Goal: Information Seeking & Learning: Learn about a topic

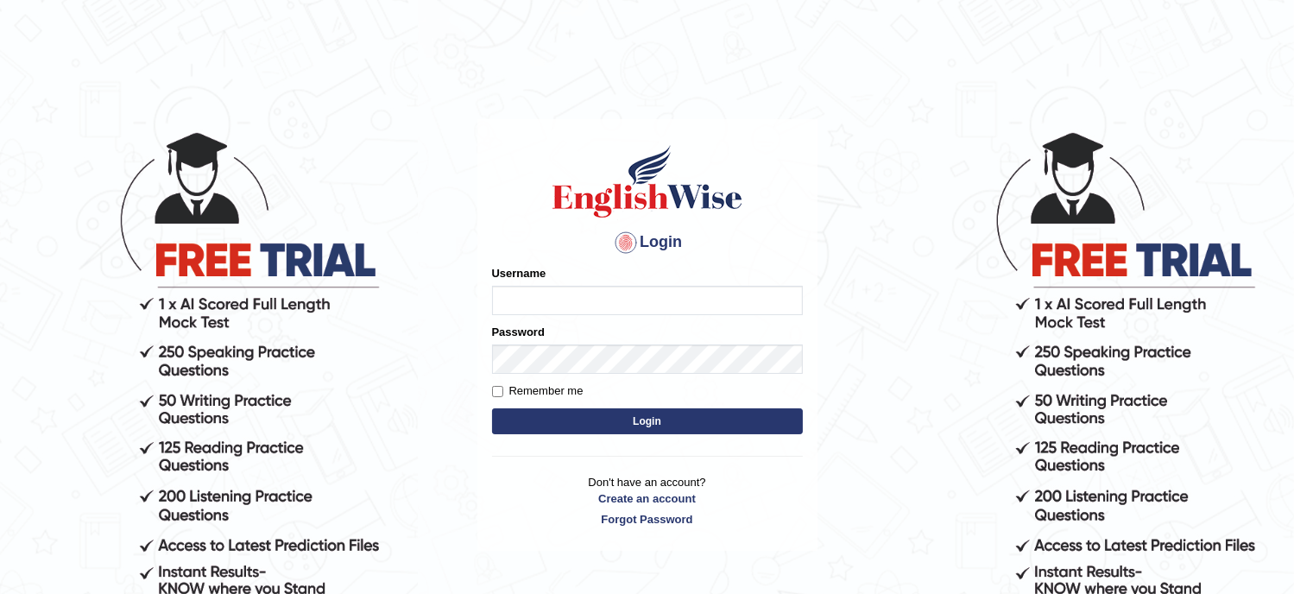
type input "Tanziral"
click at [570, 416] on button "Login" at bounding box center [647, 421] width 311 height 26
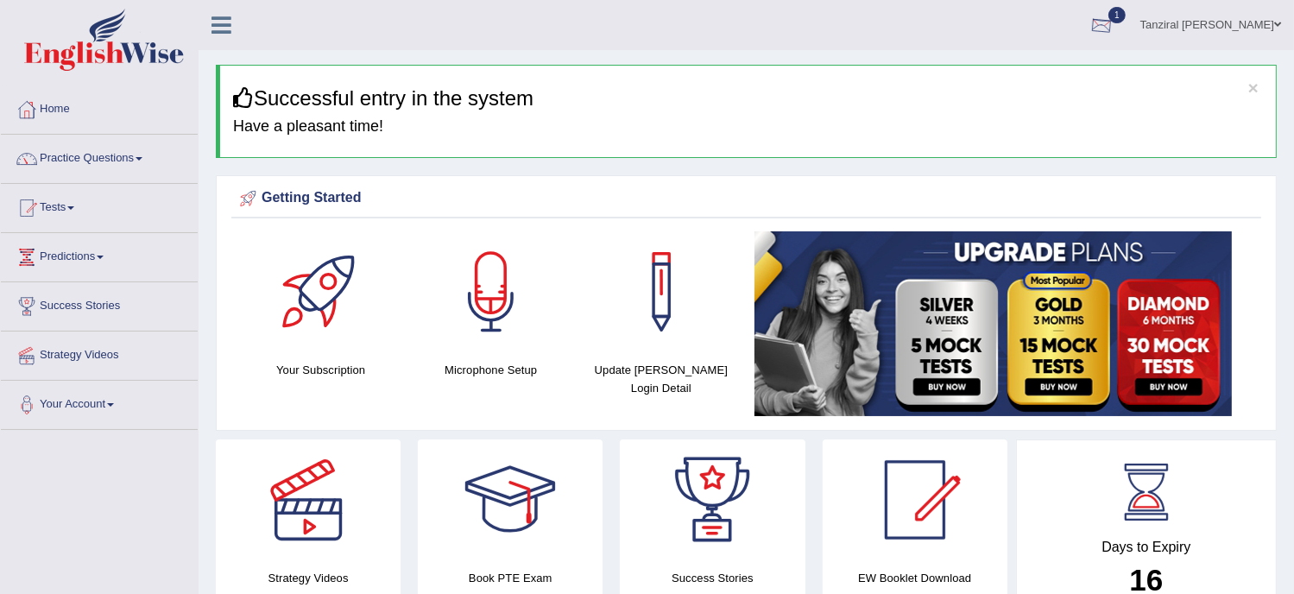
click at [1115, 19] on div at bounding box center [1102, 26] width 26 height 26
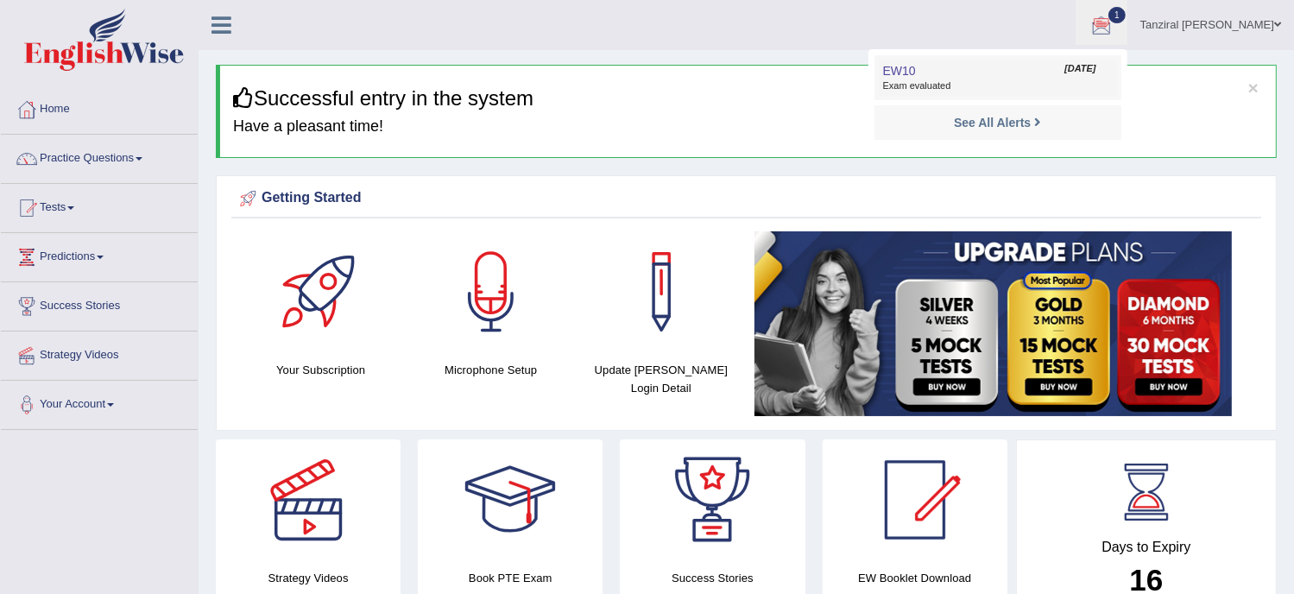
click at [967, 83] on span "Exam evaluated" at bounding box center [998, 86] width 230 height 14
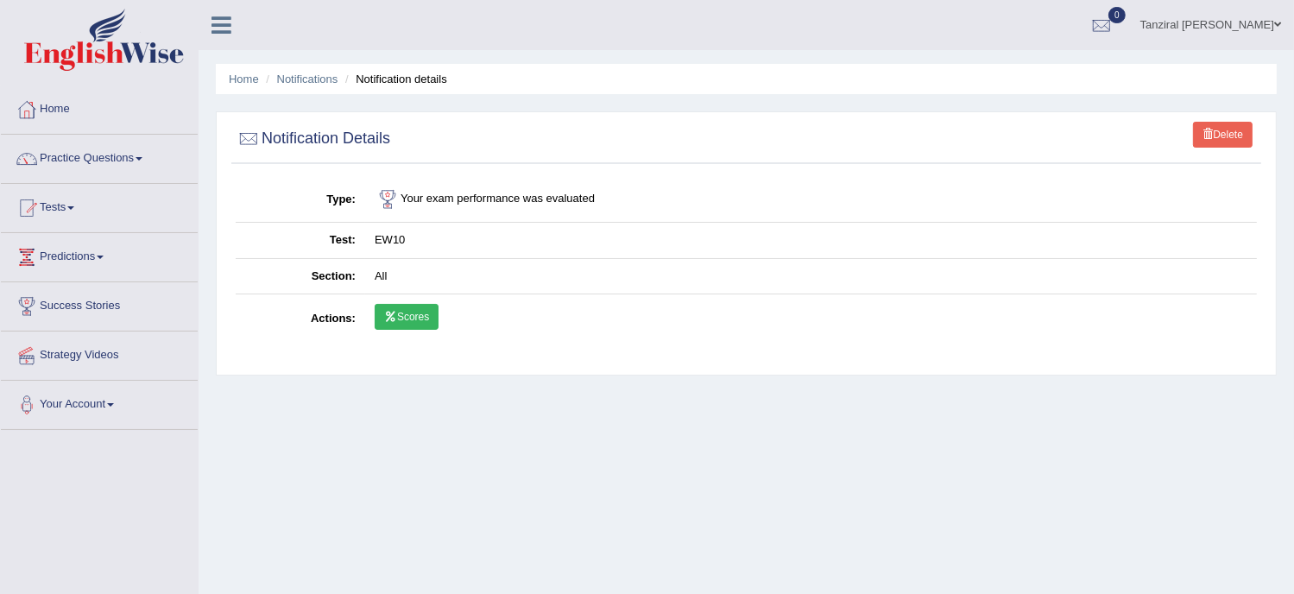
click at [402, 310] on link "Scores" at bounding box center [407, 317] width 64 height 26
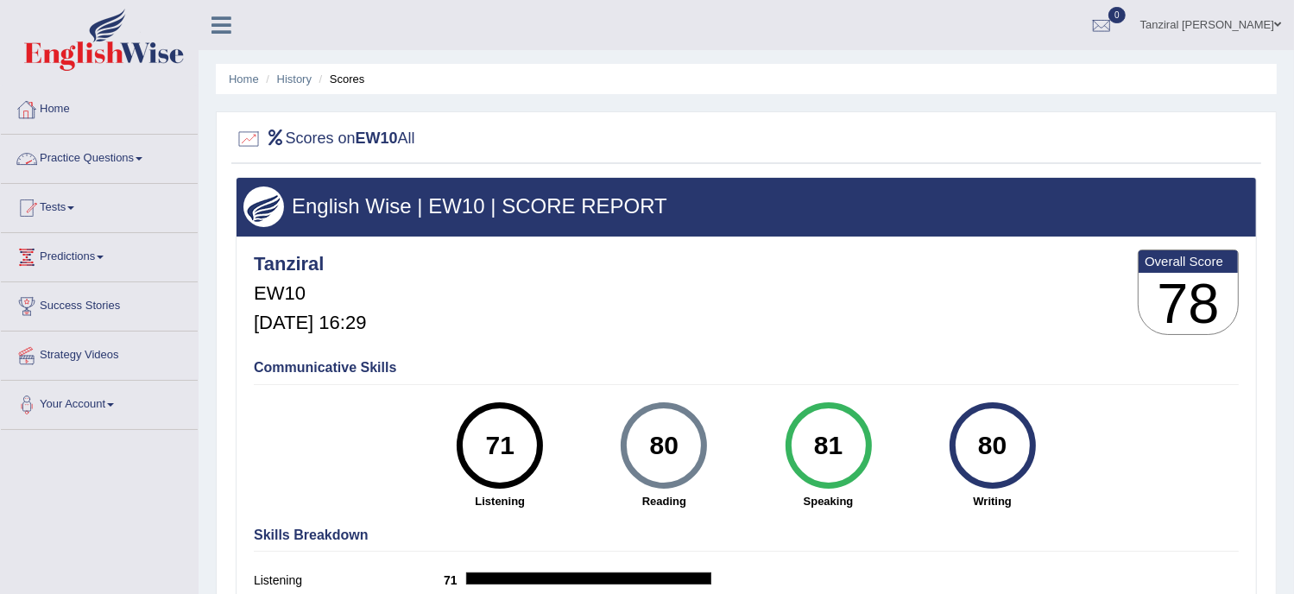
click at [65, 116] on link "Home" at bounding box center [99, 106] width 197 height 43
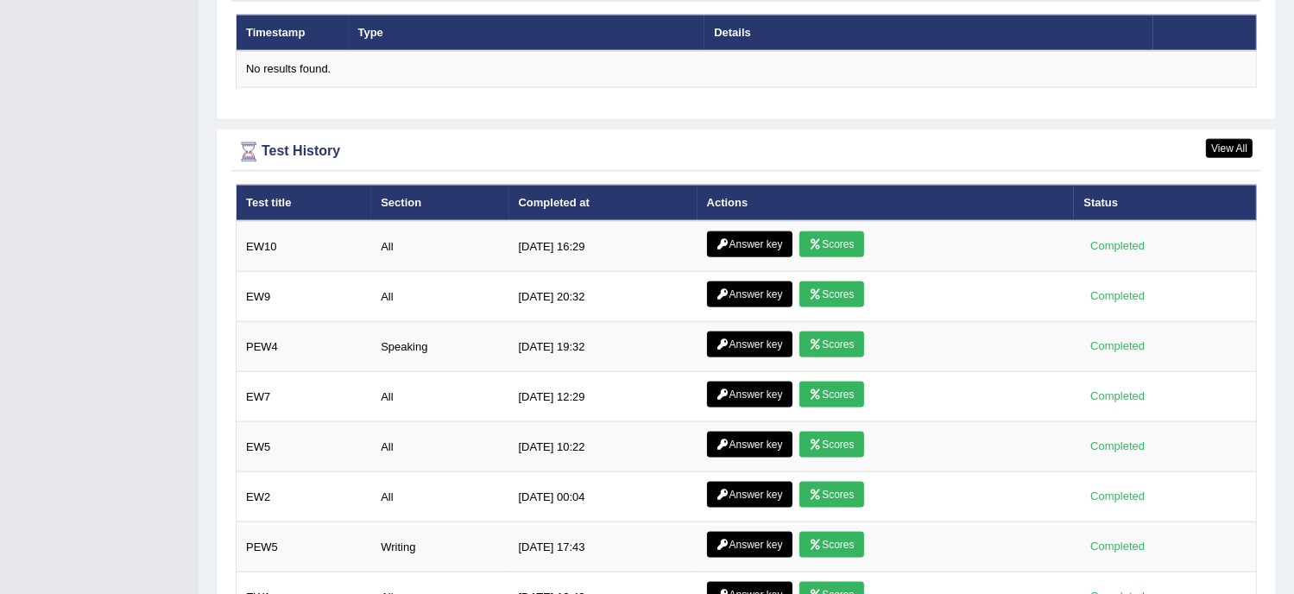
scroll to position [2157, 0]
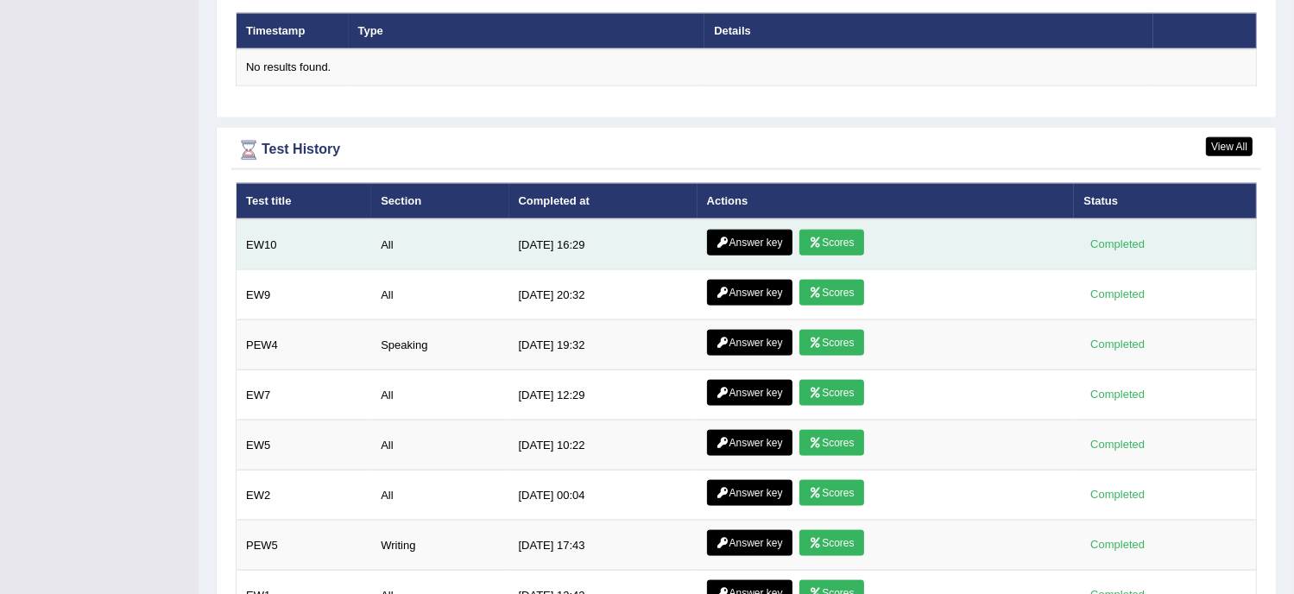
click at [754, 234] on link "Answer key" at bounding box center [749, 243] width 85 height 26
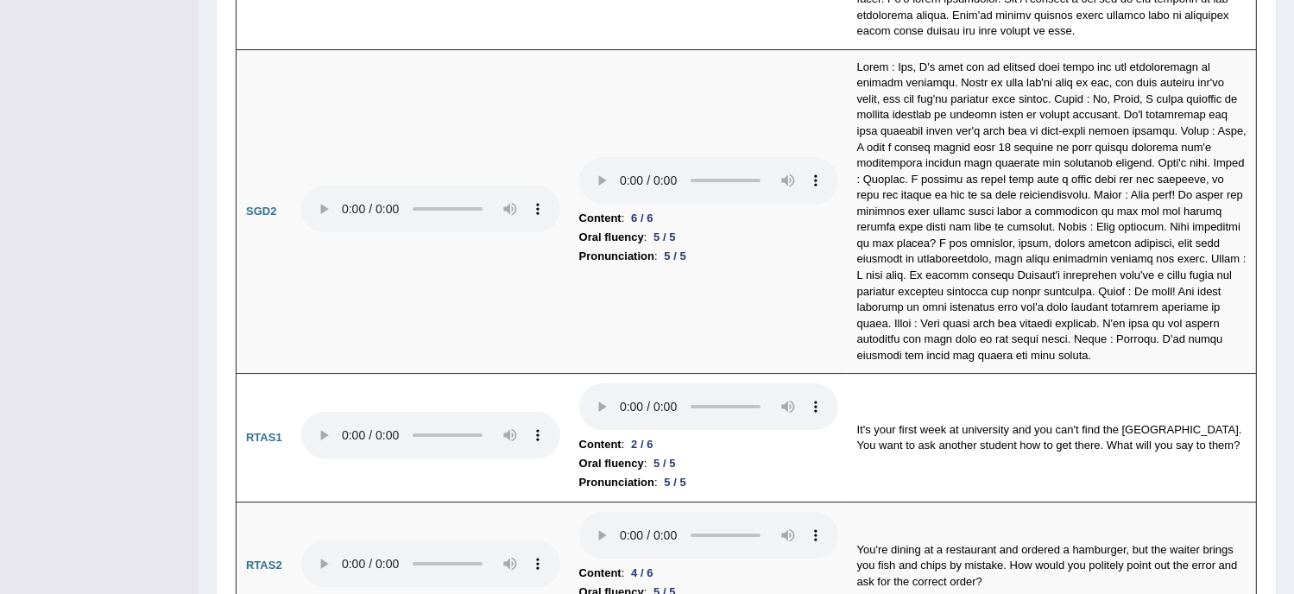
scroll to position [5679, 0]
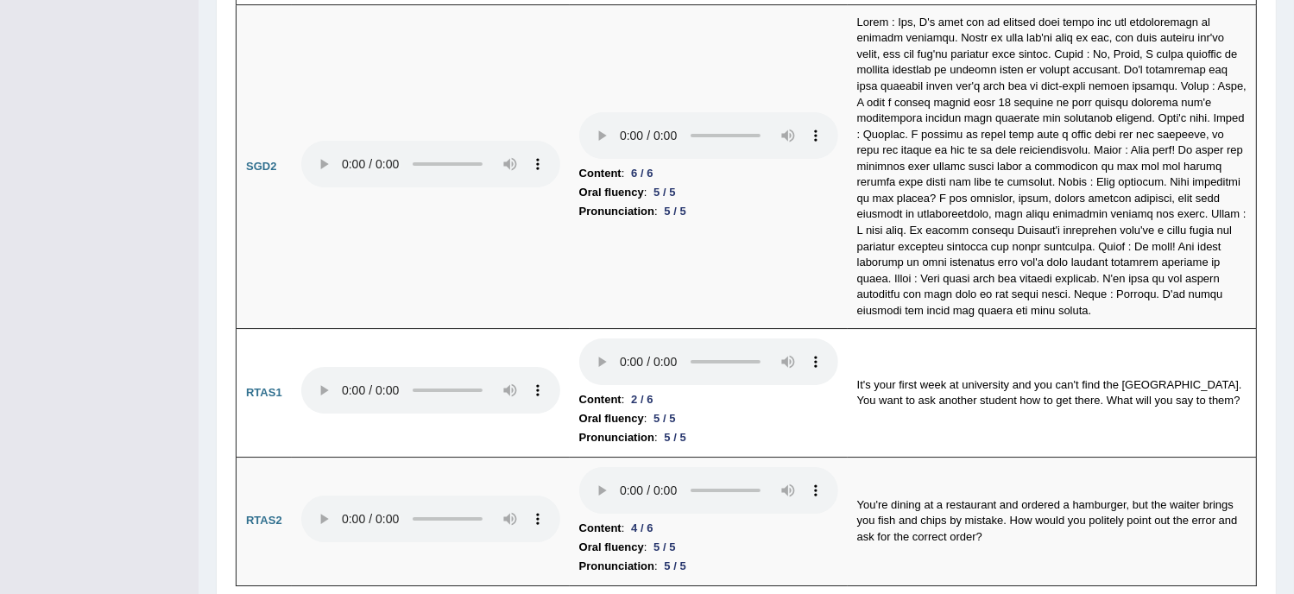
click at [1245, 372] on td "It's your first week at university and you can't find the university library. Y…" at bounding box center [1052, 393] width 409 height 129
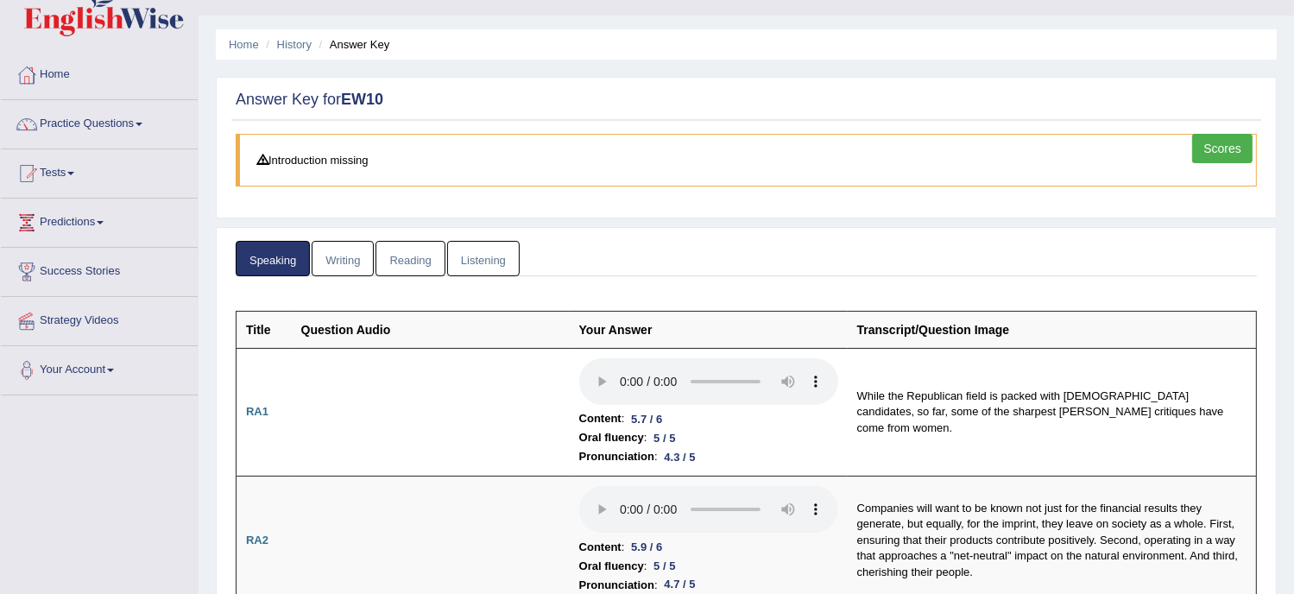
scroll to position [0, 0]
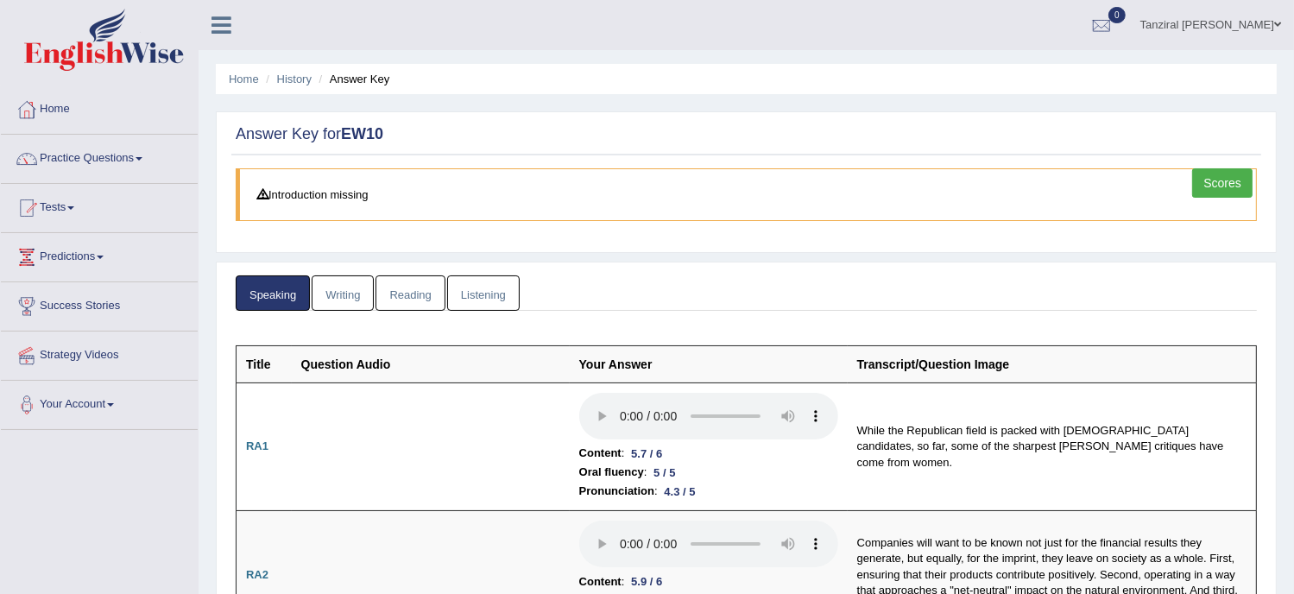
click at [355, 287] on link "Writing" at bounding box center [343, 292] width 62 height 35
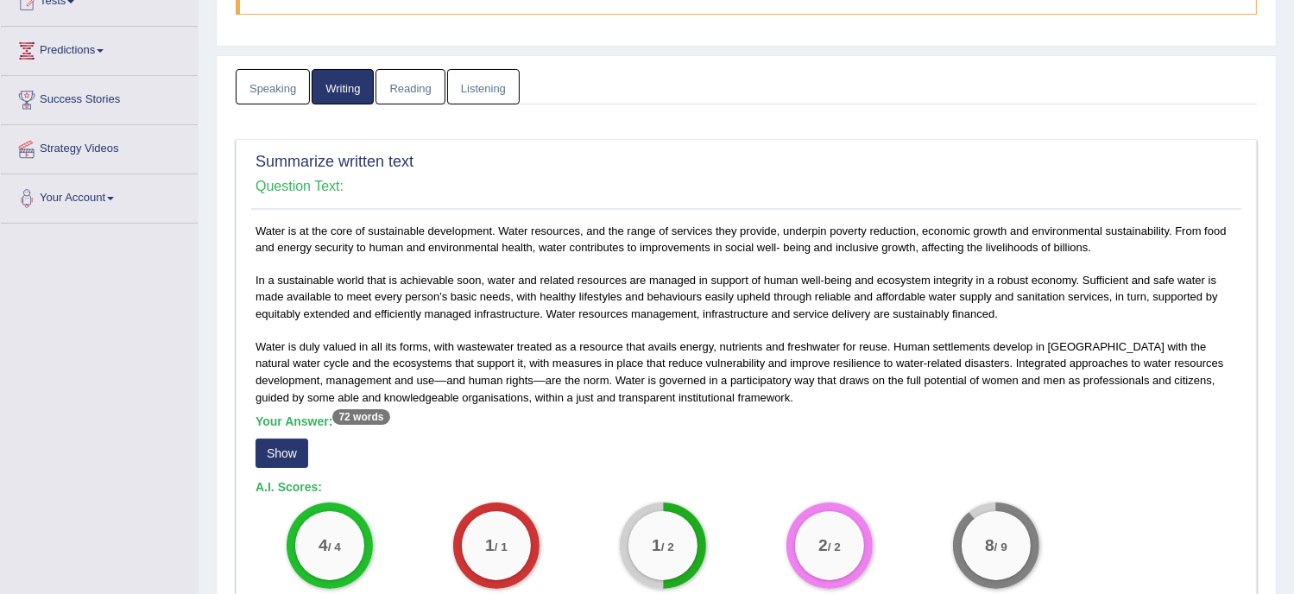
scroll to position [204, 0]
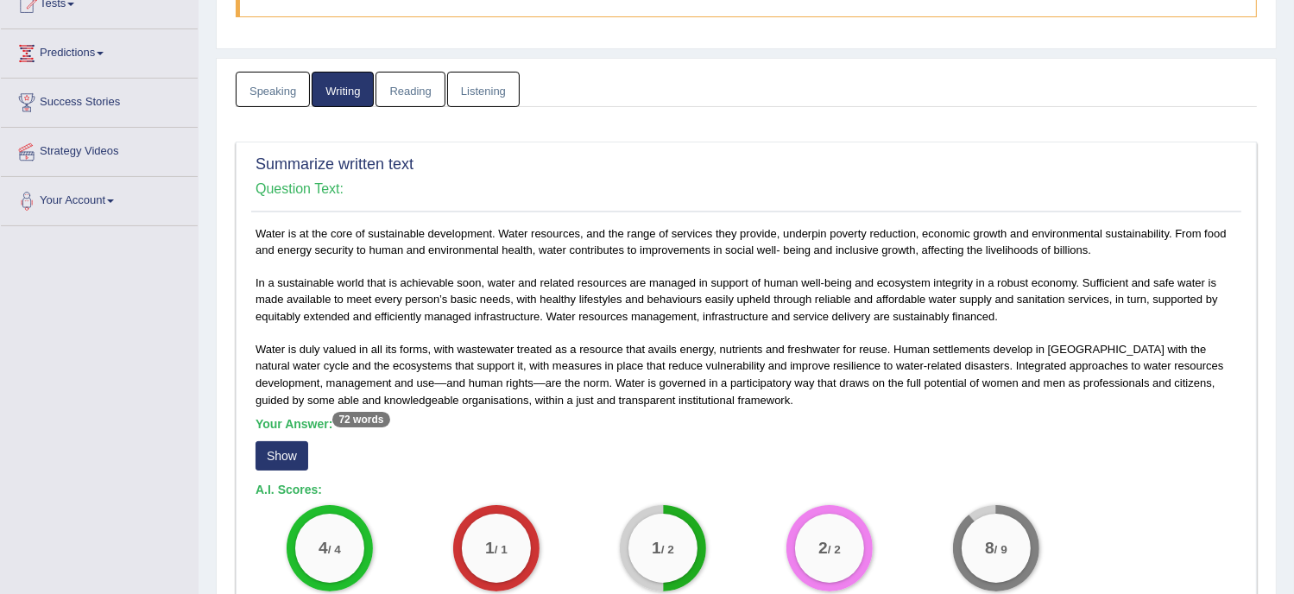
click at [296, 450] on button "Show" at bounding box center [282, 455] width 53 height 29
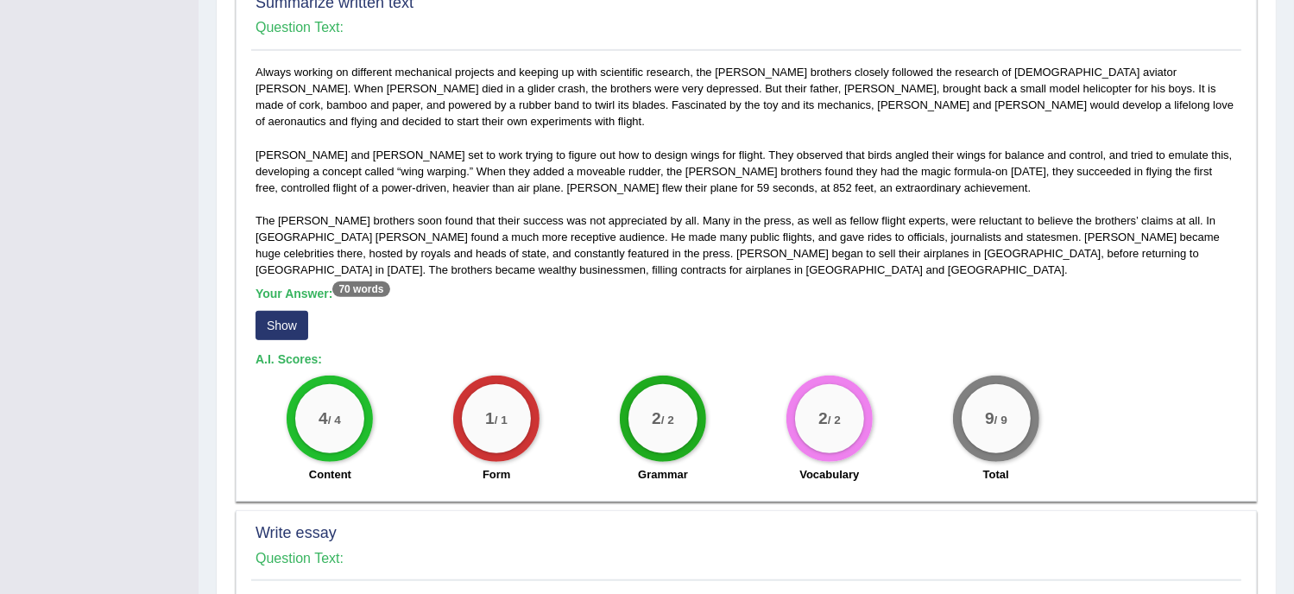
scroll to position [881, 0]
click at [286, 312] on button "Show" at bounding box center [282, 324] width 53 height 29
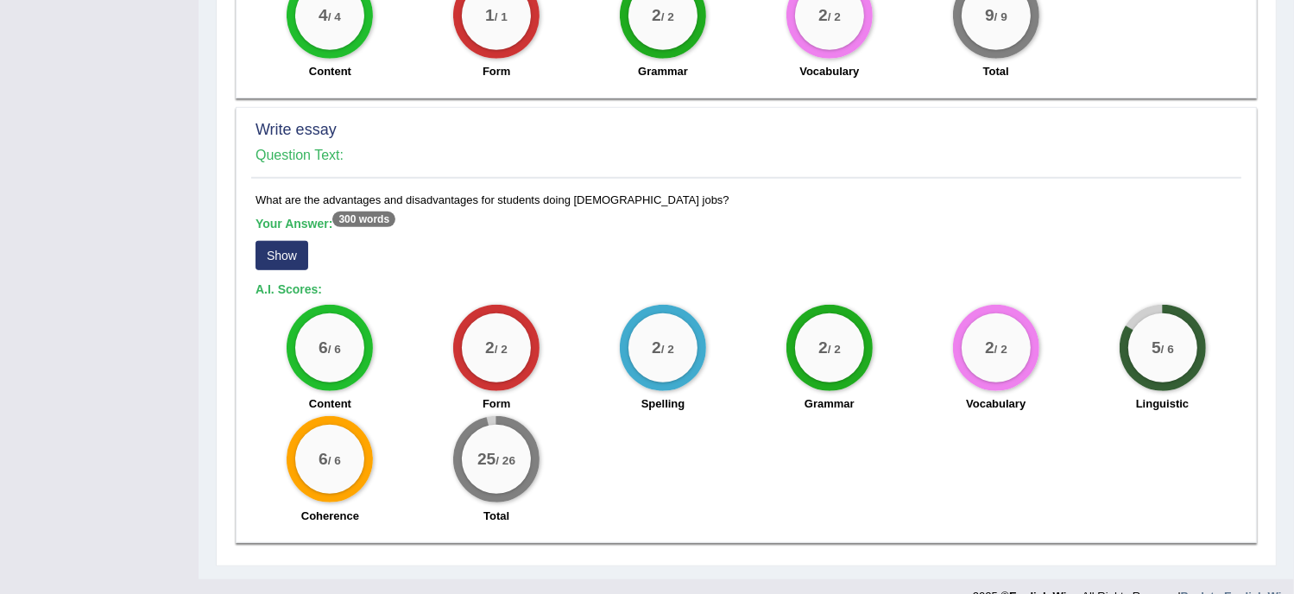
scroll to position [1308, 0]
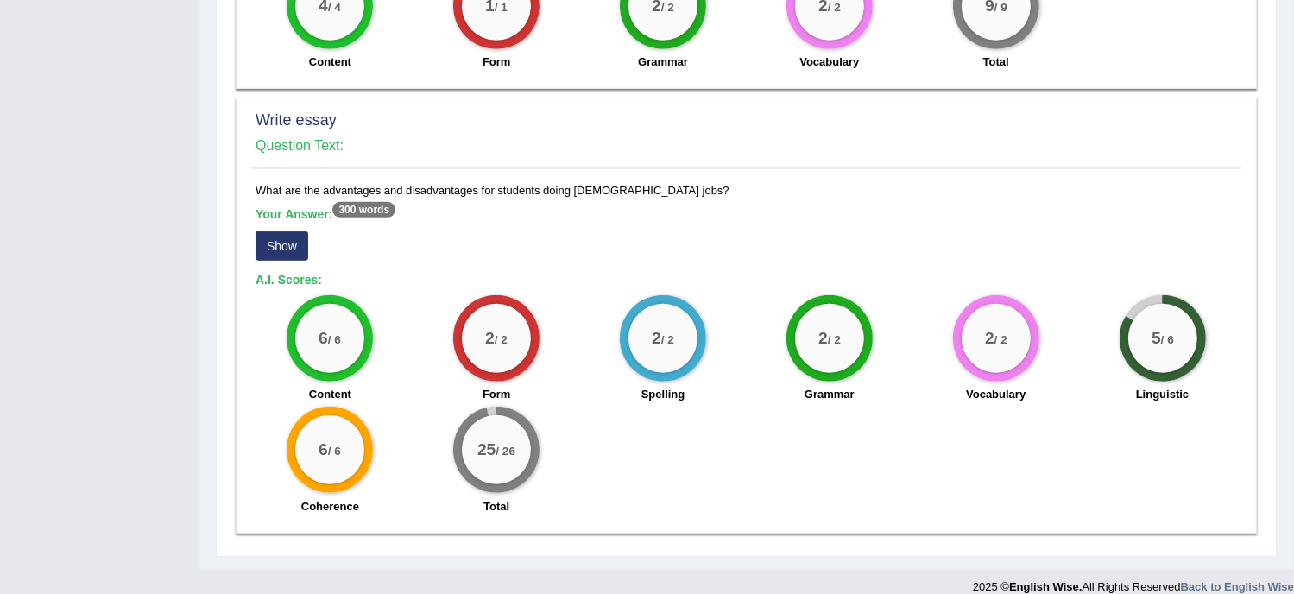
click at [279, 231] on button "Show" at bounding box center [282, 245] width 53 height 29
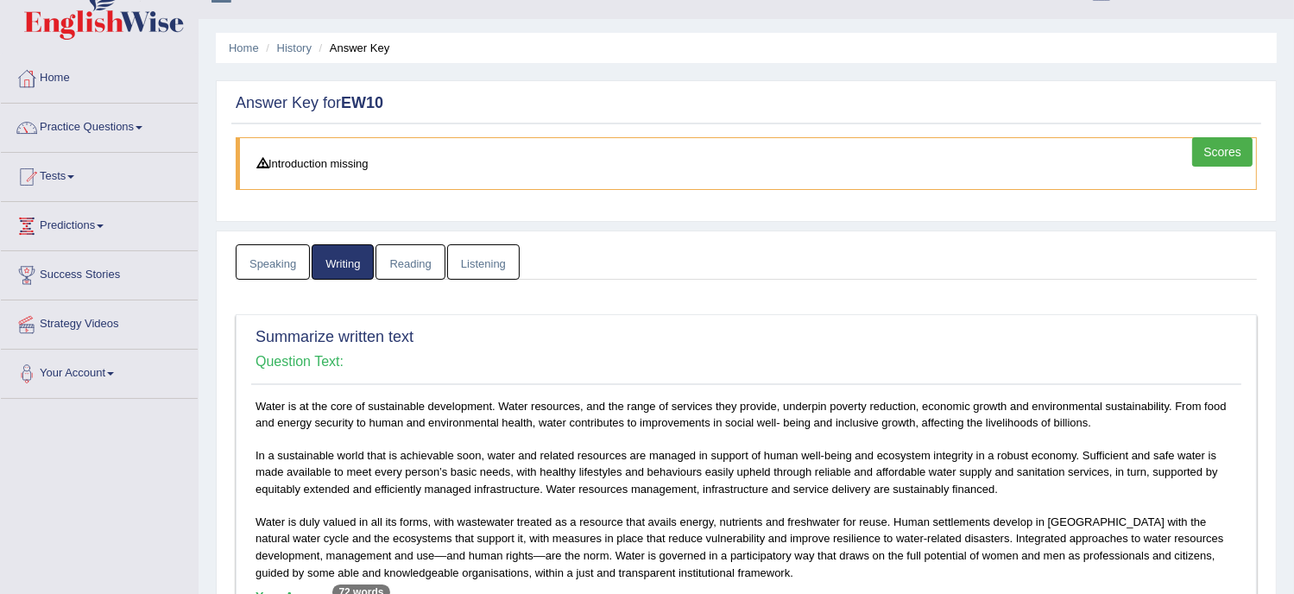
scroll to position [0, 0]
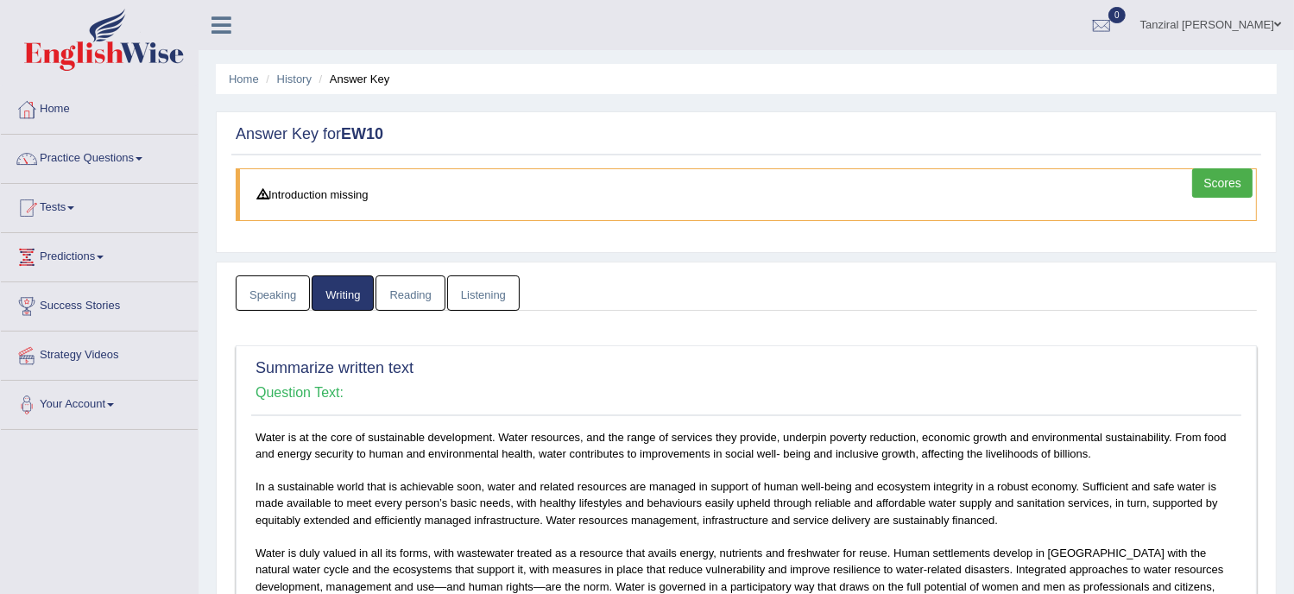
click at [401, 286] on link "Reading" at bounding box center [410, 292] width 69 height 35
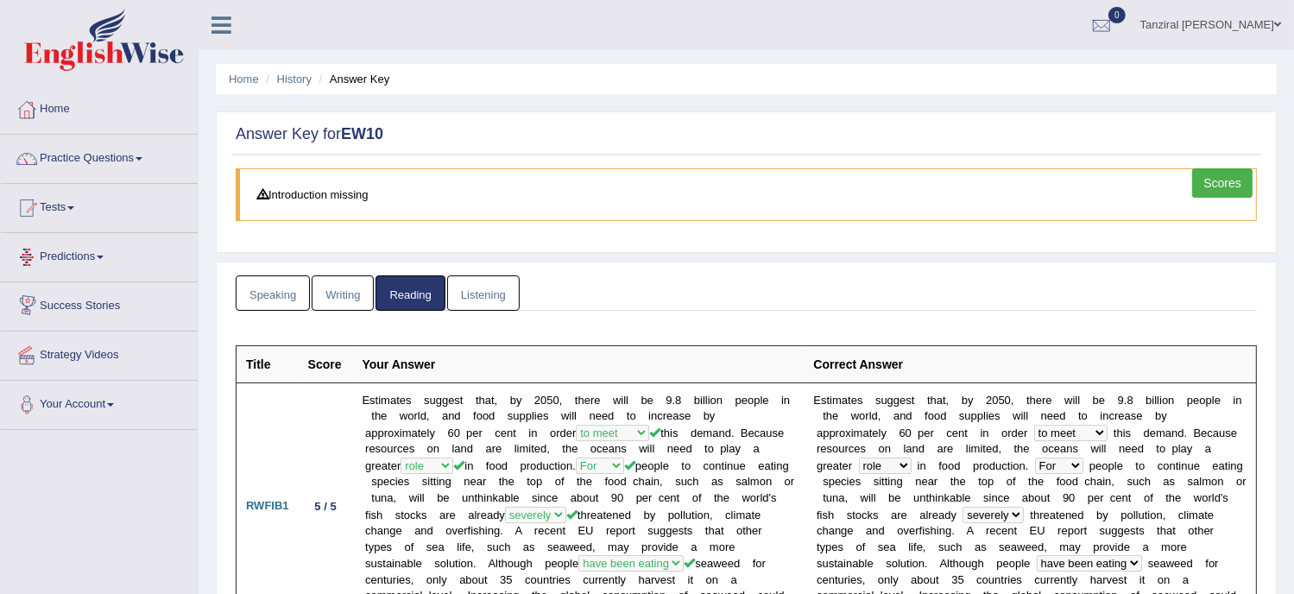
click at [482, 298] on link "Listening" at bounding box center [483, 292] width 73 height 35
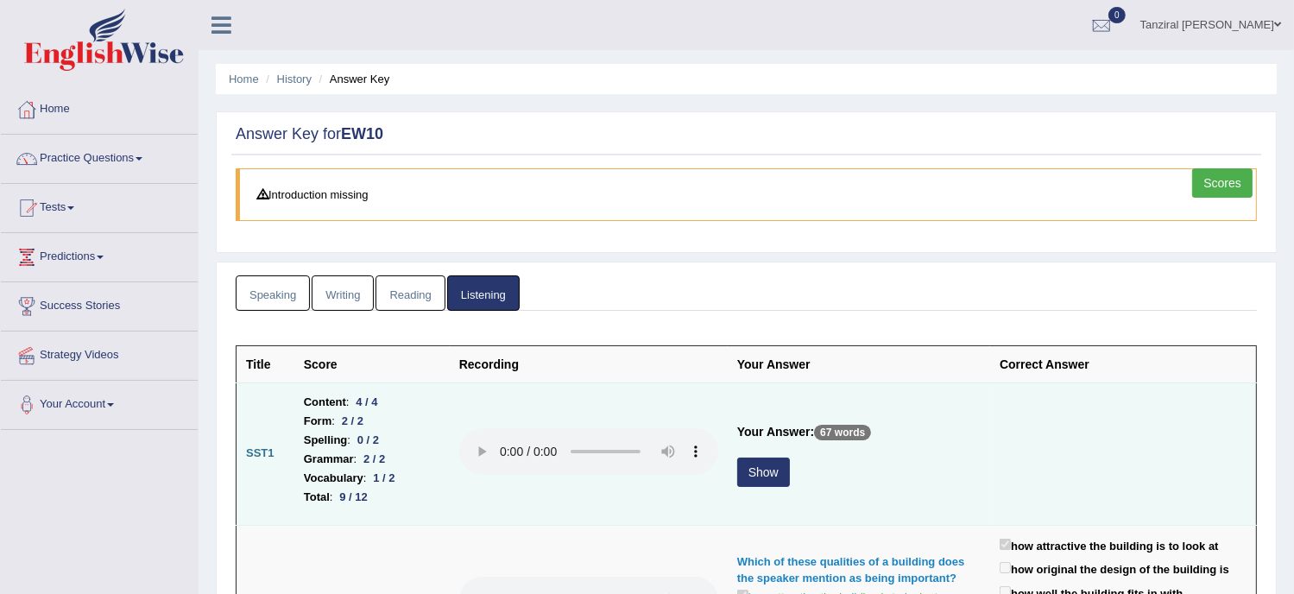
click at [775, 472] on button "Show" at bounding box center [763, 472] width 53 height 29
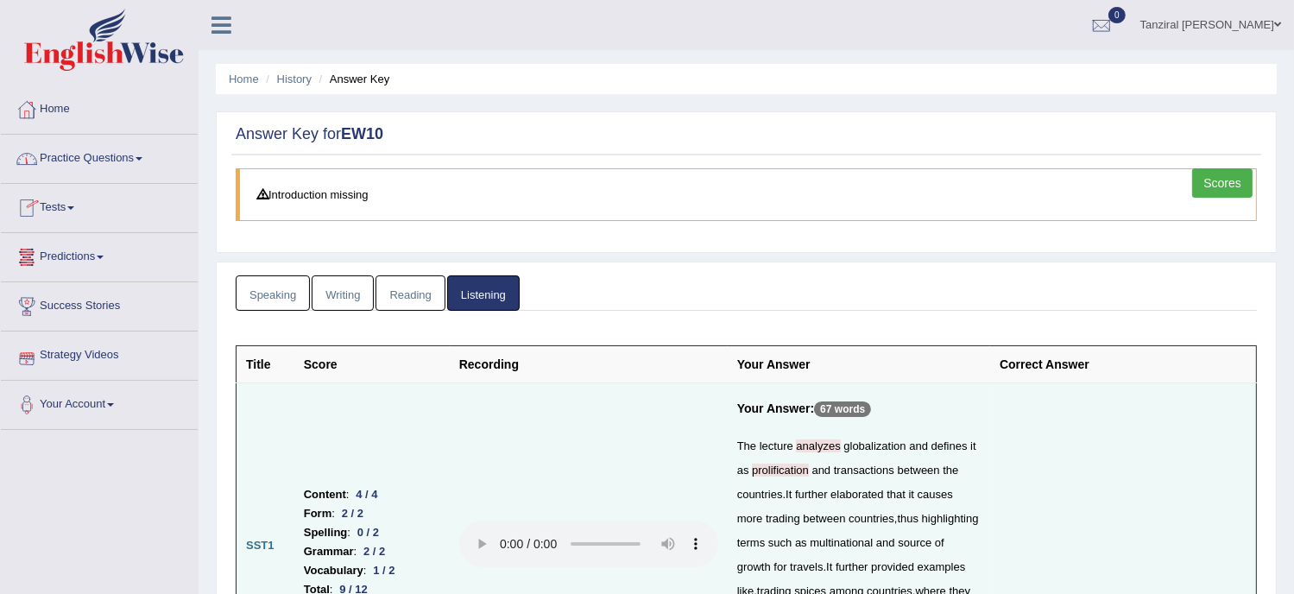
click at [98, 161] on link "Practice Questions" at bounding box center [99, 156] width 197 height 43
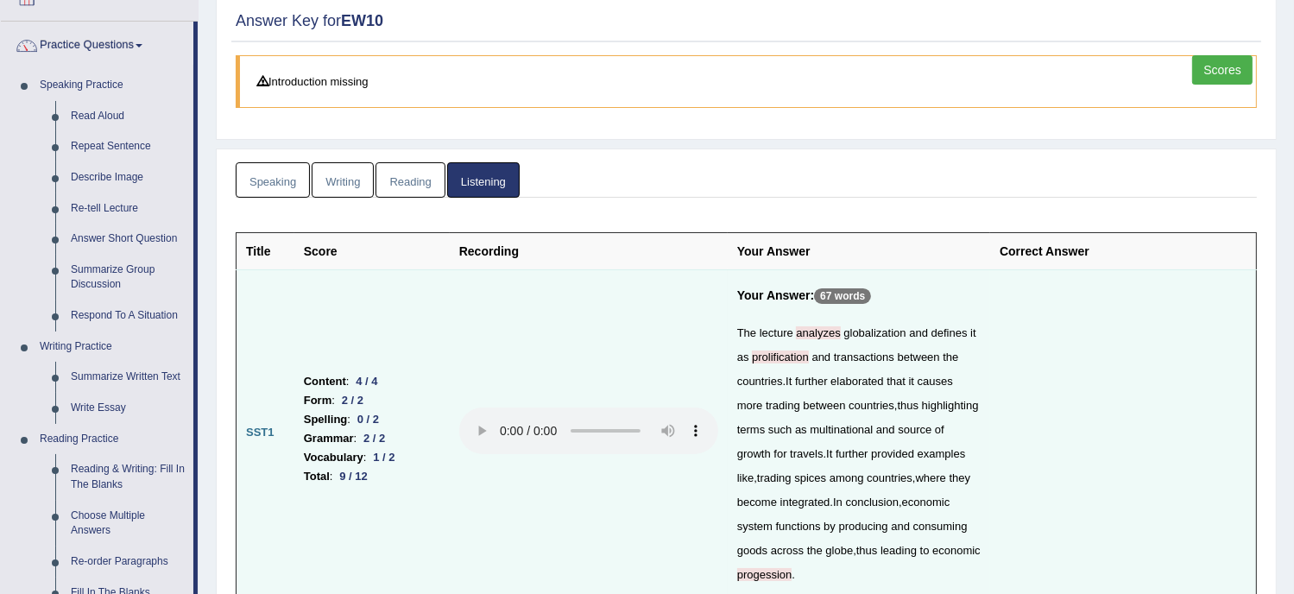
scroll to position [107, 0]
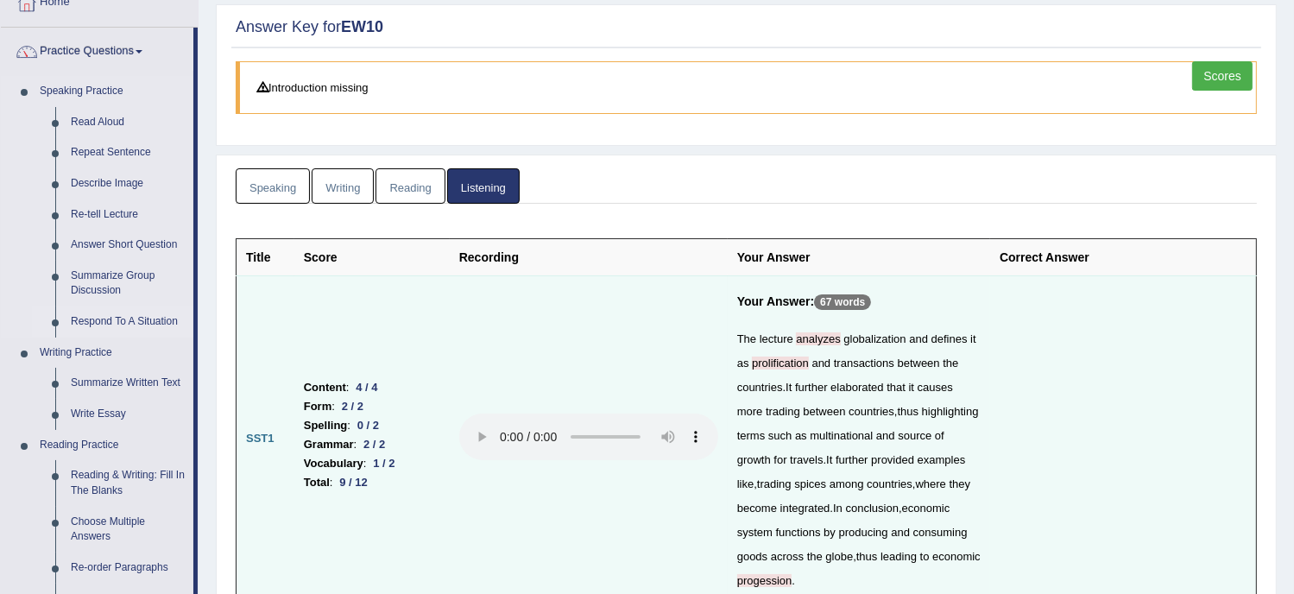
click at [161, 317] on link "Respond To A Situation" at bounding box center [128, 322] width 130 height 31
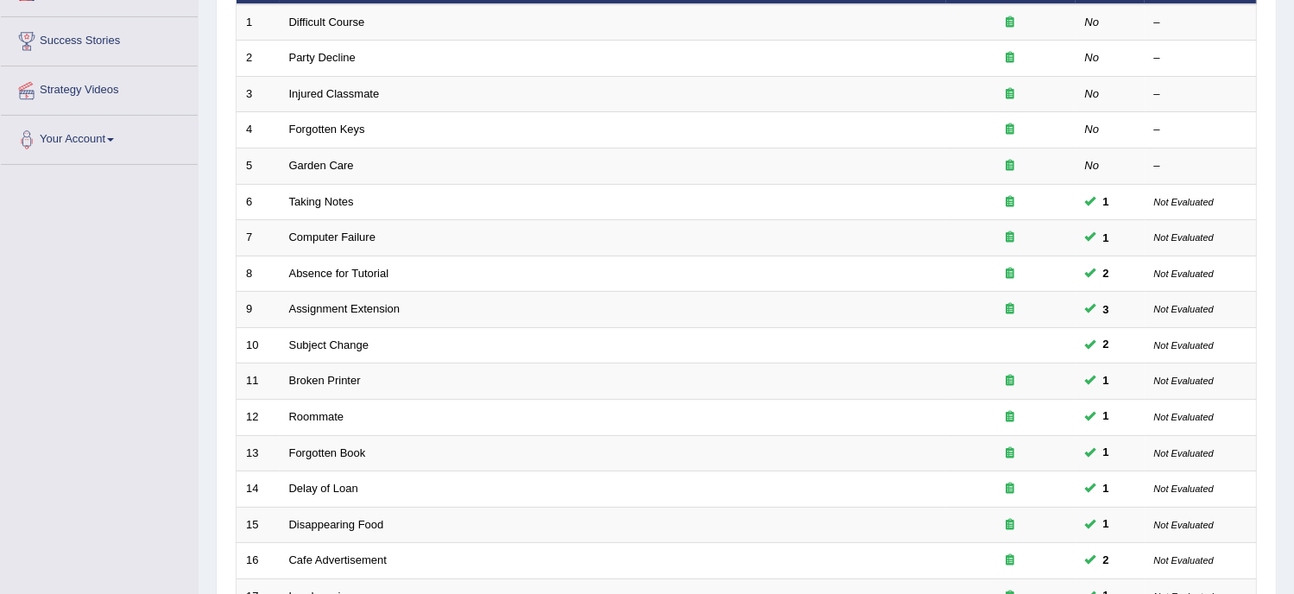
scroll to position [233, 0]
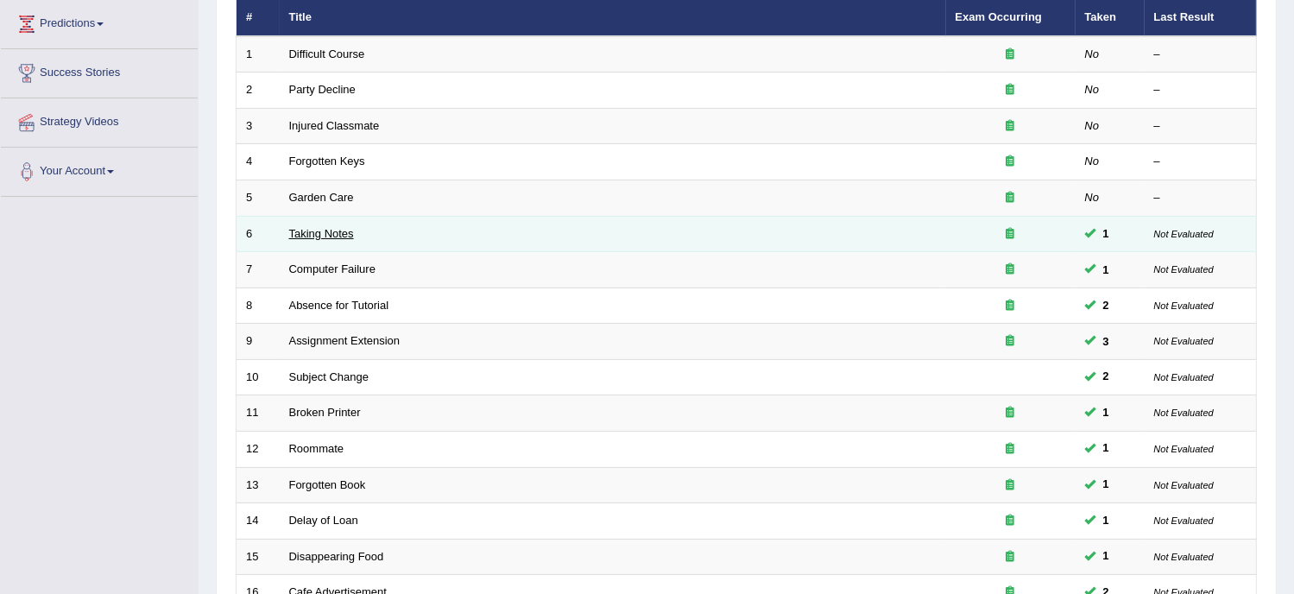
click at [326, 227] on link "Taking Notes" at bounding box center [321, 233] width 65 height 13
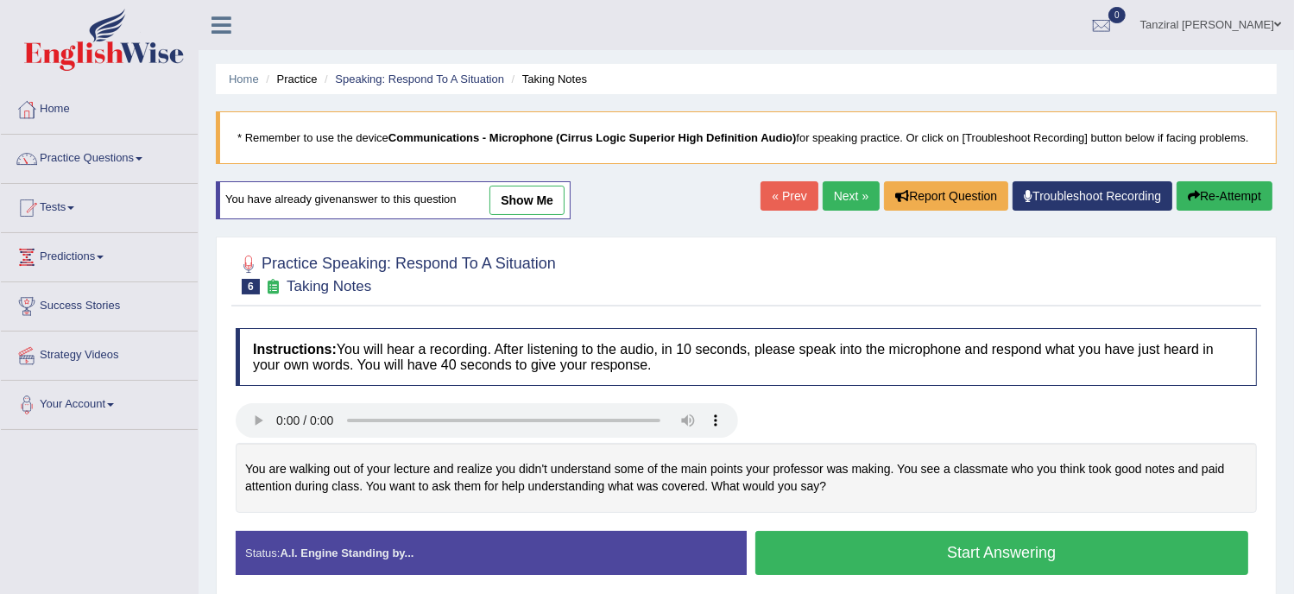
click at [516, 206] on link "show me" at bounding box center [527, 200] width 75 height 29
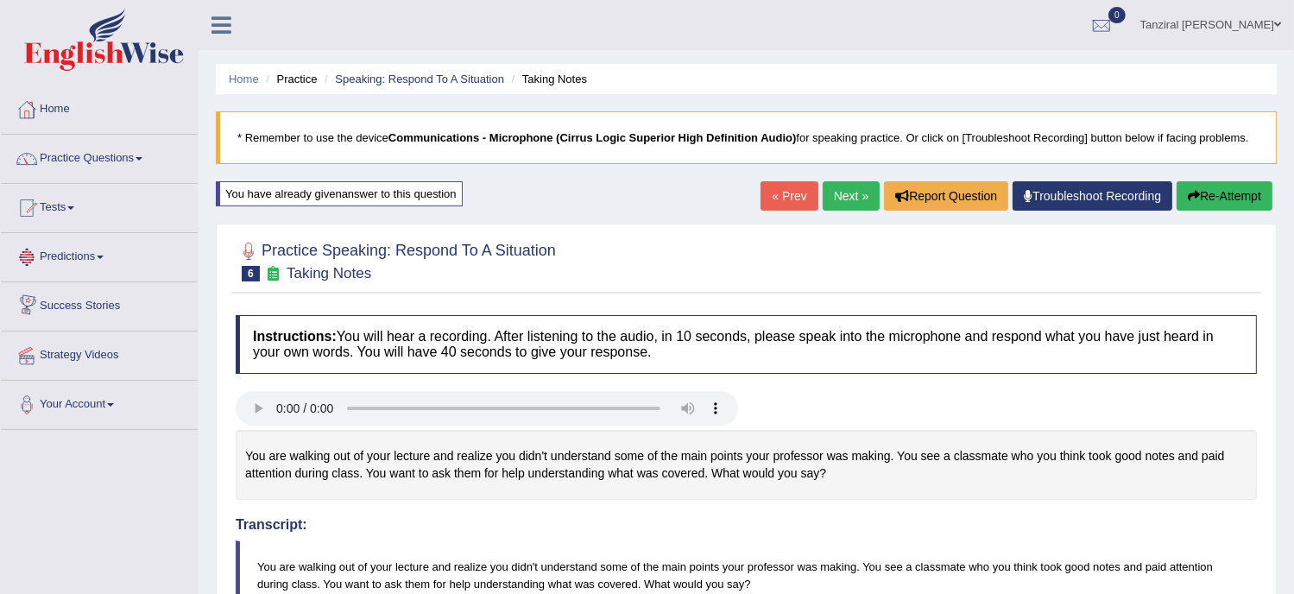
click at [843, 197] on link "Next »" at bounding box center [851, 195] width 57 height 29
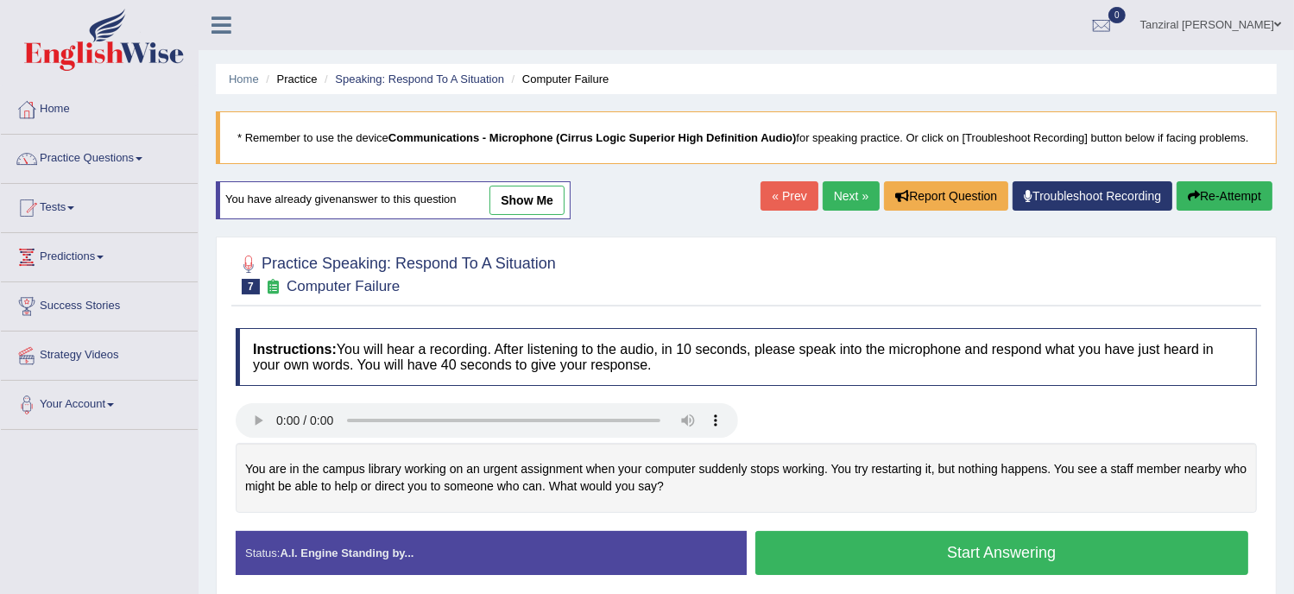
click at [522, 207] on link "show me" at bounding box center [527, 200] width 75 height 29
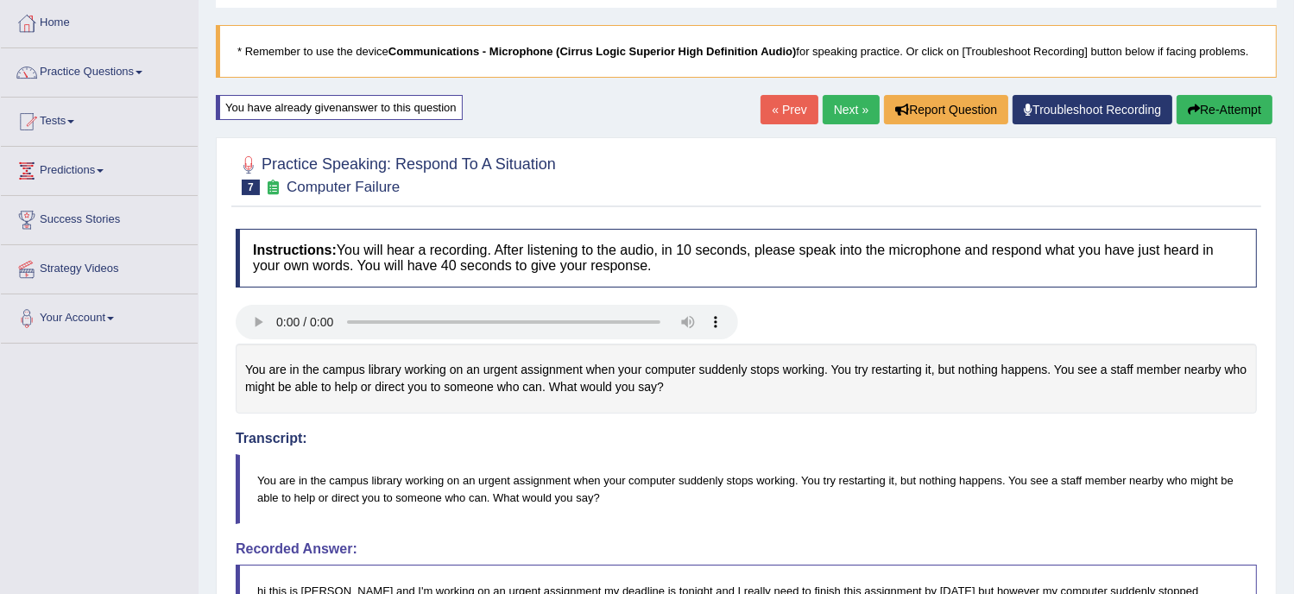
scroll to position [85, 0]
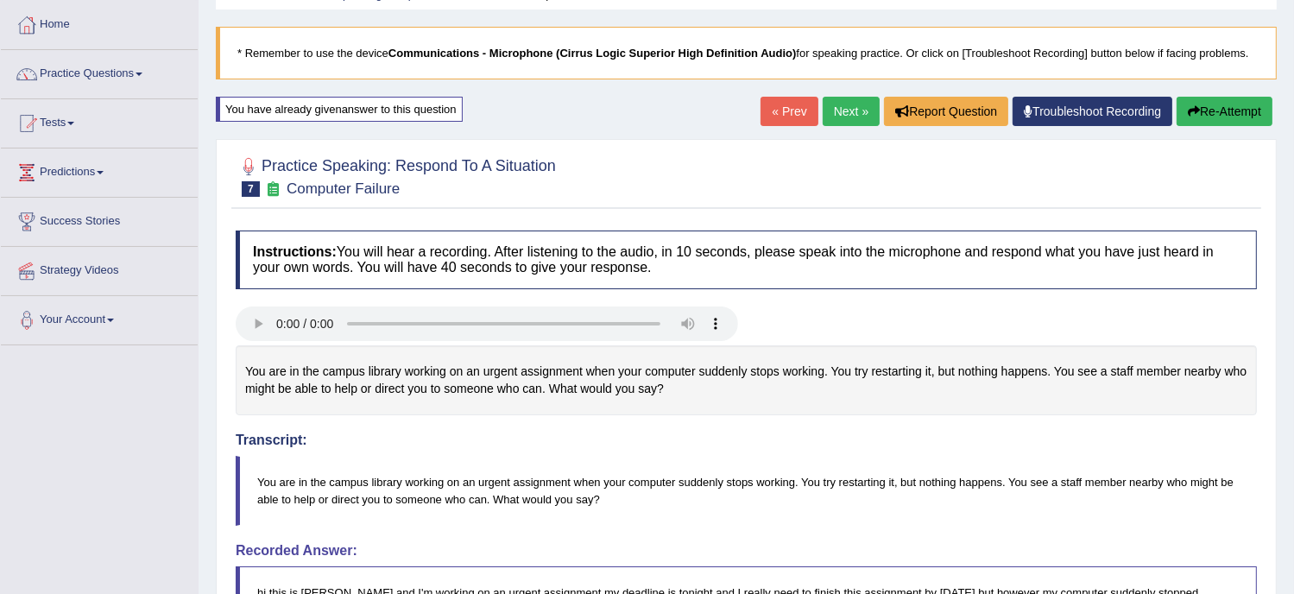
click at [843, 104] on link "Next »" at bounding box center [851, 111] width 57 height 29
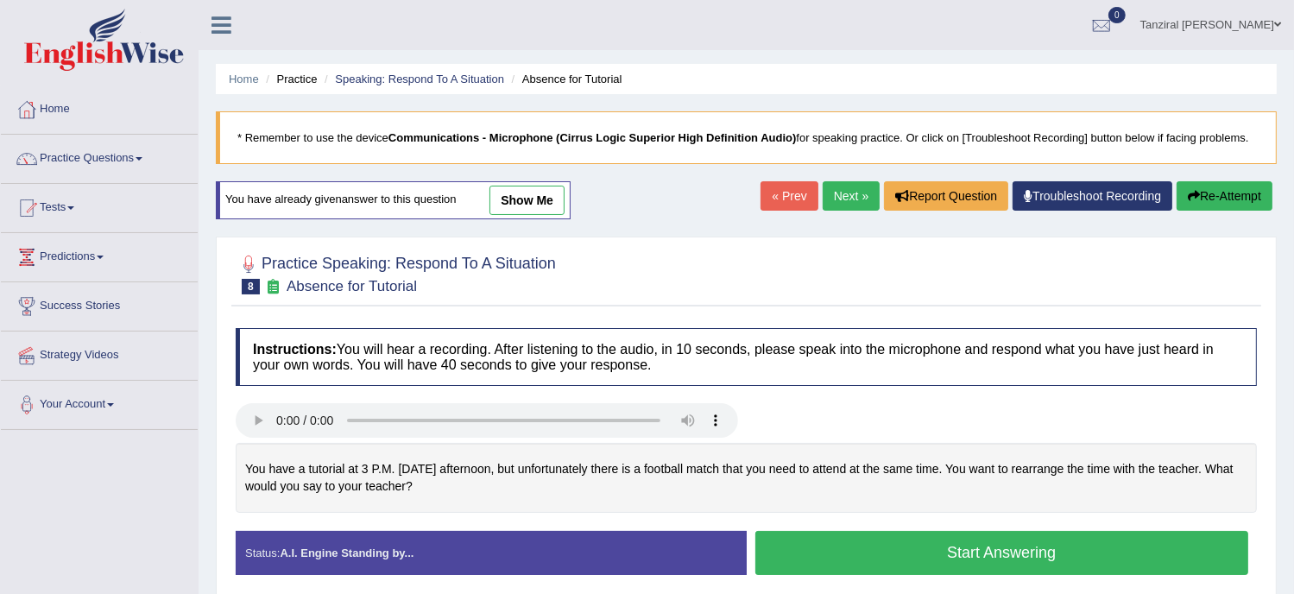
click at [541, 196] on link "show me" at bounding box center [527, 200] width 75 height 29
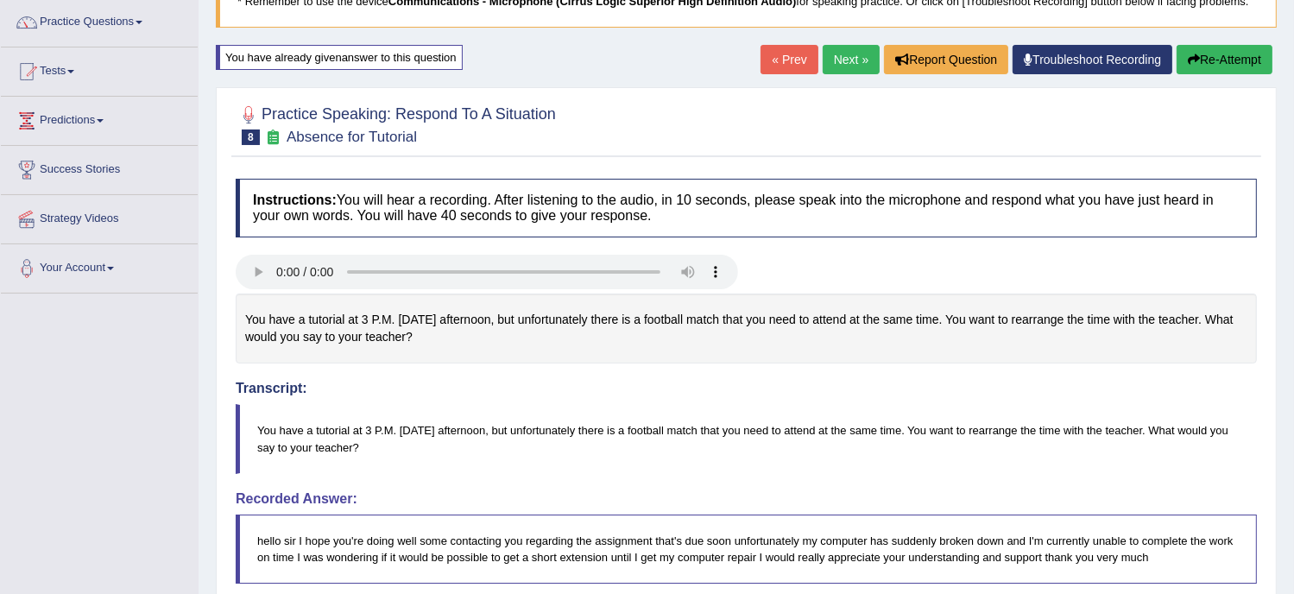
scroll to position [136, 0]
click at [1226, 64] on button "Re-Attempt" at bounding box center [1225, 60] width 96 height 29
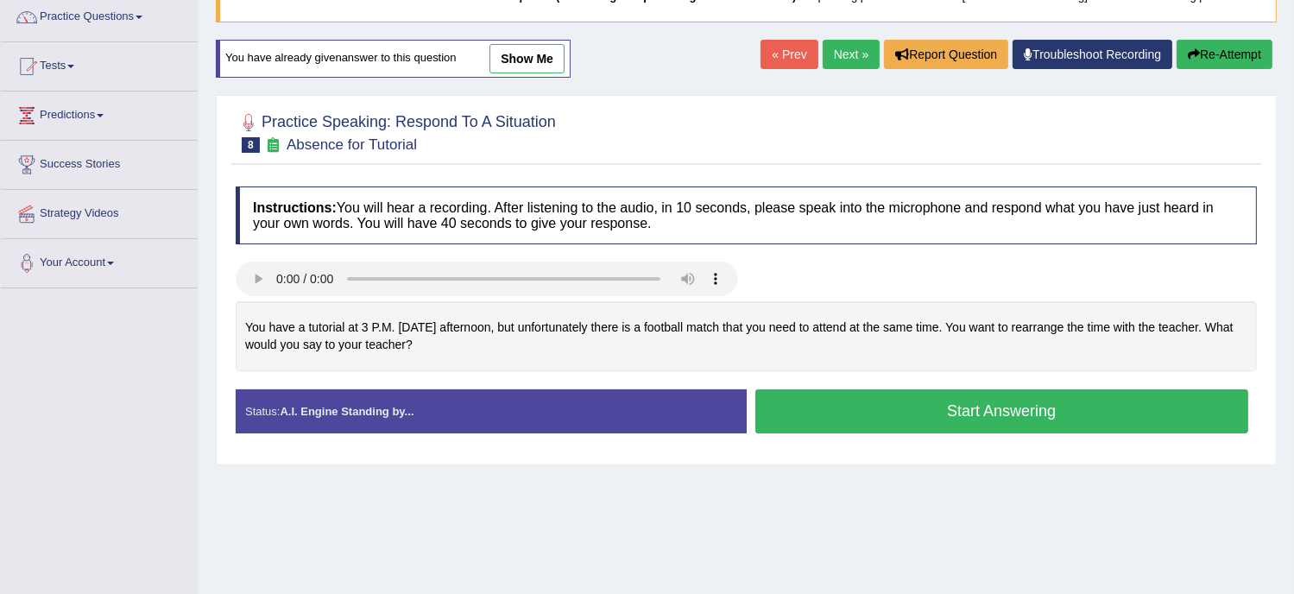
click at [875, 405] on button "Start Answering" at bounding box center [1003, 411] width 494 height 44
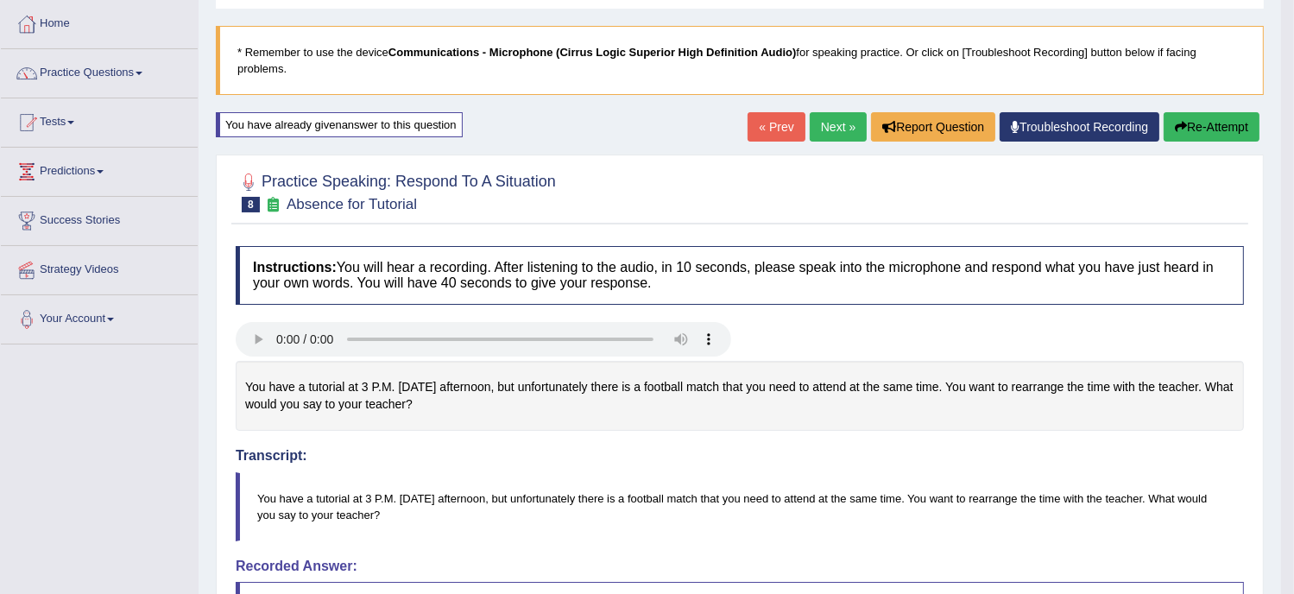
scroll to position [76, 0]
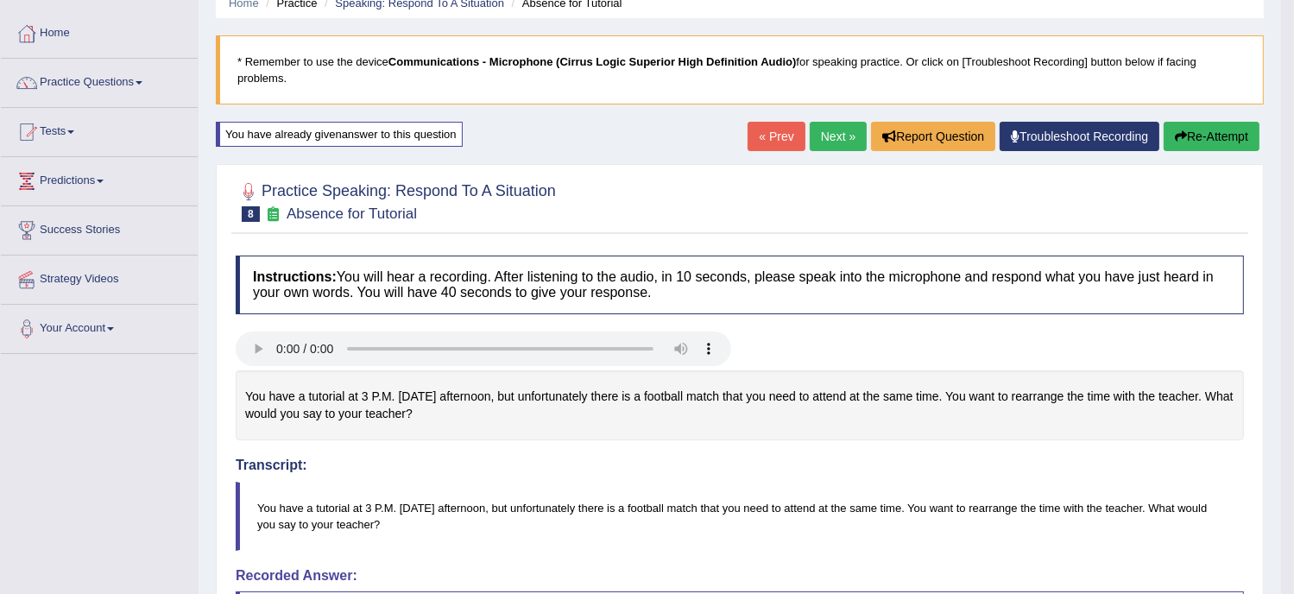
click at [836, 131] on link "Next »" at bounding box center [838, 136] width 57 height 29
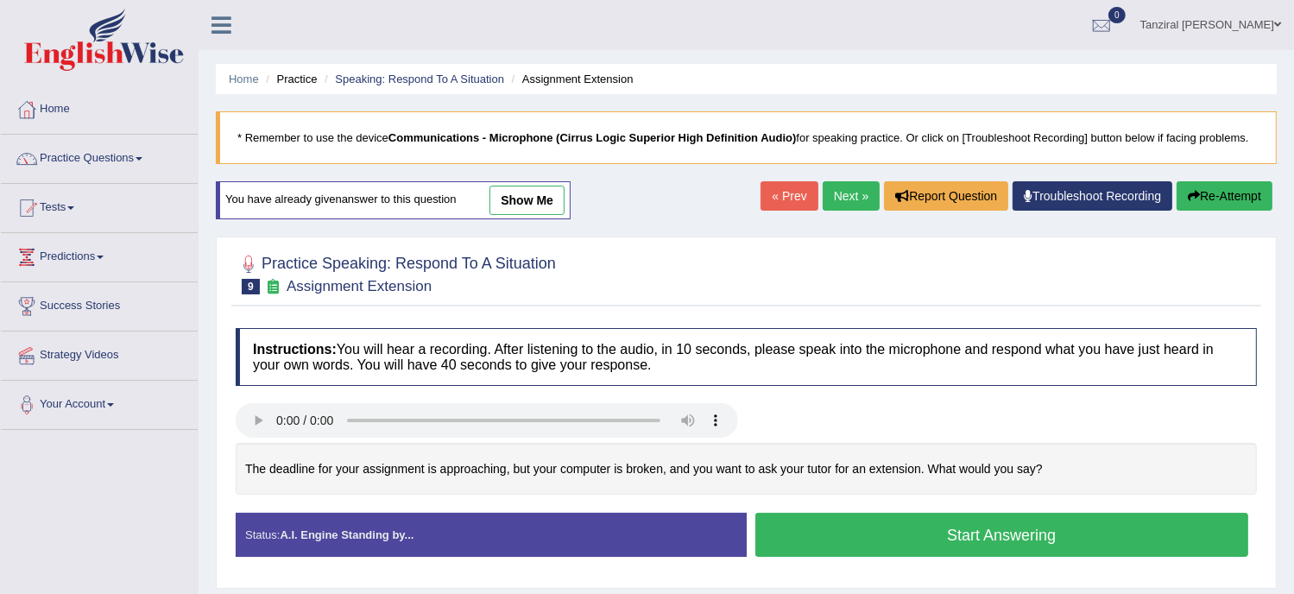
click at [847, 533] on button "Start Answering" at bounding box center [1003, 535] width 494 height 44
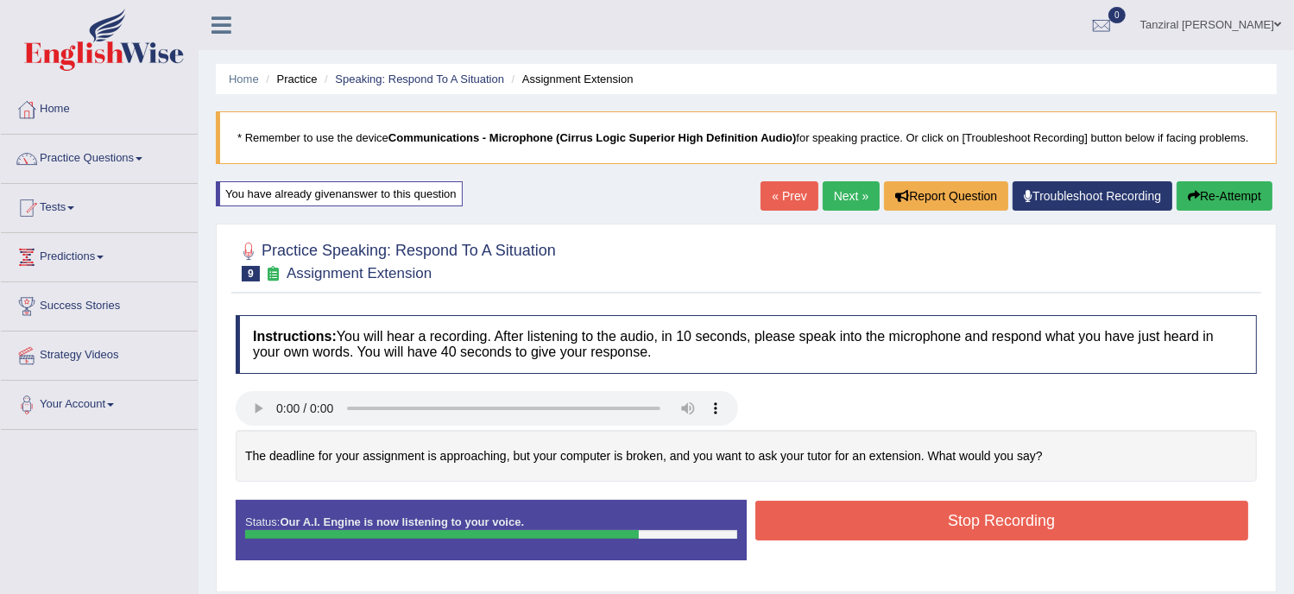
click at [984, 527] on button "Stop Recording" at bounding box center [1003, 521] width 494 height 40
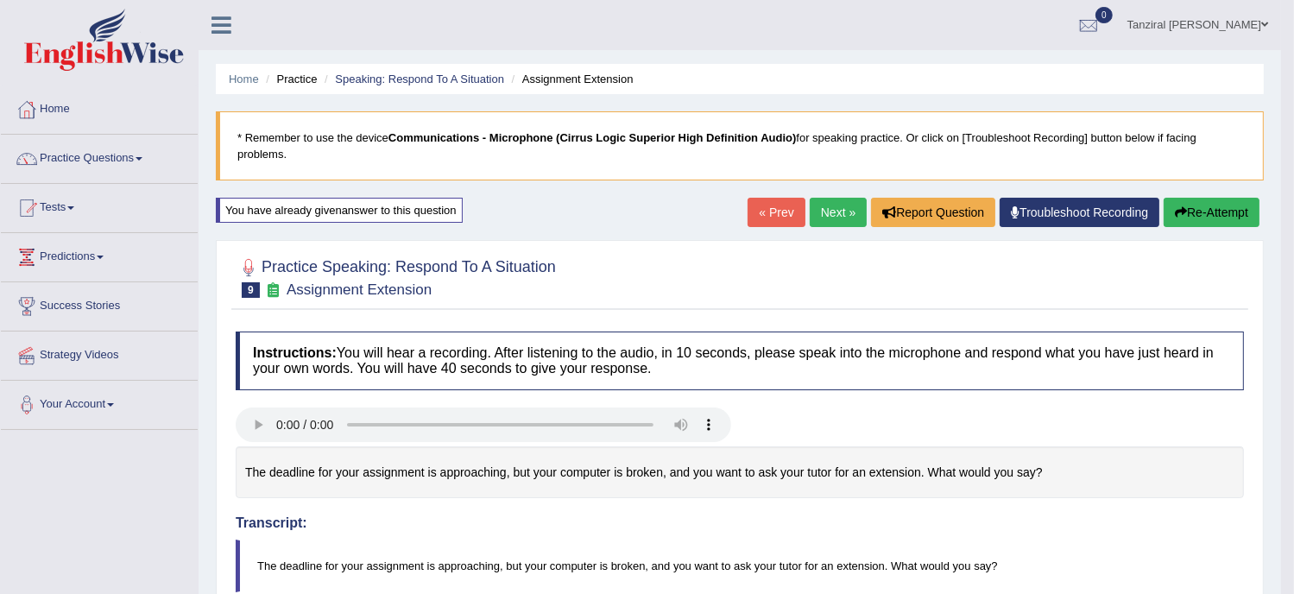
click at [1213, 211] on button "Re-Attempt" at bounding box center [1212, 212] width 96 height 29
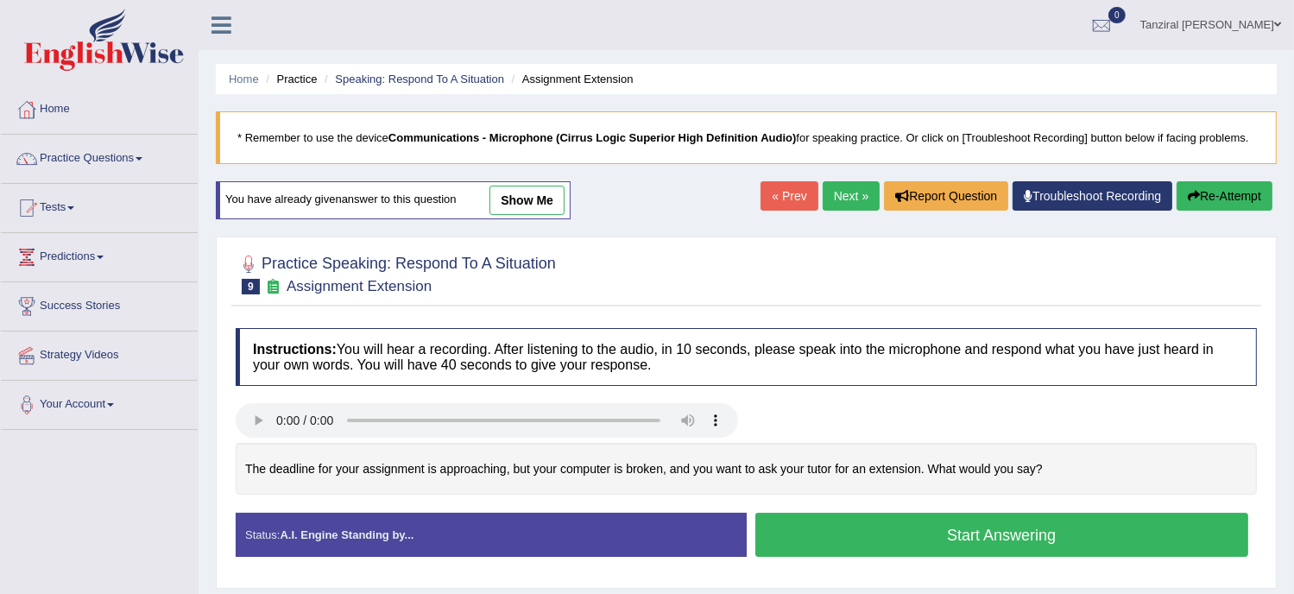
click at [878, 530] on button "Start Answering" at bounding box center [1003, 535] width 494 height 44
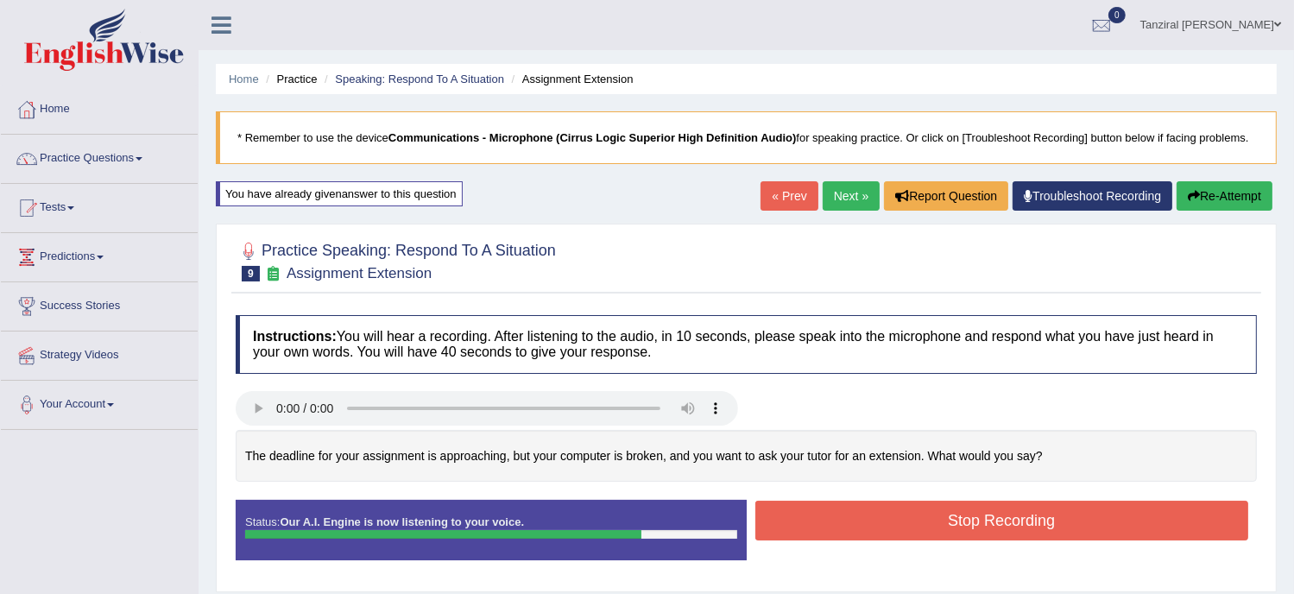
click at [878, 530] on button "Stop Recording" at bounding box center [1003, 521] width 494 height 40
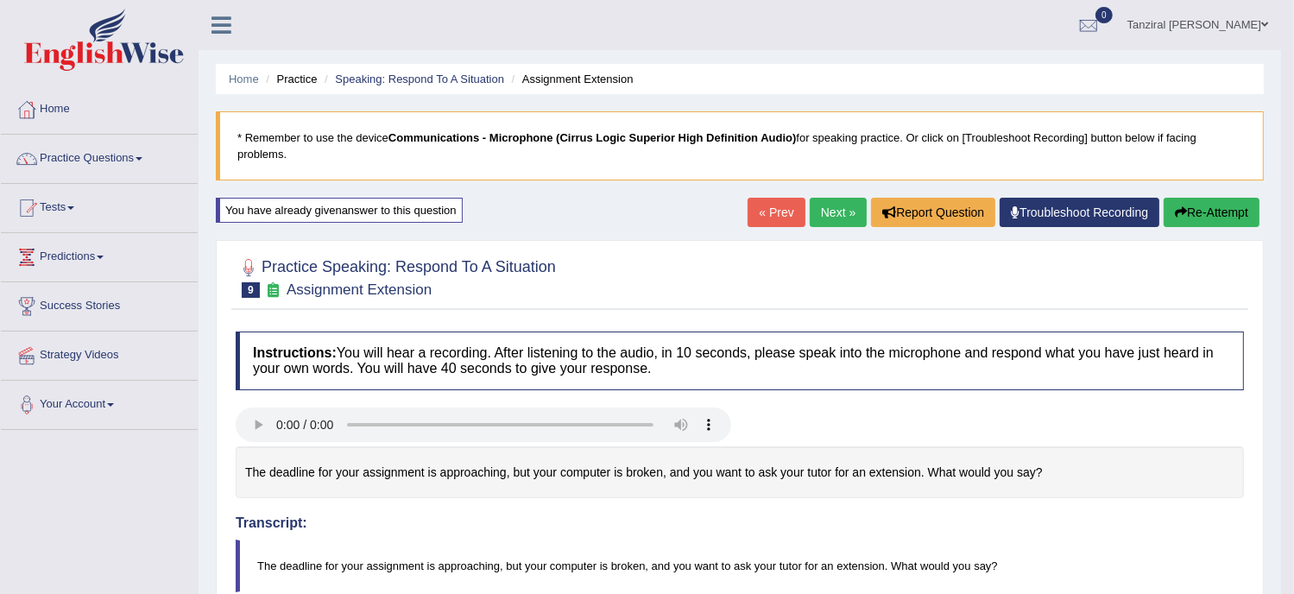
click at [827, 220] on link "Next »" at bounding box center [838, 212] width 57 height 29
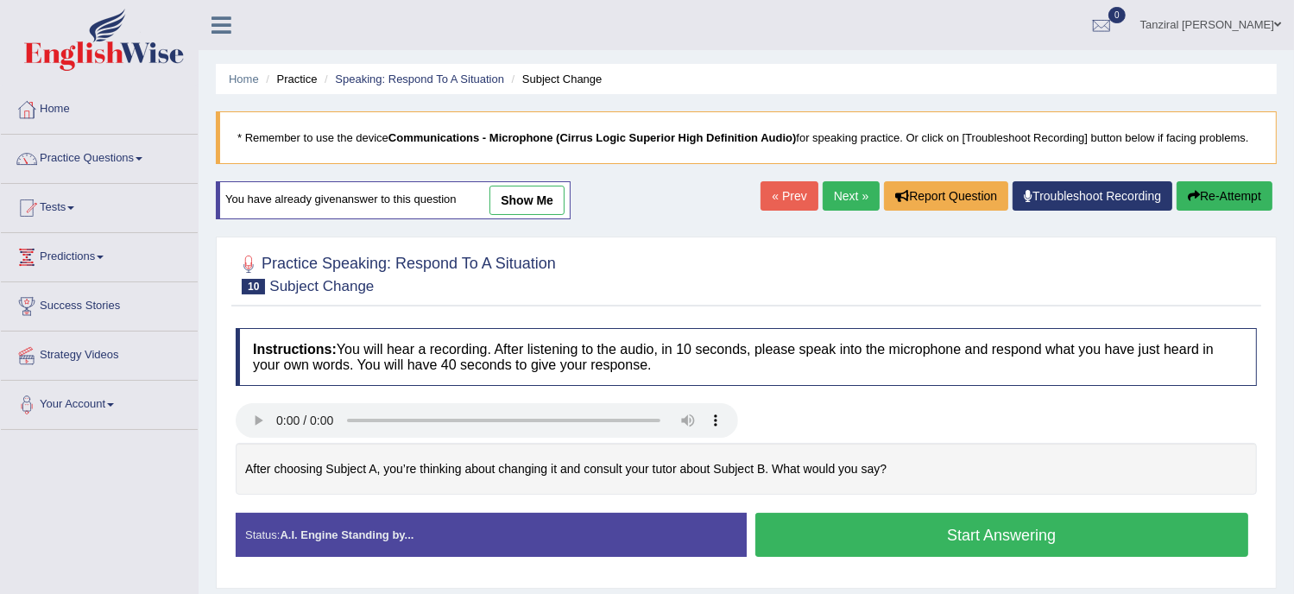
click at [544, 201] on link "show me" at bounding box center [527, 200] width 75 height 29
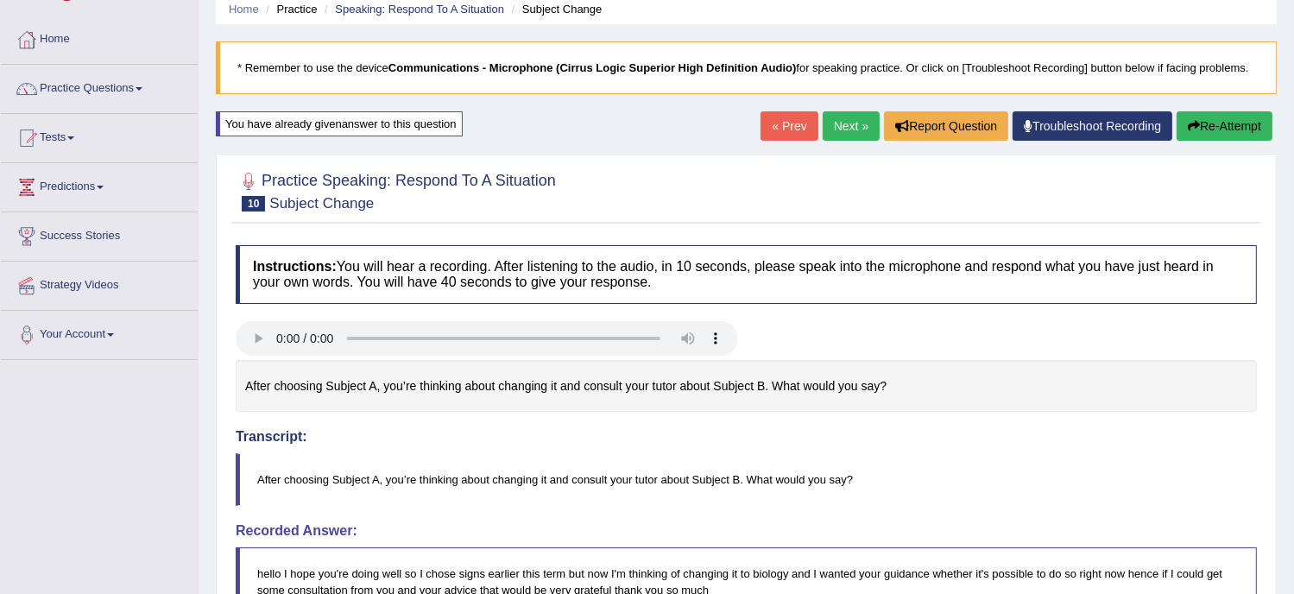
scroll to position [49, 0]
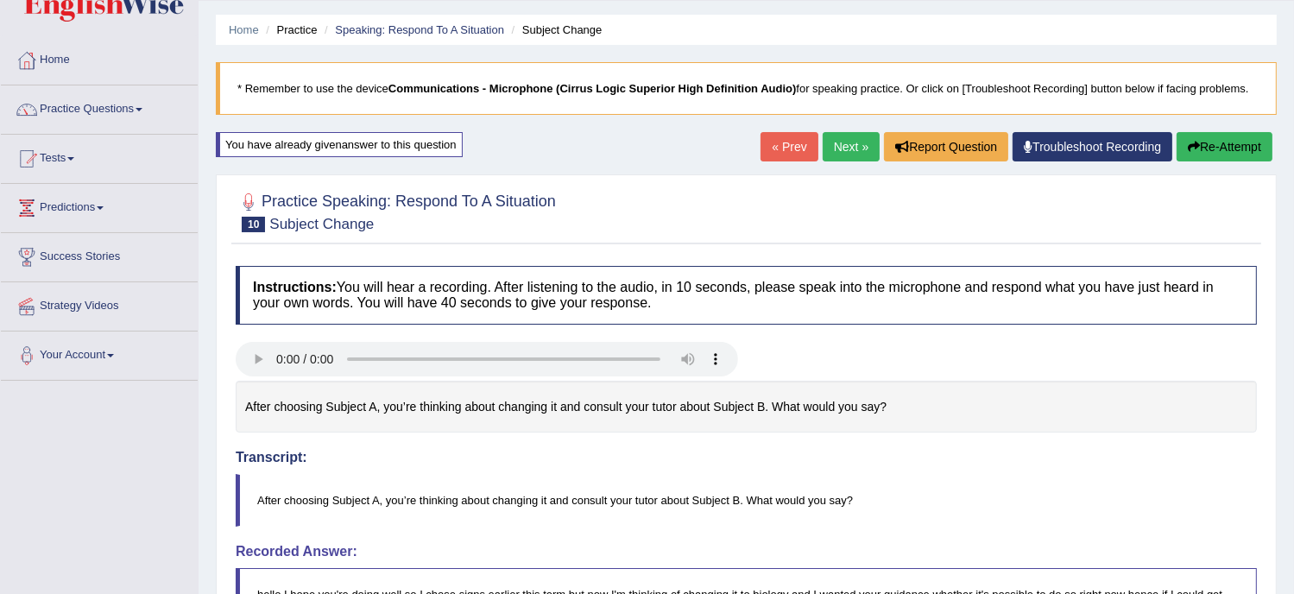
click at [1216, 147] on button "Re-Attempt" at bounding box center [1225, 146] width 96 height 29
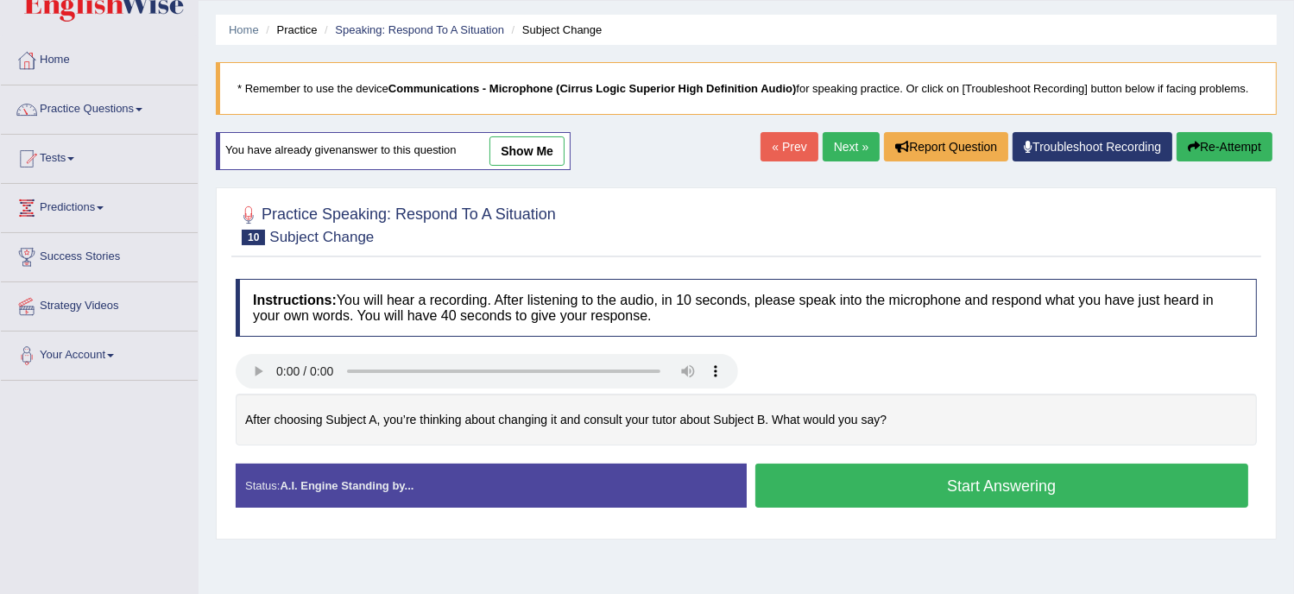
click at [876, 479] on button "Start Answering" at bounding box center [1003, 486] width 494 height 44
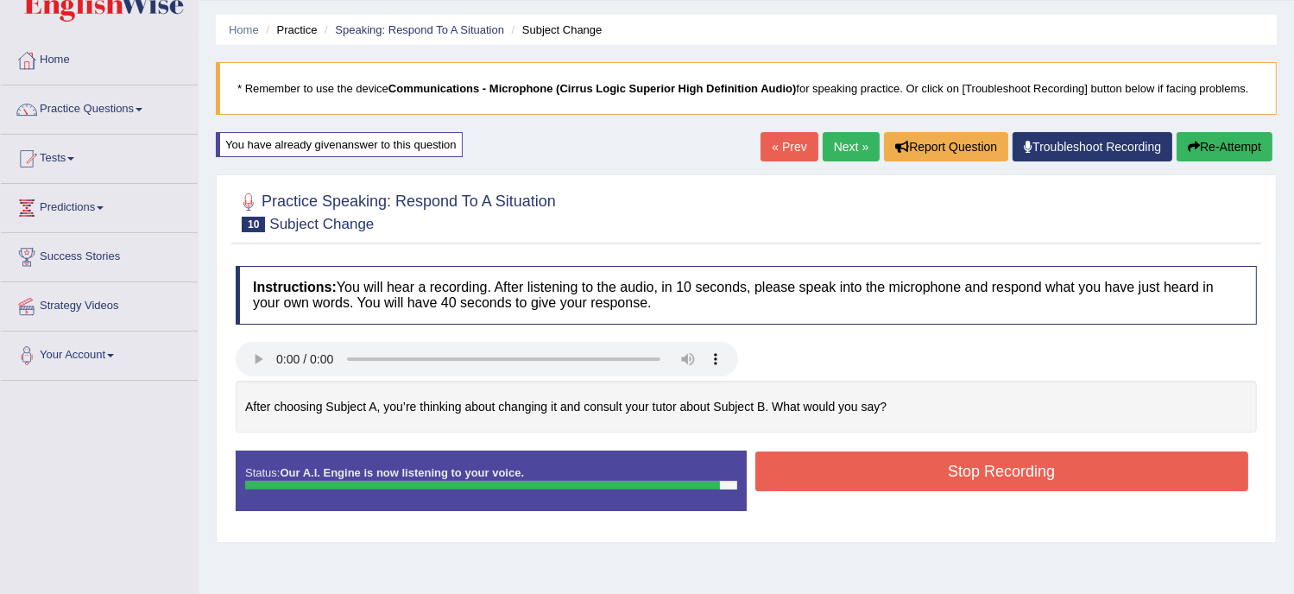
click at [876, 479] on button "Stop Recording" at bounding box center [1003, 472] width 494 height 40
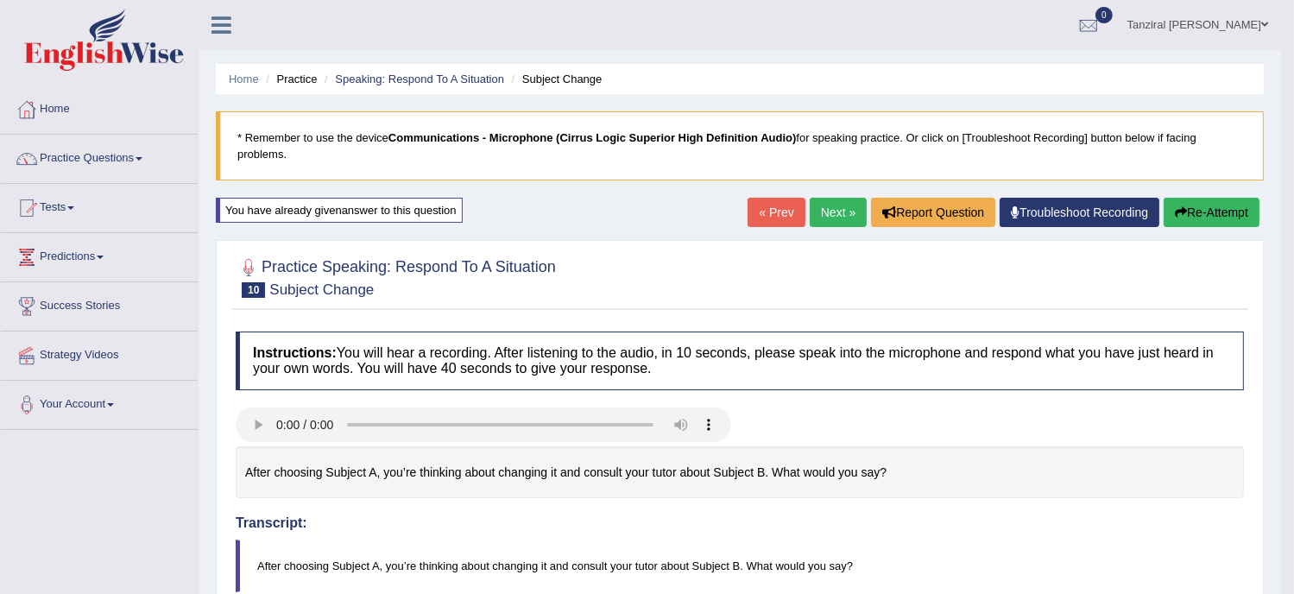
click at [823, 213] on link "Next »" at bounding box center [838, 212] width 57 height 29
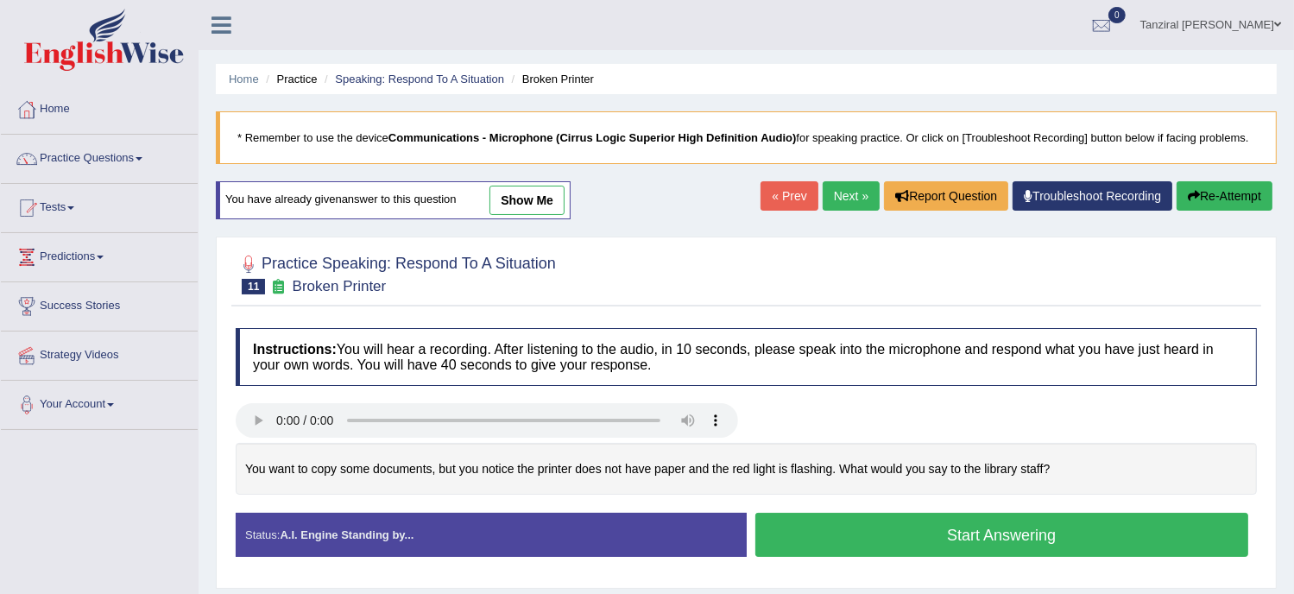
click at [549, 203] on link "show me" at bounding box center [527, 200] width 75 height 29
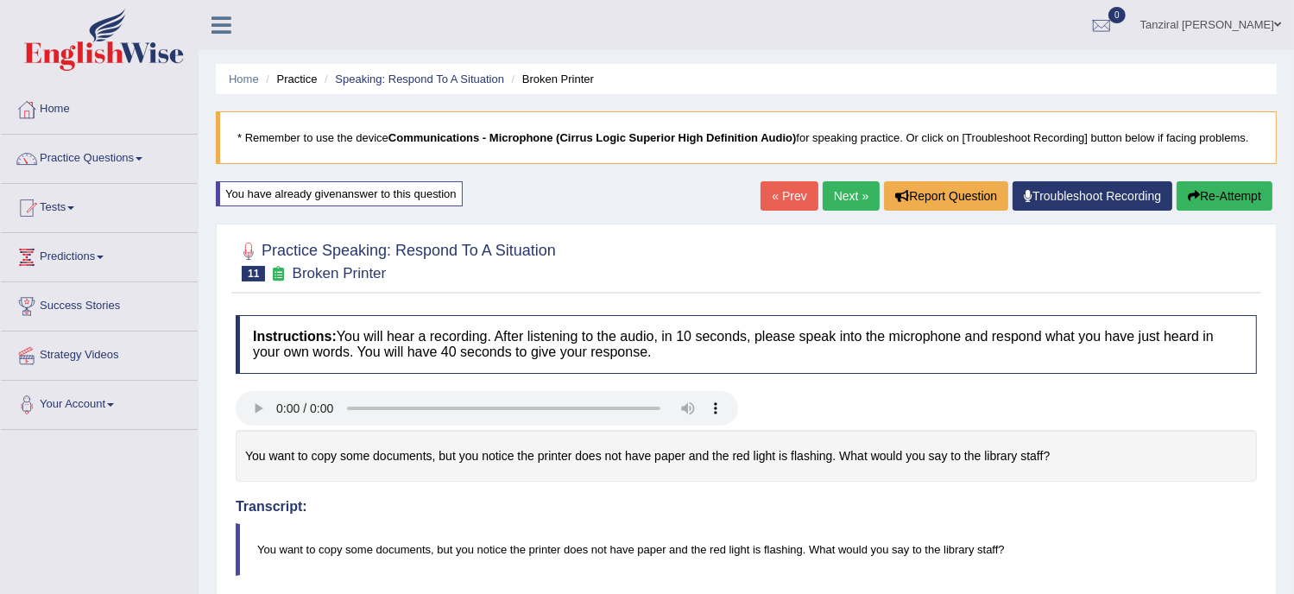
click at [1240, 185] on button "Re-Attempt" at bounding box center [1225, 195] width 96 height 29
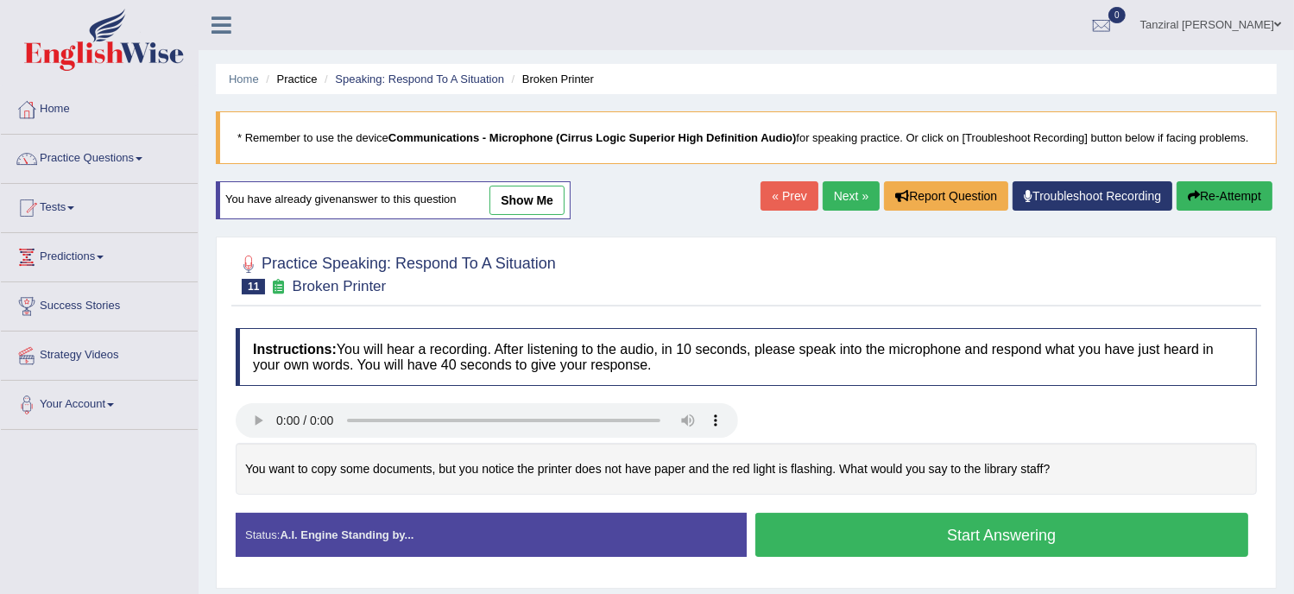
click at [880, 521] on button "Start Answering" at bounding box center [1003, 535] width 494 height 44
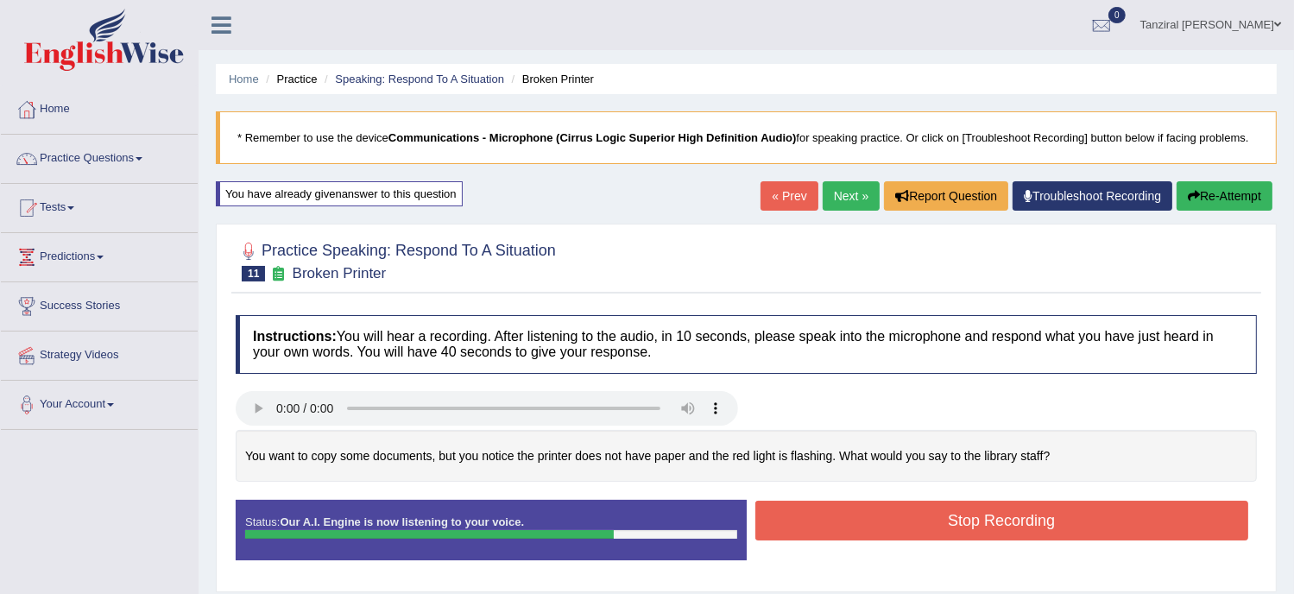
click at [880, 521] on button "Stop Recording" at bounding box center [1003, 521] width 494 height 40
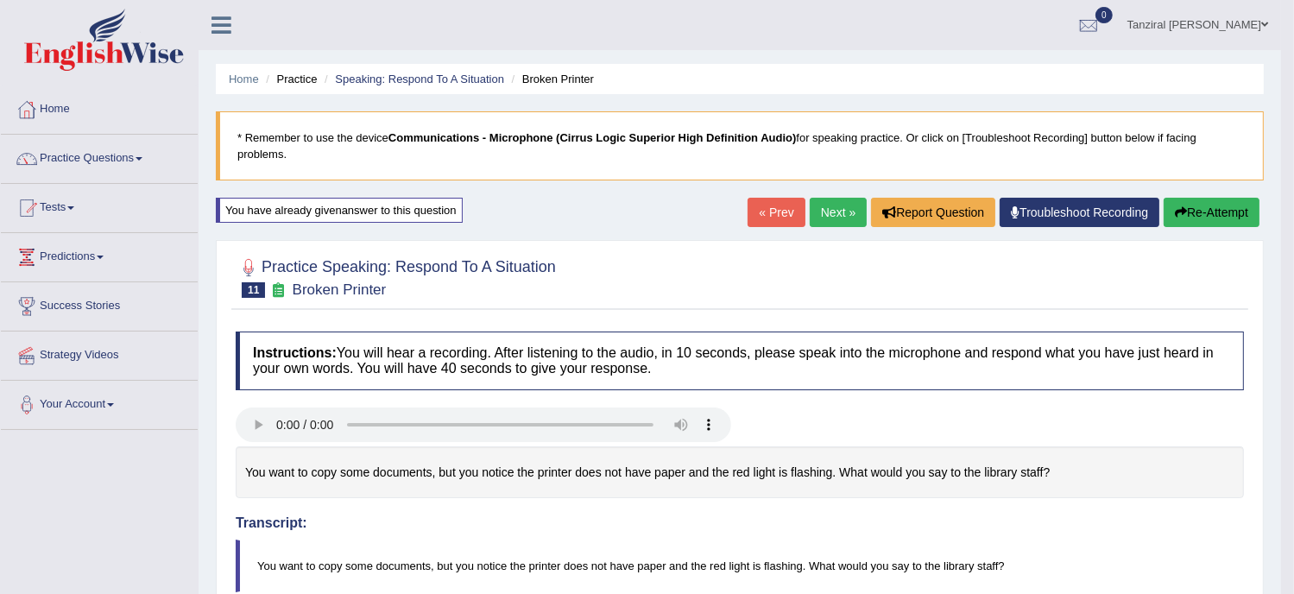
click at [837, 213] on link "Next »" at bounding box center [838, 212] width 57 height 29
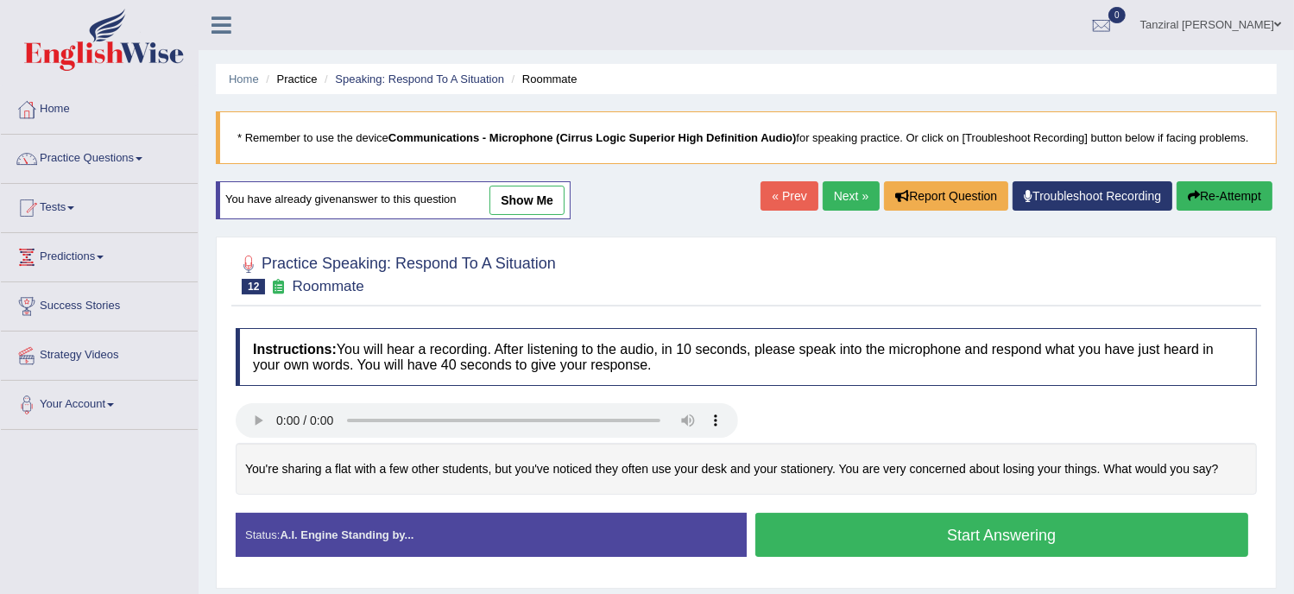
click at [545, 195] on link "show me" at bounding box center [527, 200] width 75 height 29
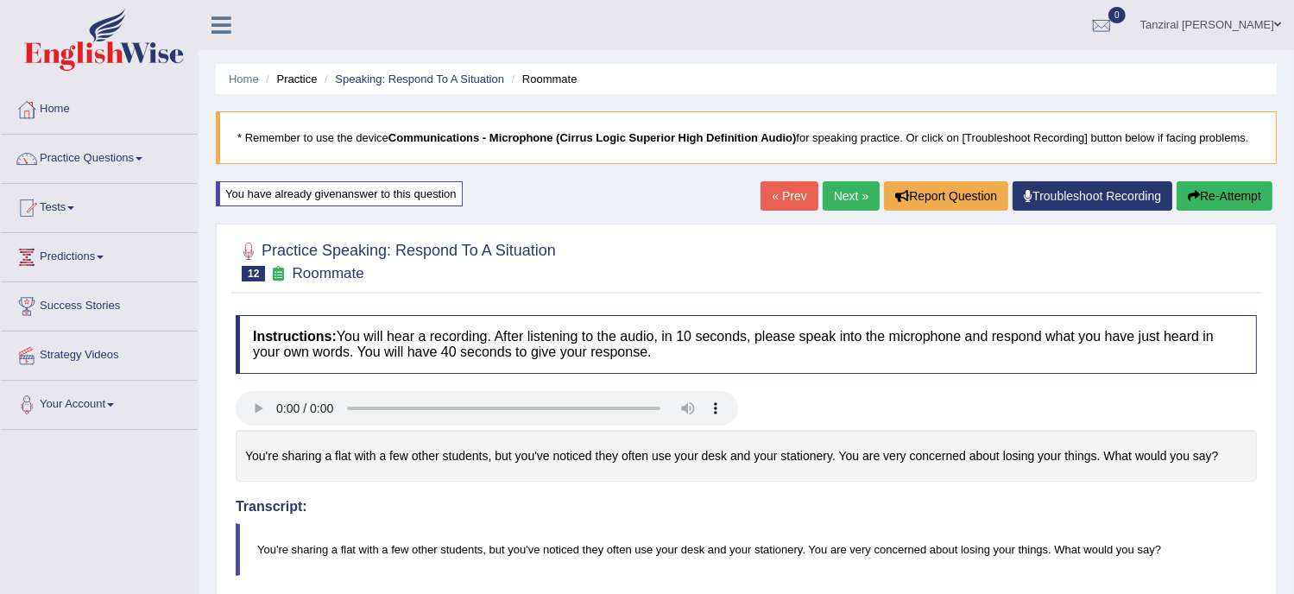
click at [1229, 203] on button "Re-Attempt" at bounding box center [1225, 195] width 96 height 29
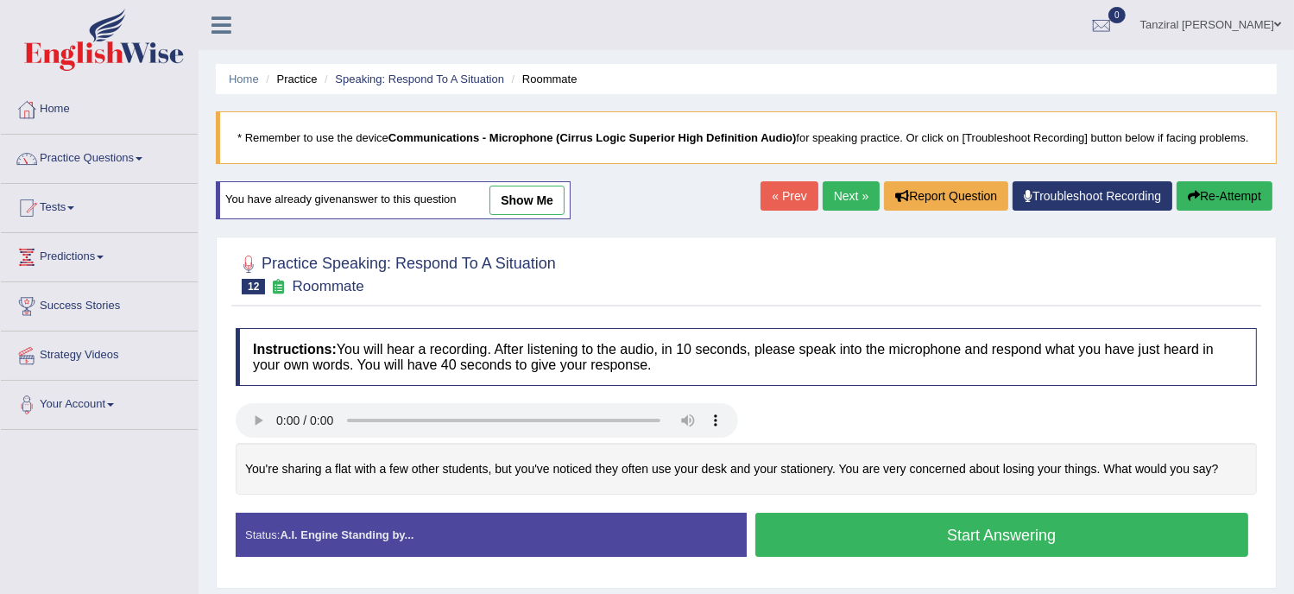
click at [856, 518] on button "Start Answering" at bounding box center [1003, 535] width 494 height 44
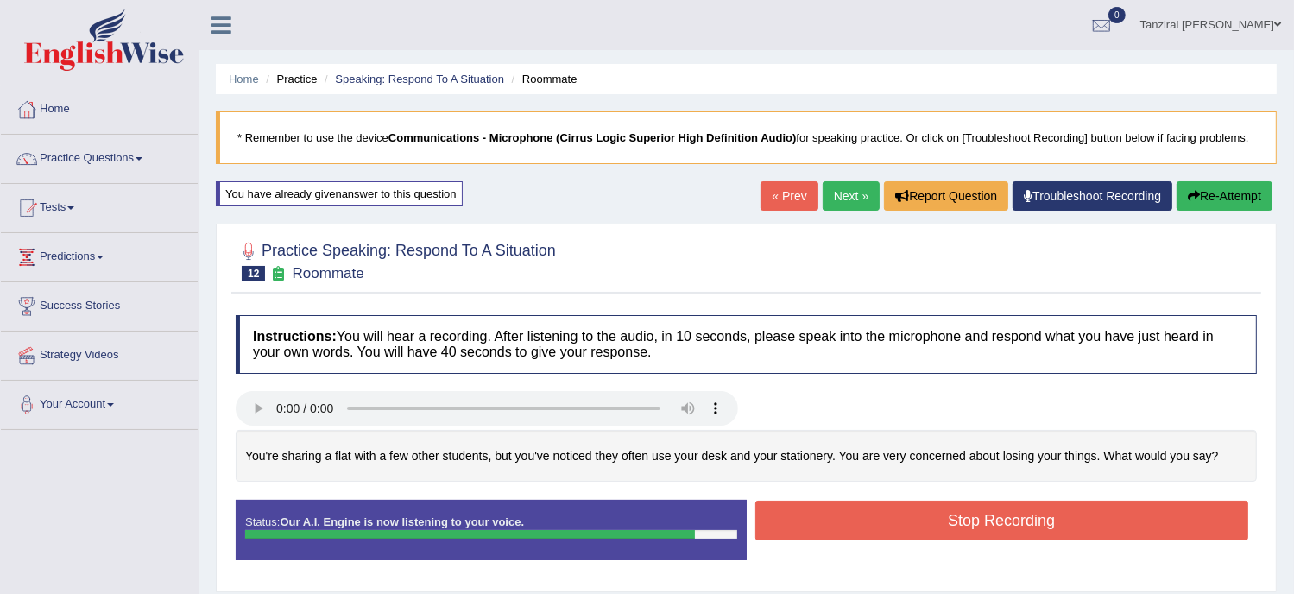
click at [1025, 516] on button "Stop Recording" at bounding box center [1003, 521] width 494 height 40
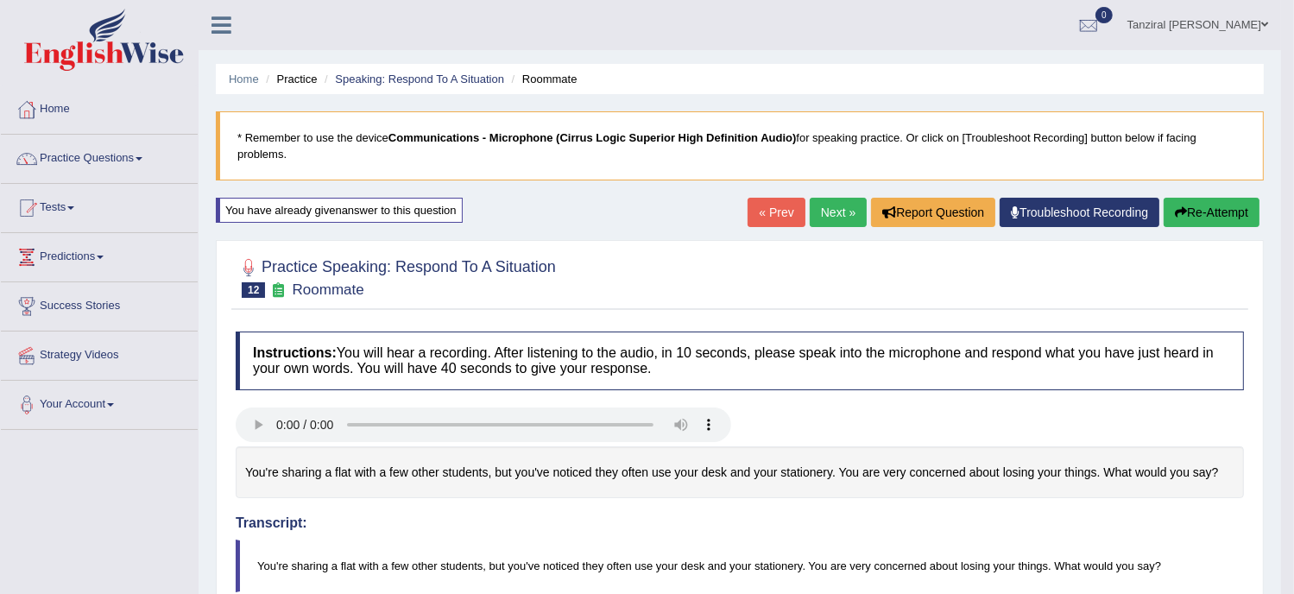
click at [836, 216] on link "Next »" at bounding box center [838, 212] width 57 height 29
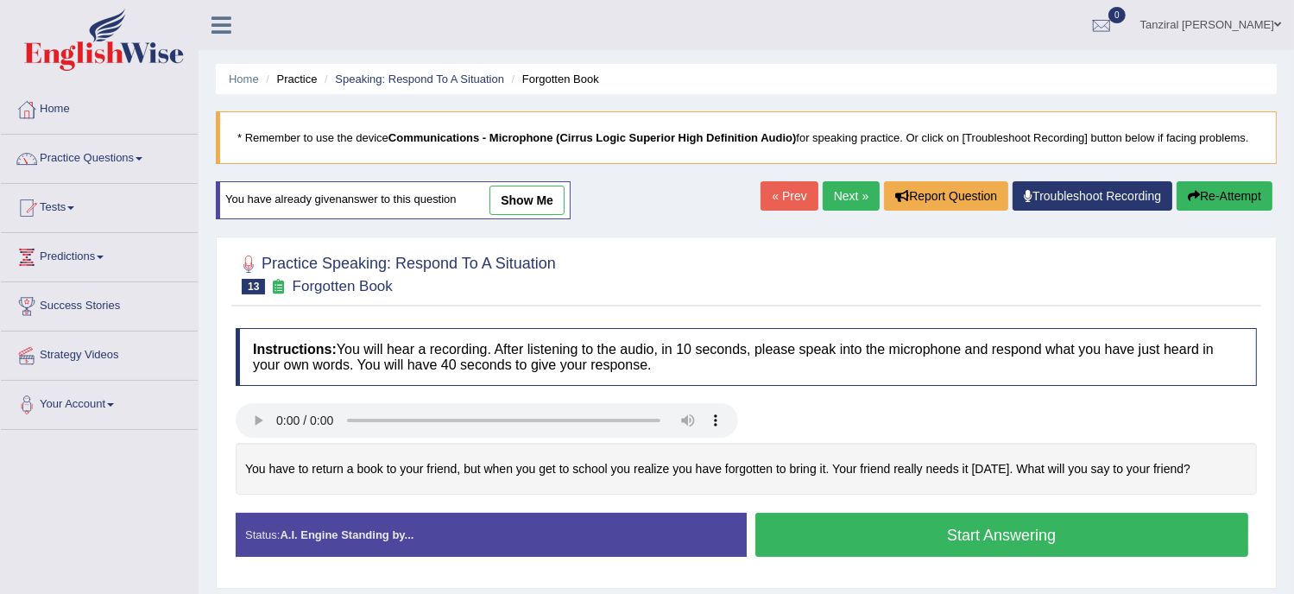
click at [836, 544] on button "Start Answering" at bounding box center [1003, 535] width 494 height 44
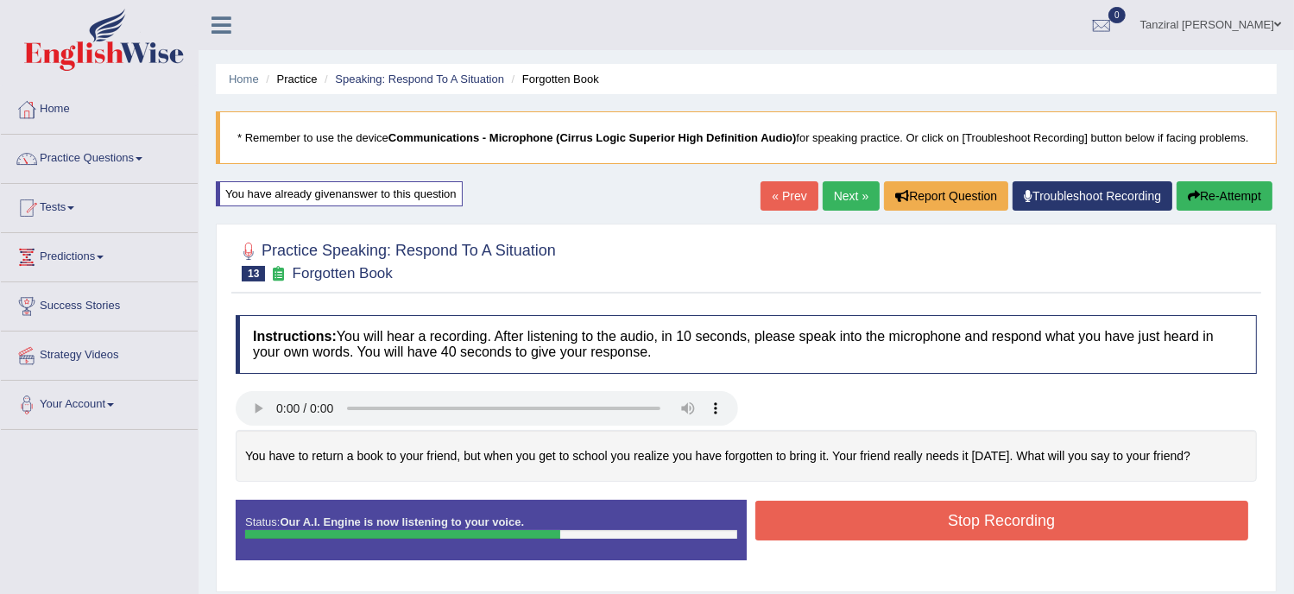
click at [1033, 514] on button "Stop Recording" at bounding box center [1003, 521] width 494 height 40
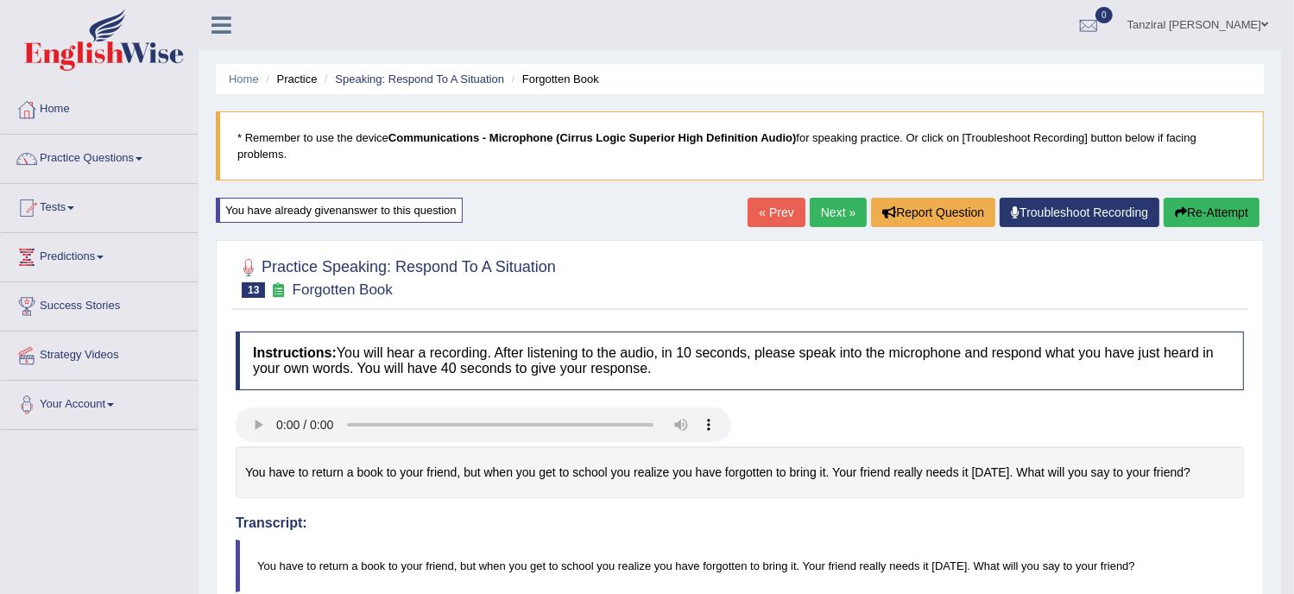
click at [837, 222] on link "Next »" at bounding box center [838, 212] width 57 height 29
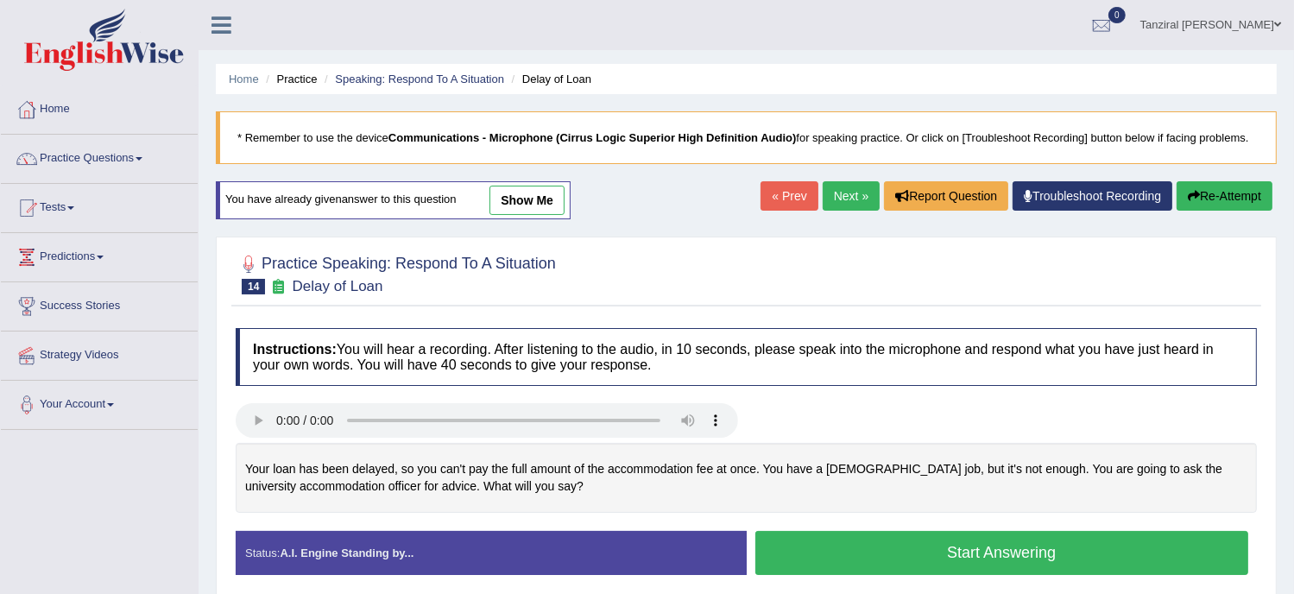
click at [518, 206] on link "show me" at bounding box center [527, 200] width 75 height 29
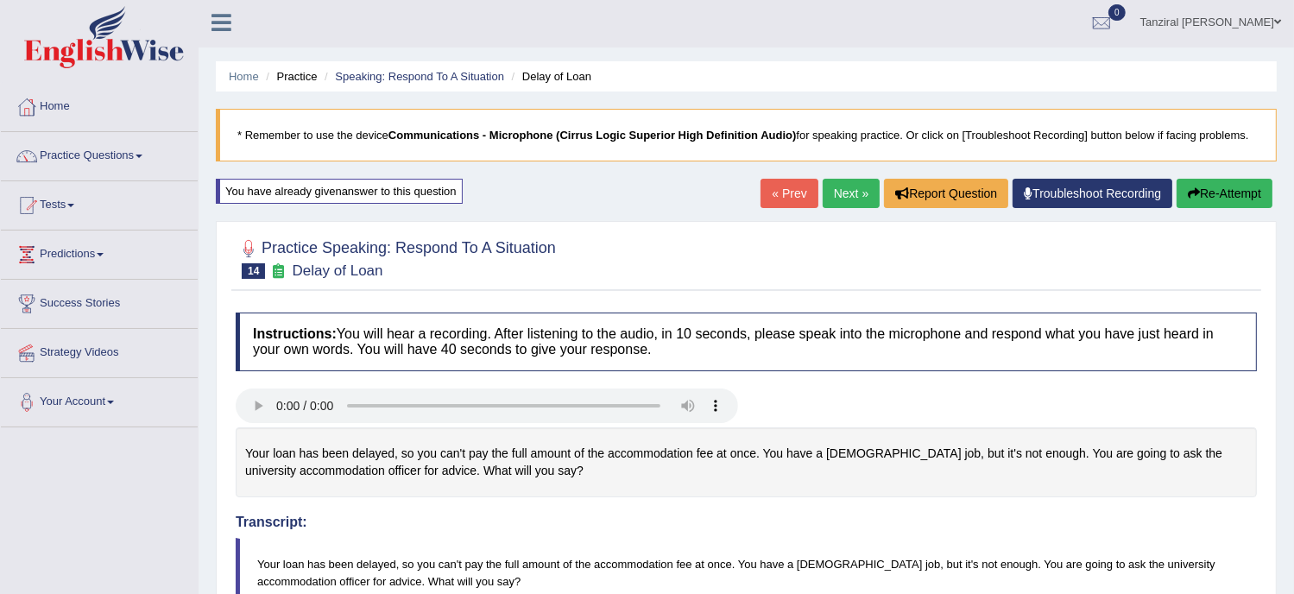
scroll to position [2, 0]
click at [843, 201] on link "Next »" at bounding box center [851, 194] width 57 height 29
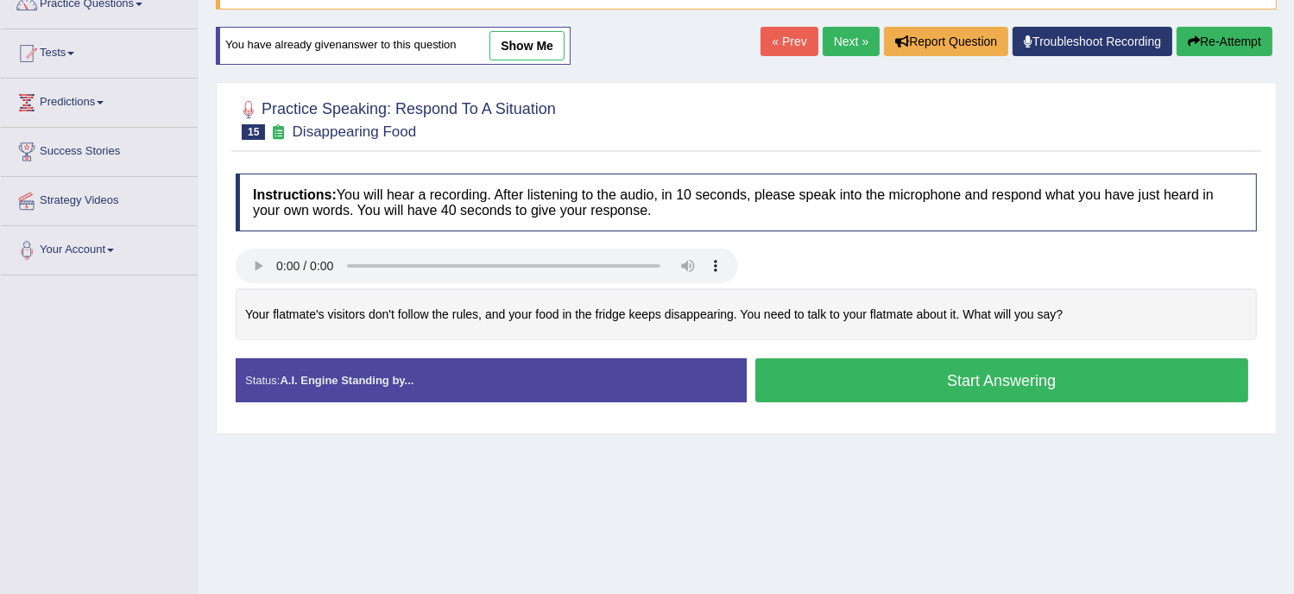
scroll to position [155, 0]
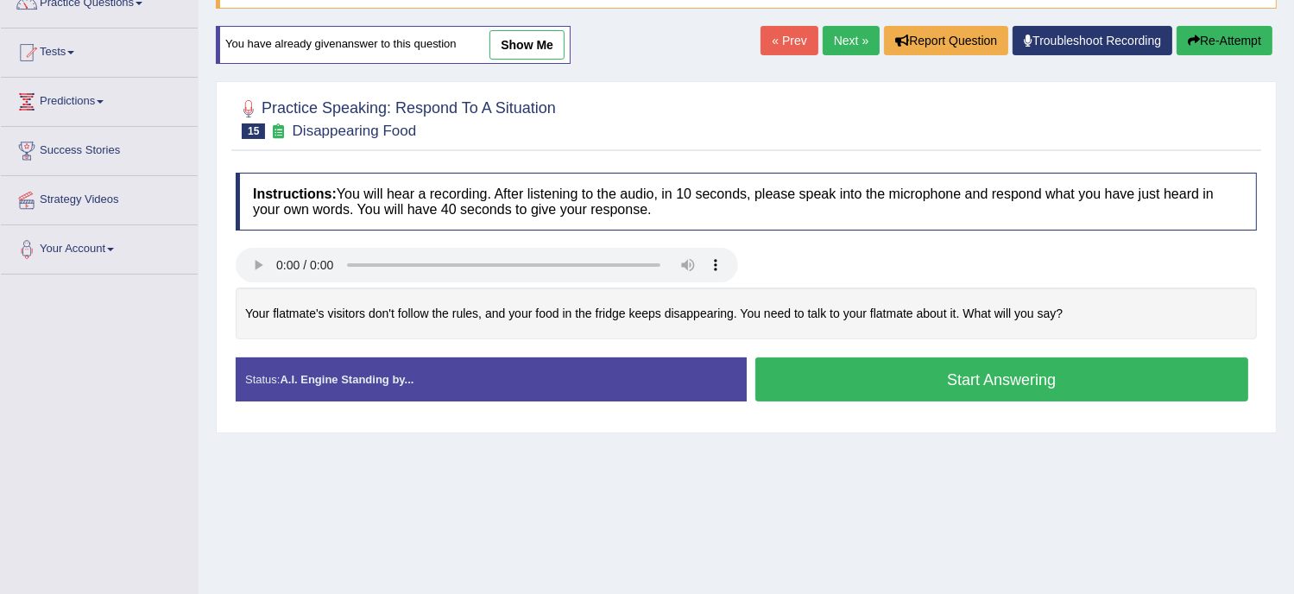
click at [525, 44] on link "show me" at bounding box center [527, 44] width 75 height 29
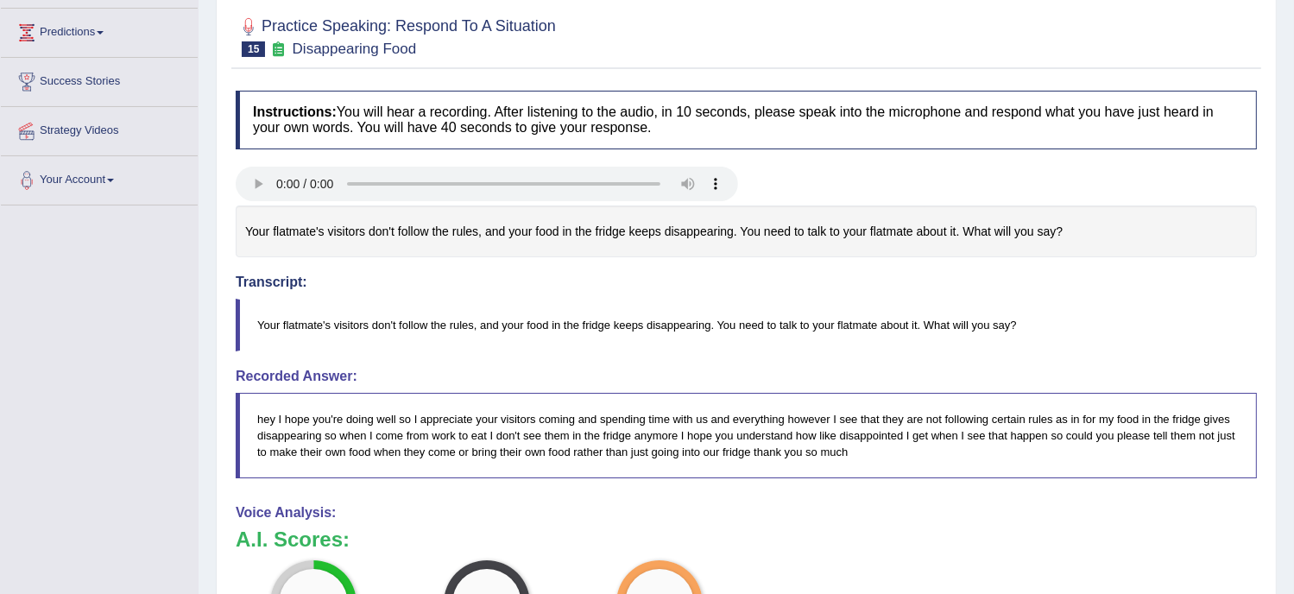
scroll to position [227, 0]
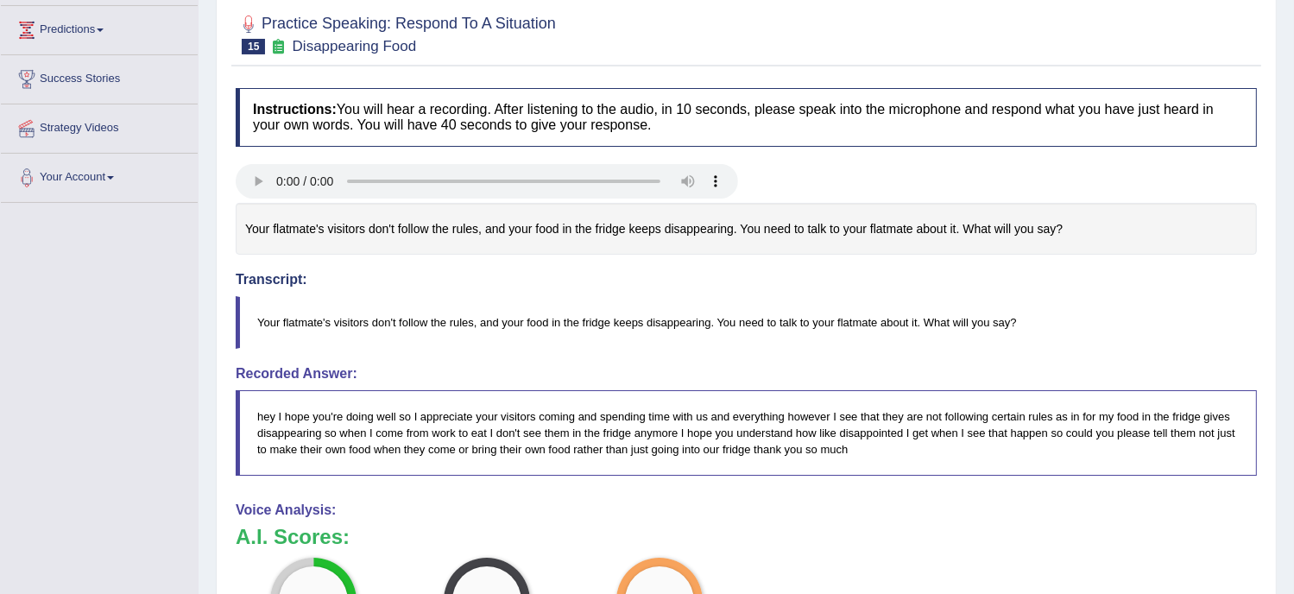
click at [1073, 167] on div at bounding box center [746, 183] width 1039 height 39
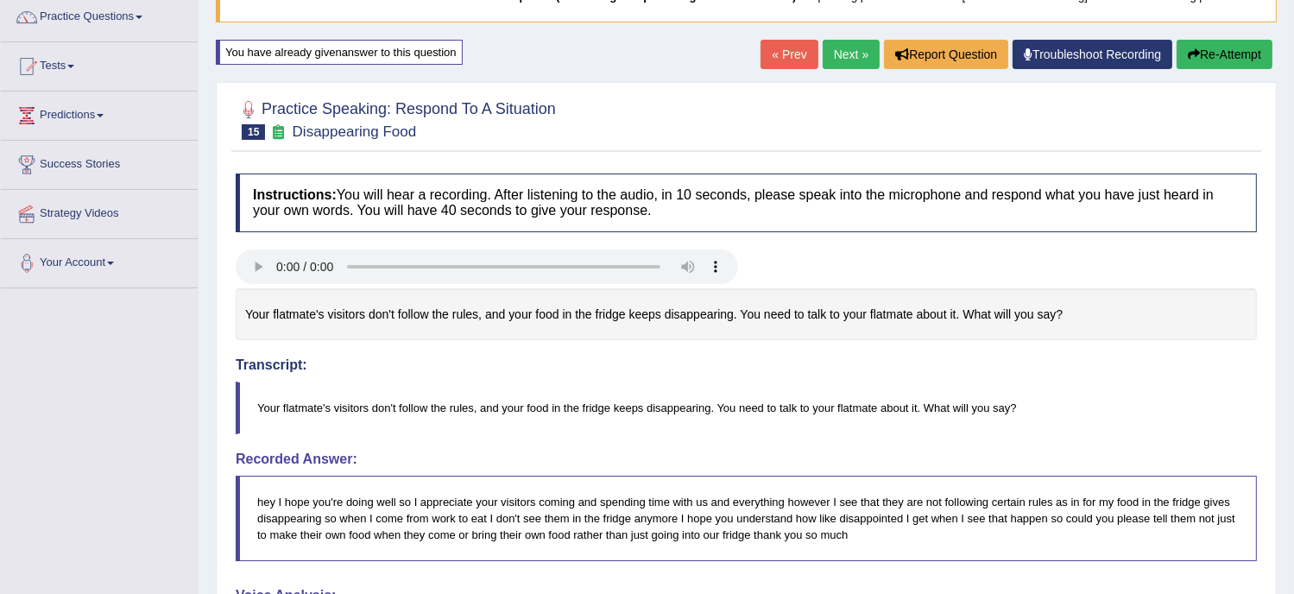
scroll to position [143, 0]
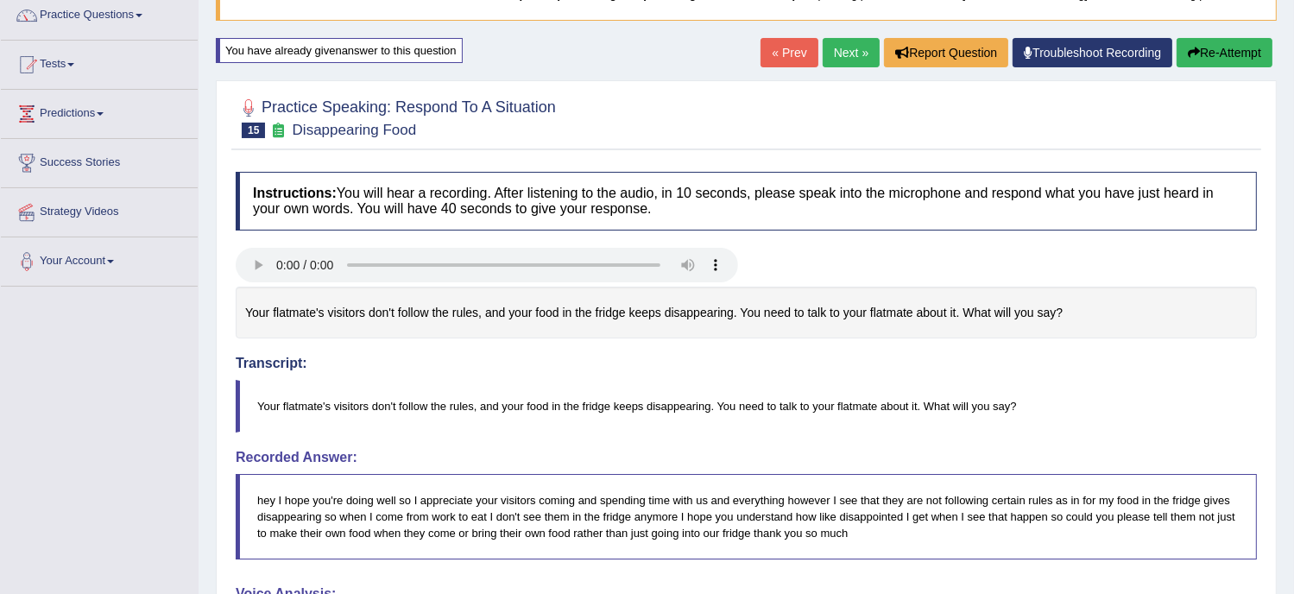
click at [1222, 60] on button "Re-Attempt" at bounding box center [1225, 52] width 96 height 29
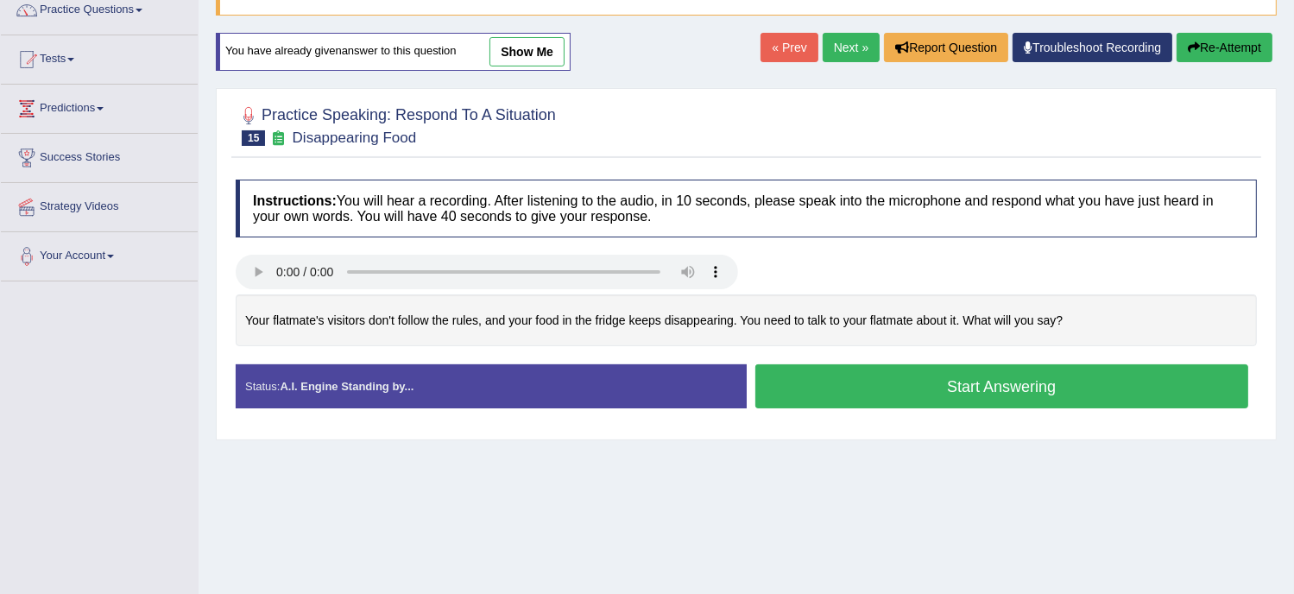
click at [805, 375] on button "Start Answering" at bounding box center [1003, 386] width 494 height 44
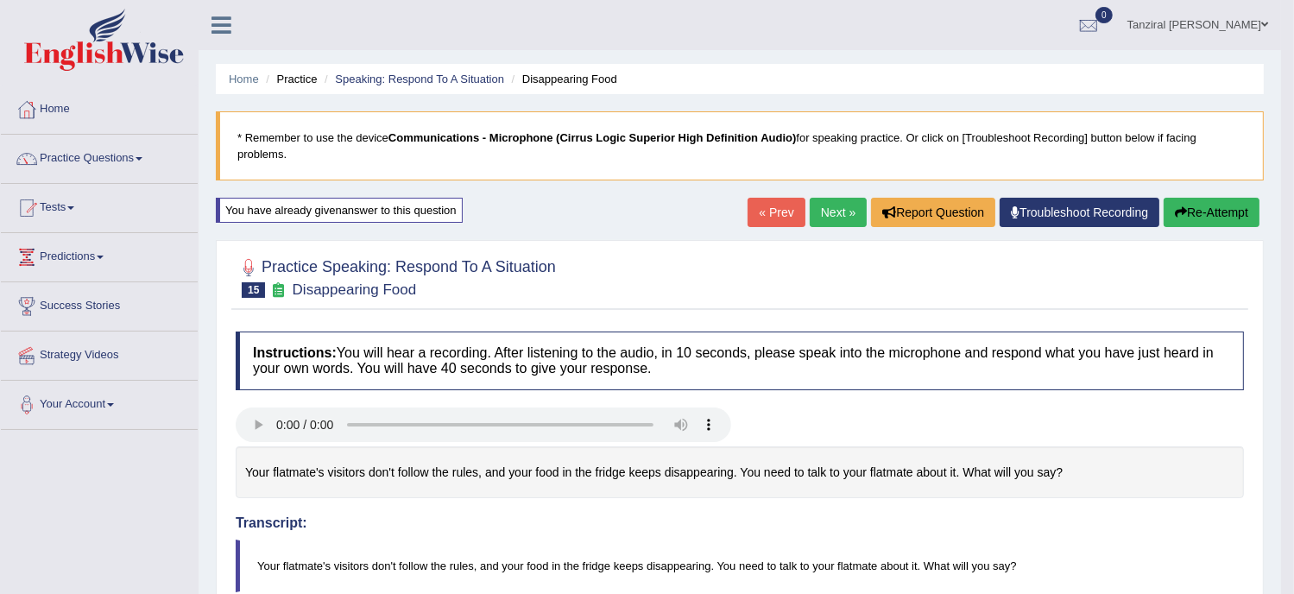
click at [838, 204] on link "Next »" at bounding box center [838, 212] width 57 height 29
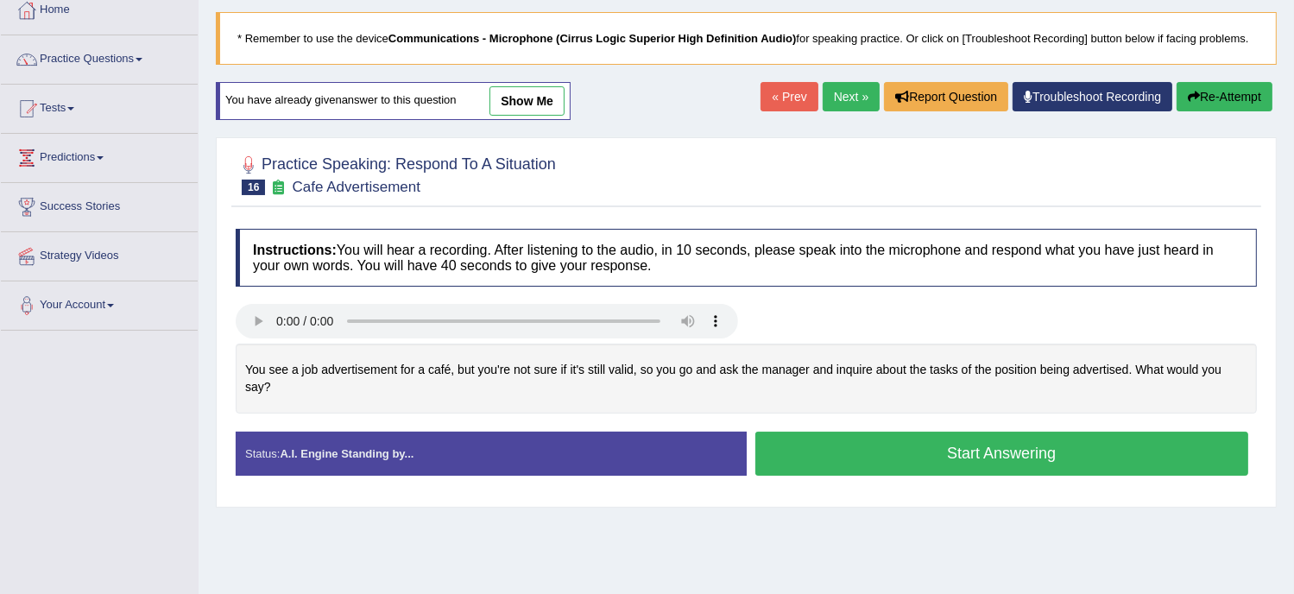
scroll to position [100, 0]
click at [542, 96] on link "show me" at bounding box center [527, 99] width 75 height 29
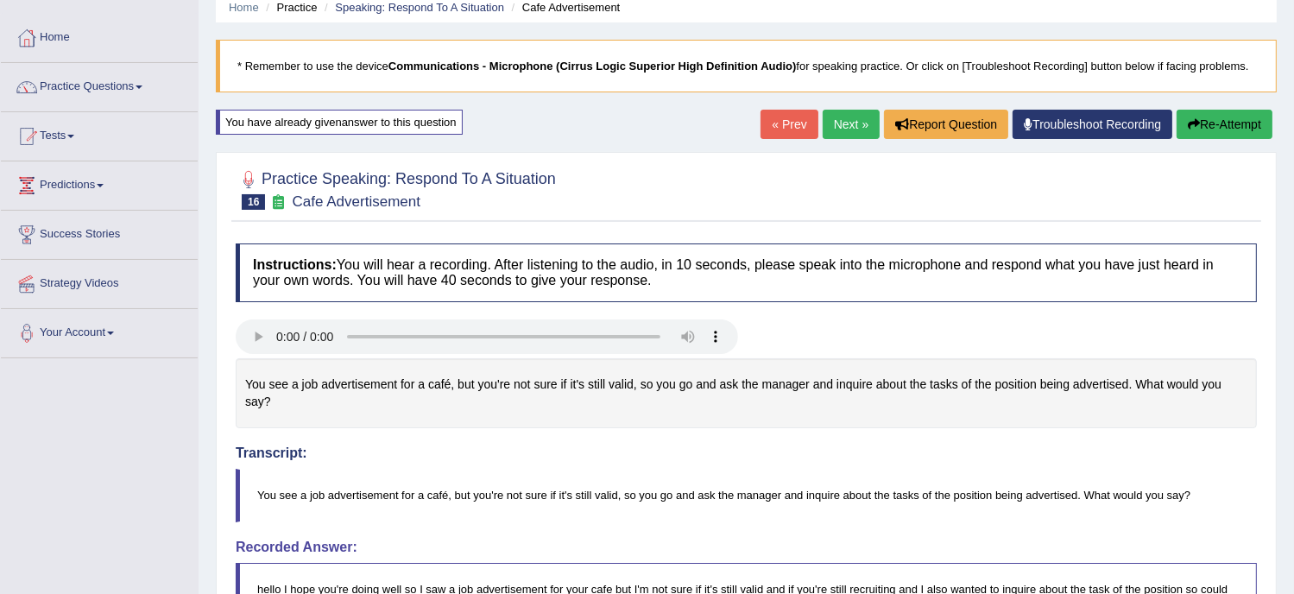
scroll to position [64, 0]
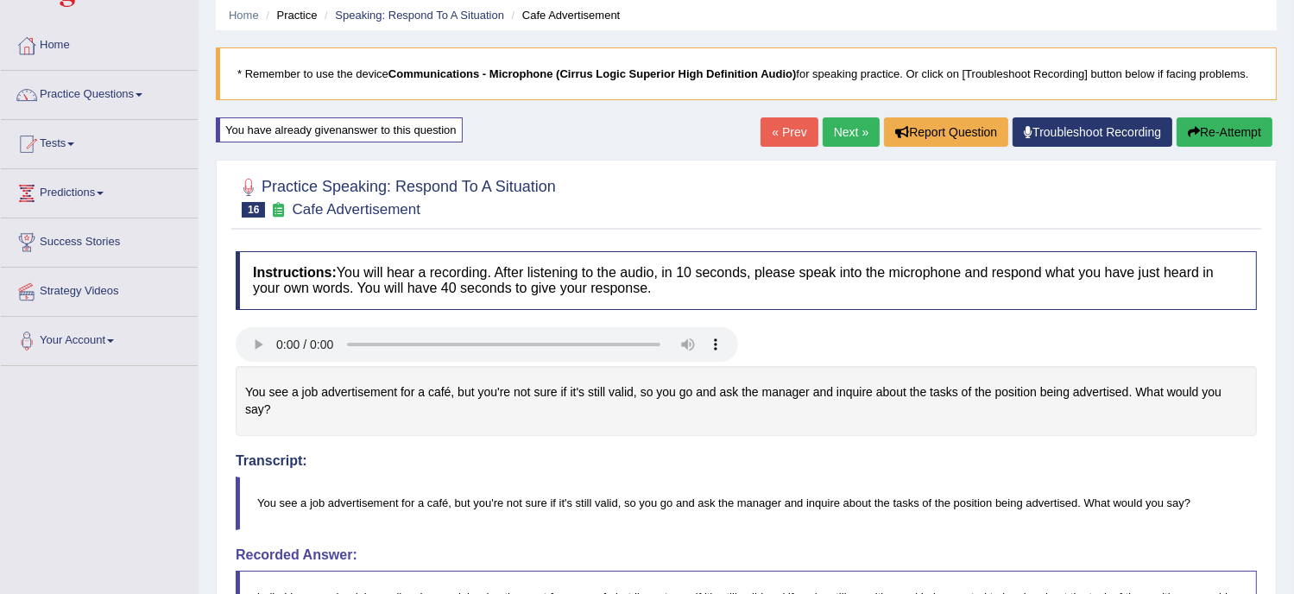
click at [1198, 123] on button "Re-Attempt" at bounding box center [1225, 131] width 96 height 29
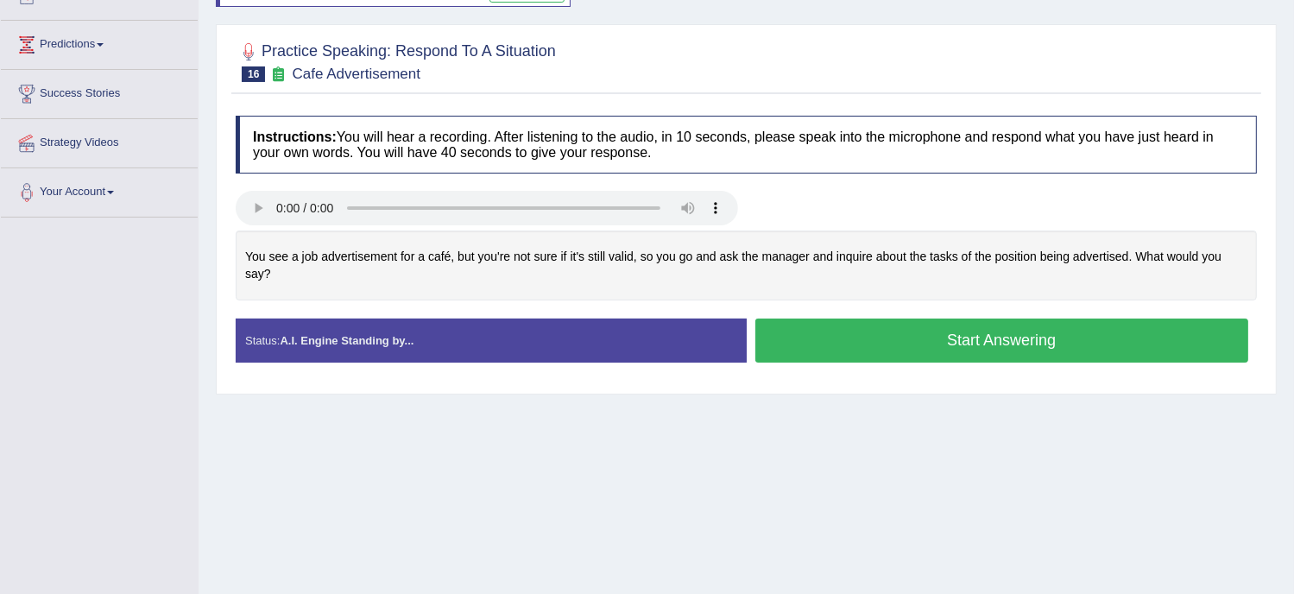
scroll to position [216, 0]
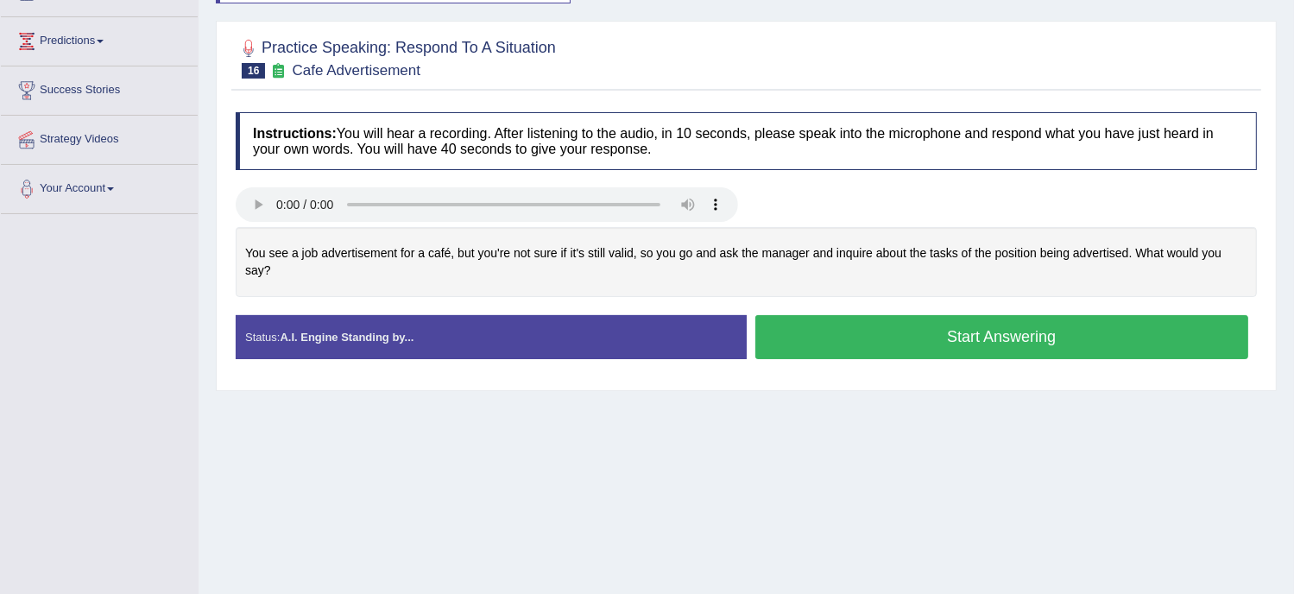
click at [829, 337] on button "Start Answering" at bounding box center [1003, 337] width 494 height 44
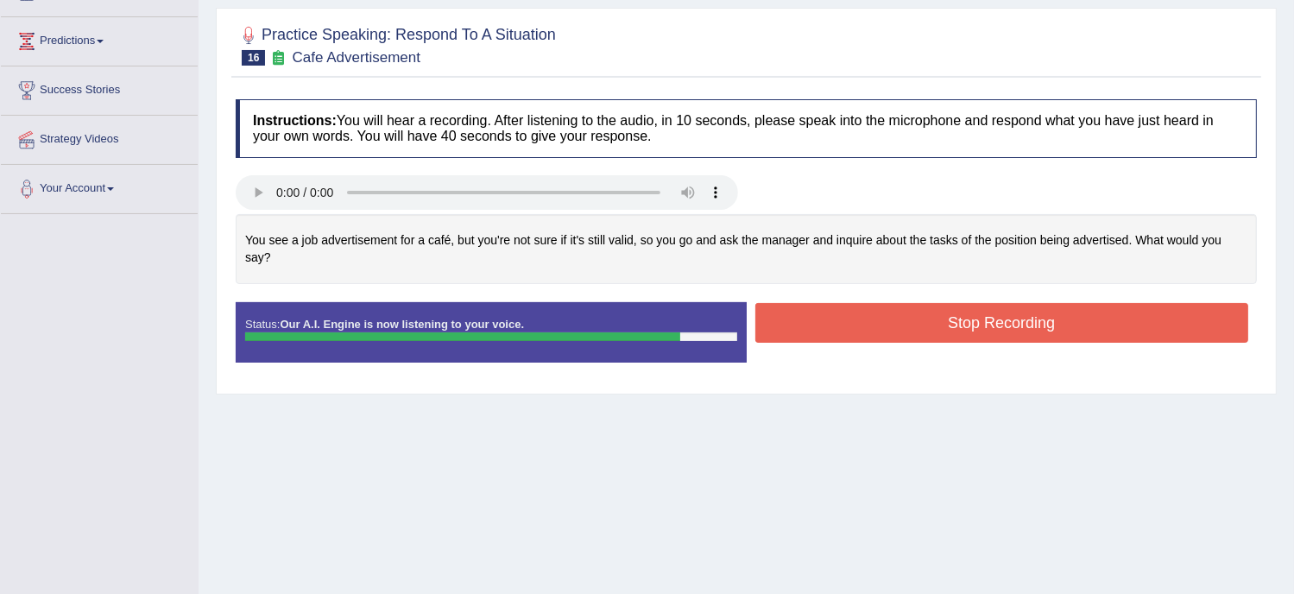
click at [940, 312] on button "Stop Recording" at bounding box center [1003, 323] width 494 height 40
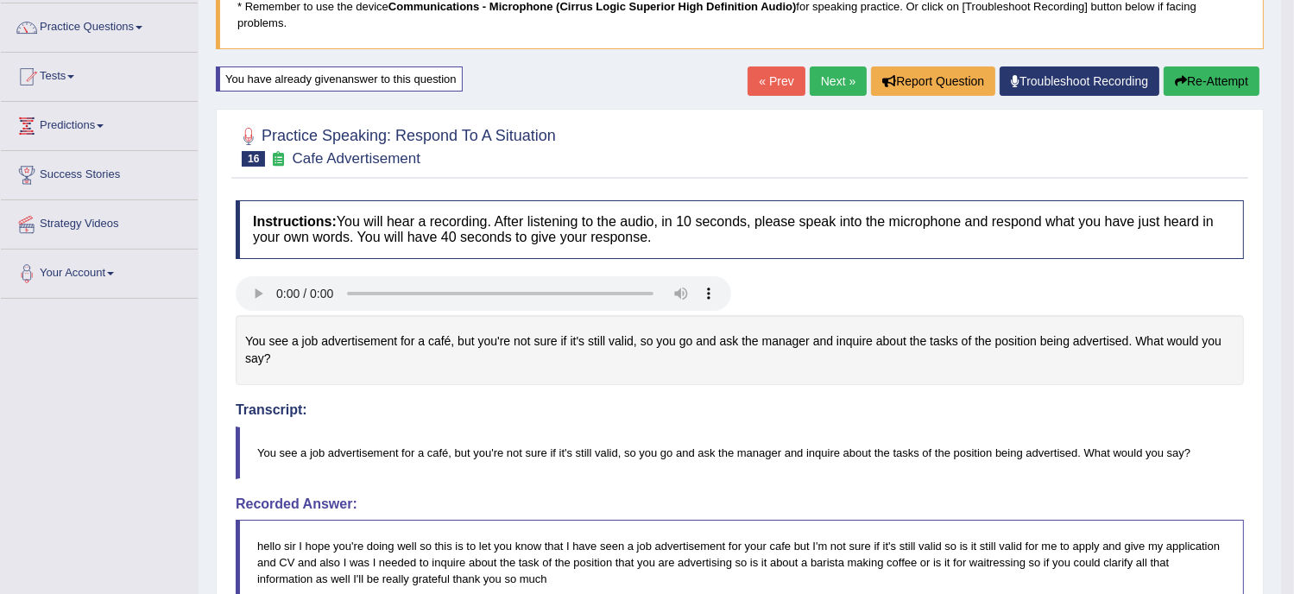
scroll to position [119, 0]
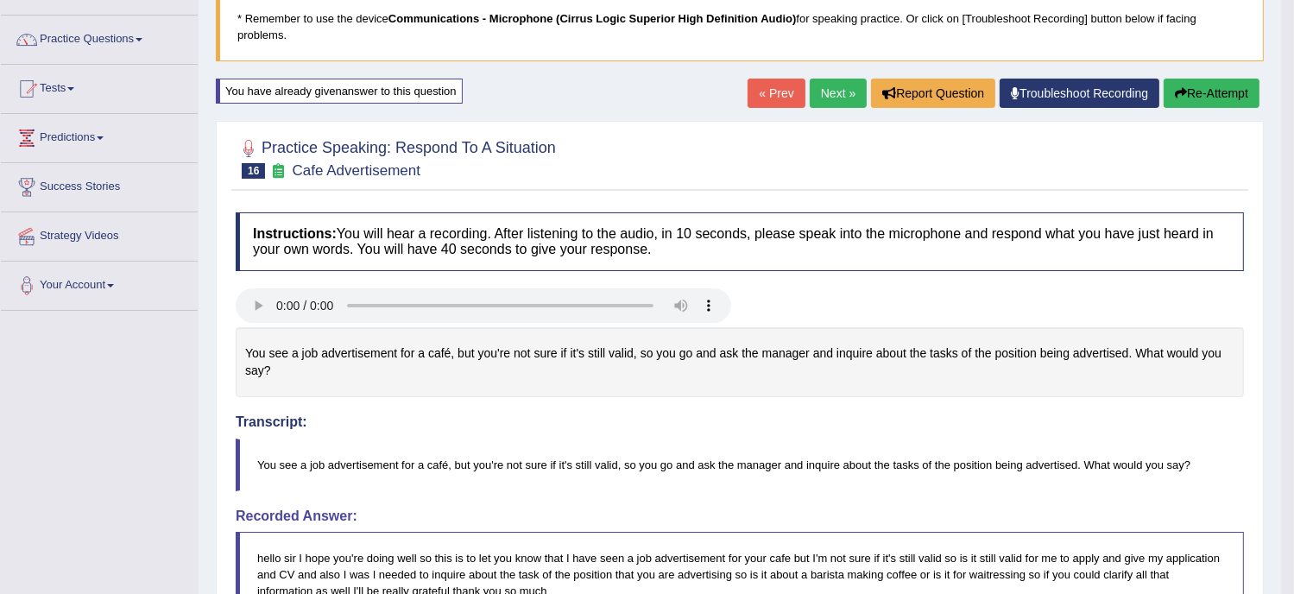
click at [832, 80] on link "Next »" at bounding box center [838, 93] width 57 height 29
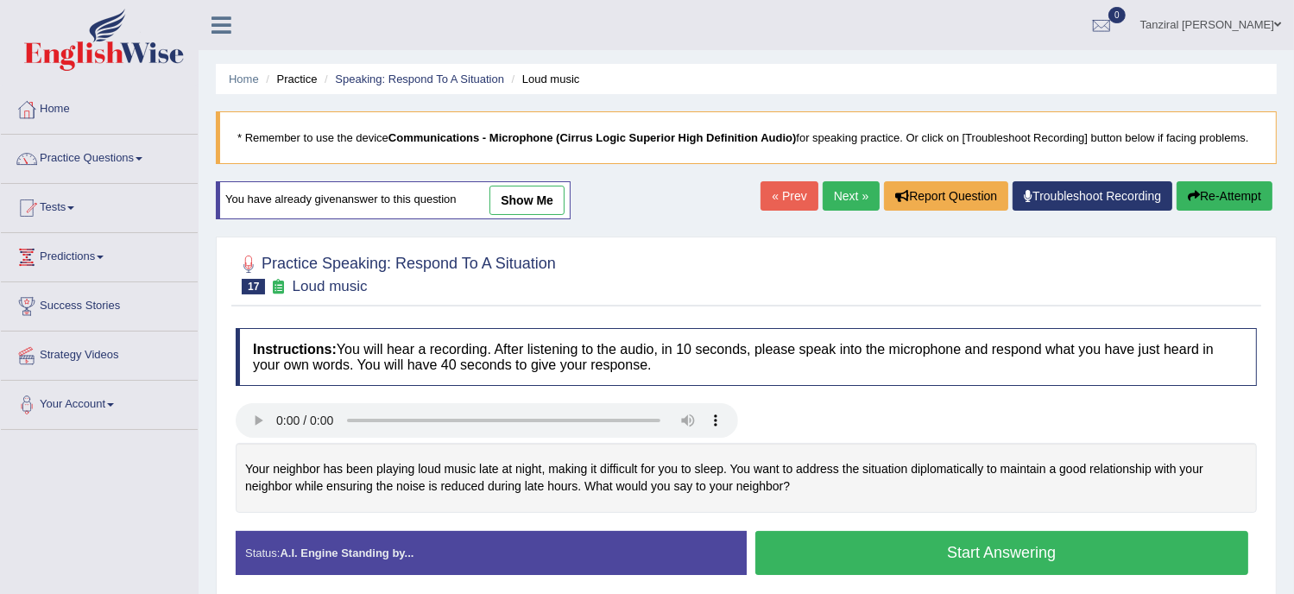
click at [544, 195] on link "show me" at bounding box center [527, 200] width 75 height 29
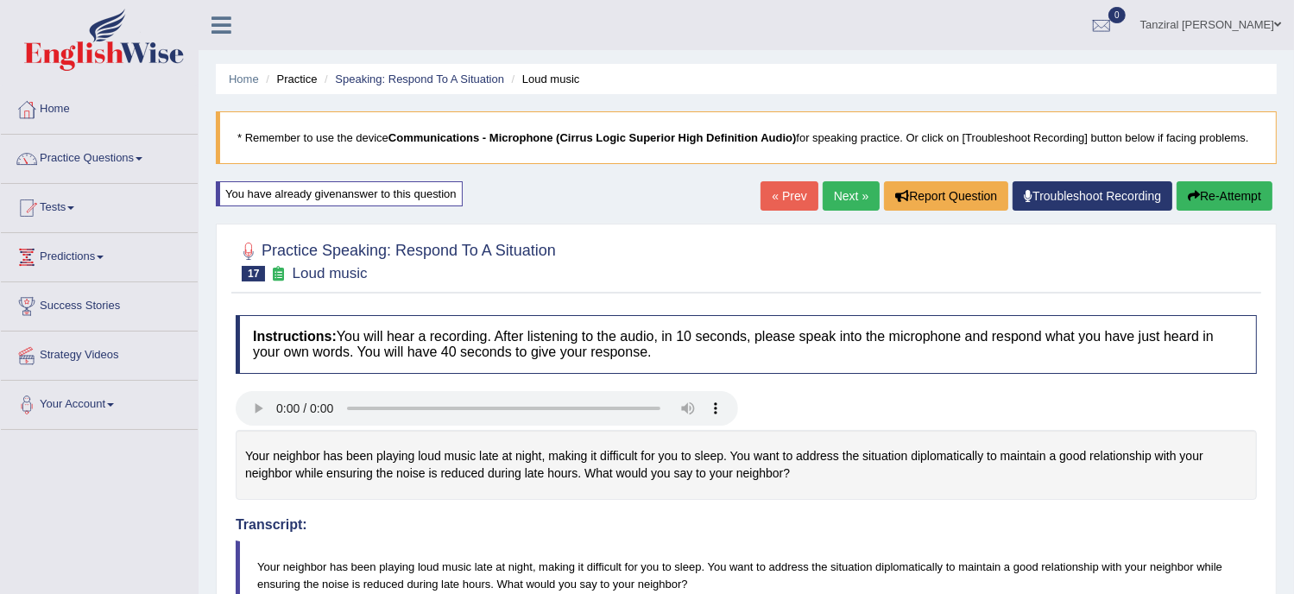
click at [838, 193] on link "Next »" at bounding box center [851, 195] width 57 height 29
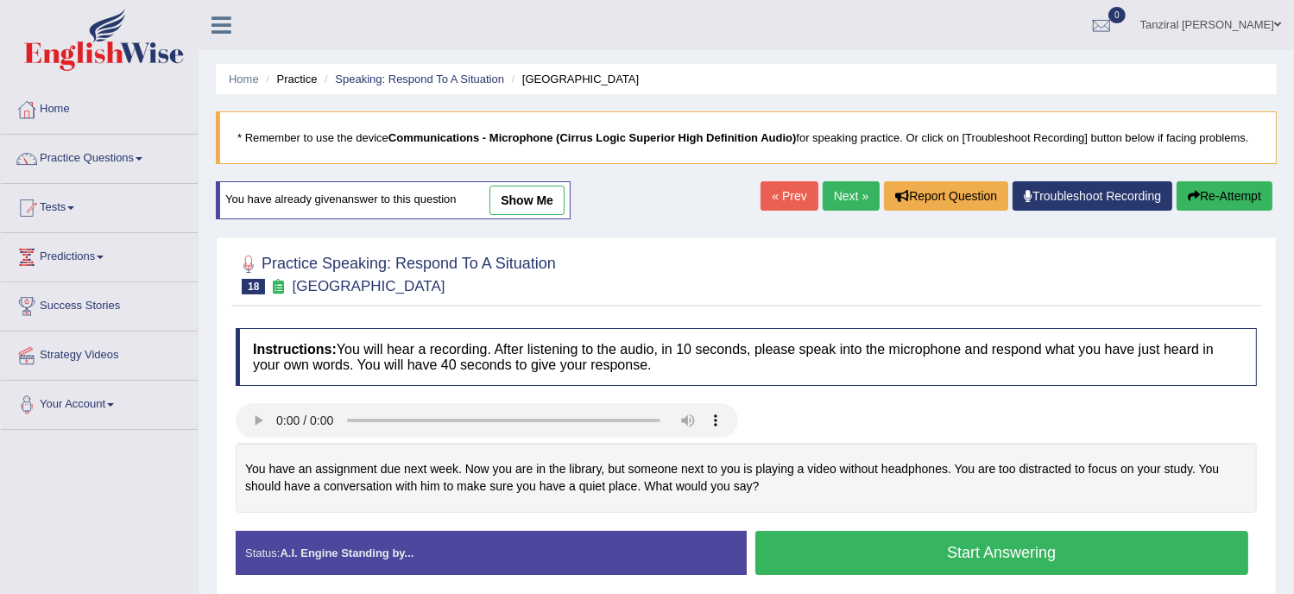
click at [550, 200] on link "show me" at bounding box center [527, 200] width 75 height 29
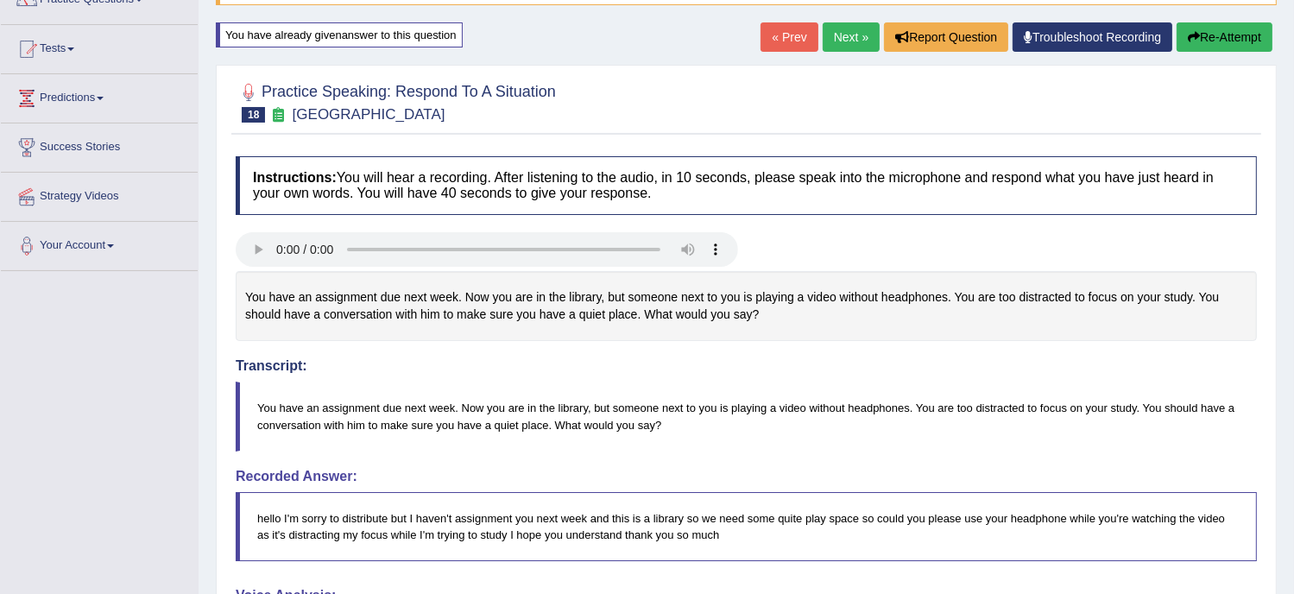
scroll to position [149, 0]
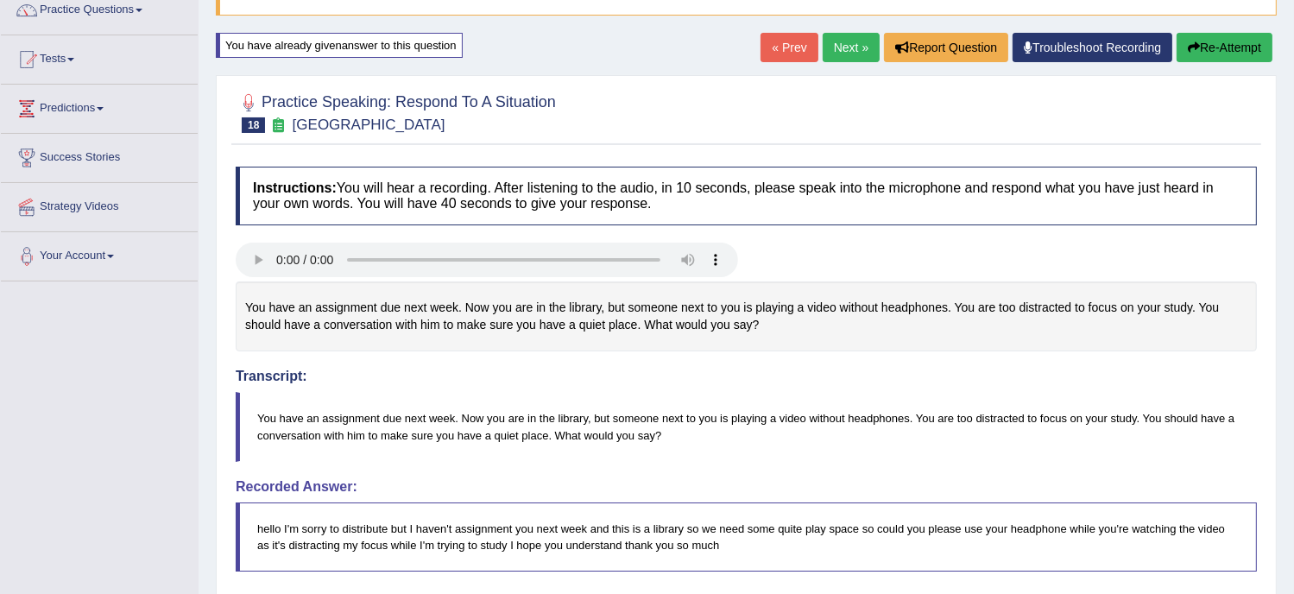
click at [1244, 60] on button "Re-Attempt" at bounding box center [1225, 47] width 96 height 29
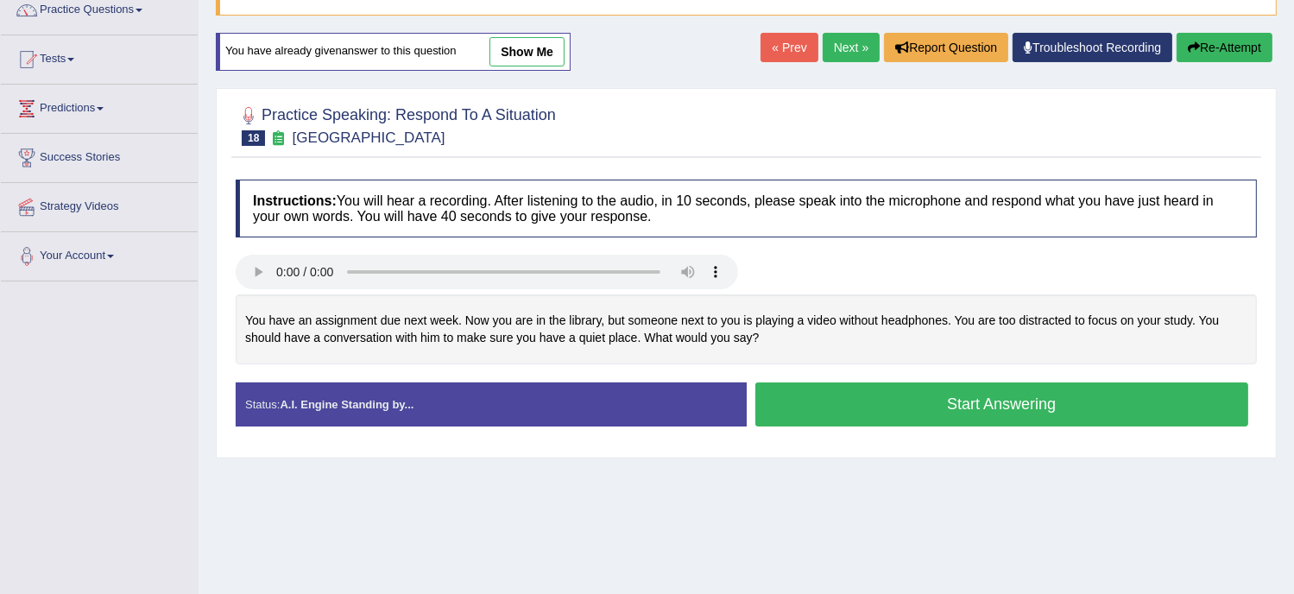
scroll to position [149, 0]
click at [854, 393] on button "Start Answering" at bounding box center [1003, 405] width 494 height 44
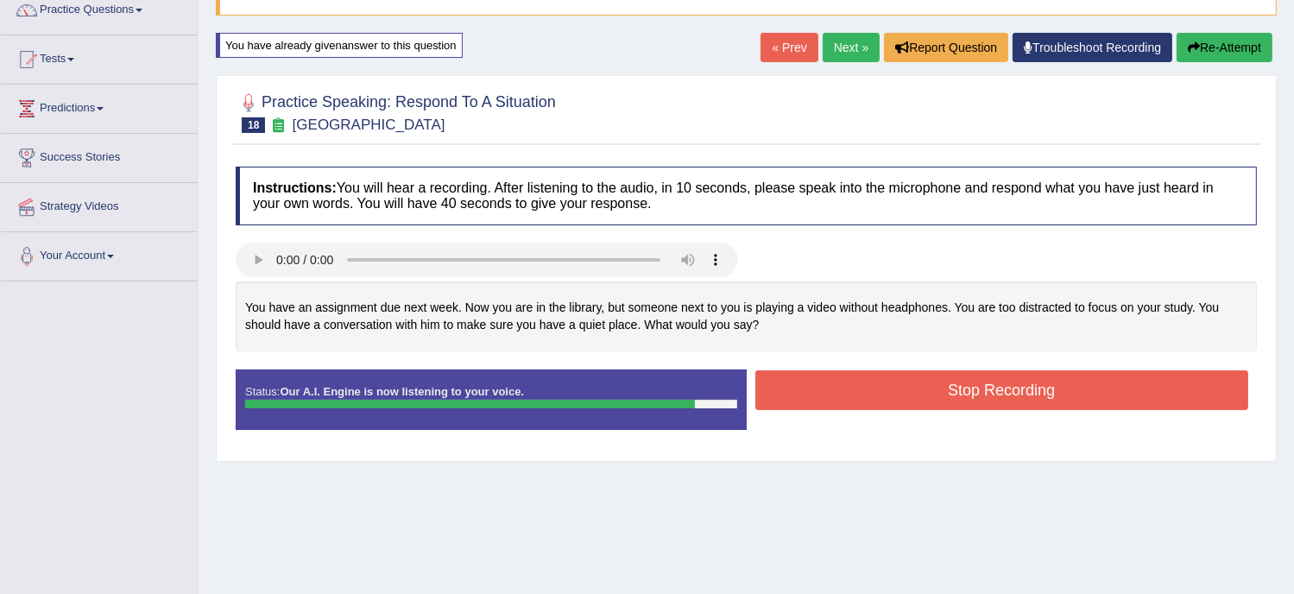
click at [852, 402] on button "Stop Recording" at bounding box center [1003, 390] width 494 height 40
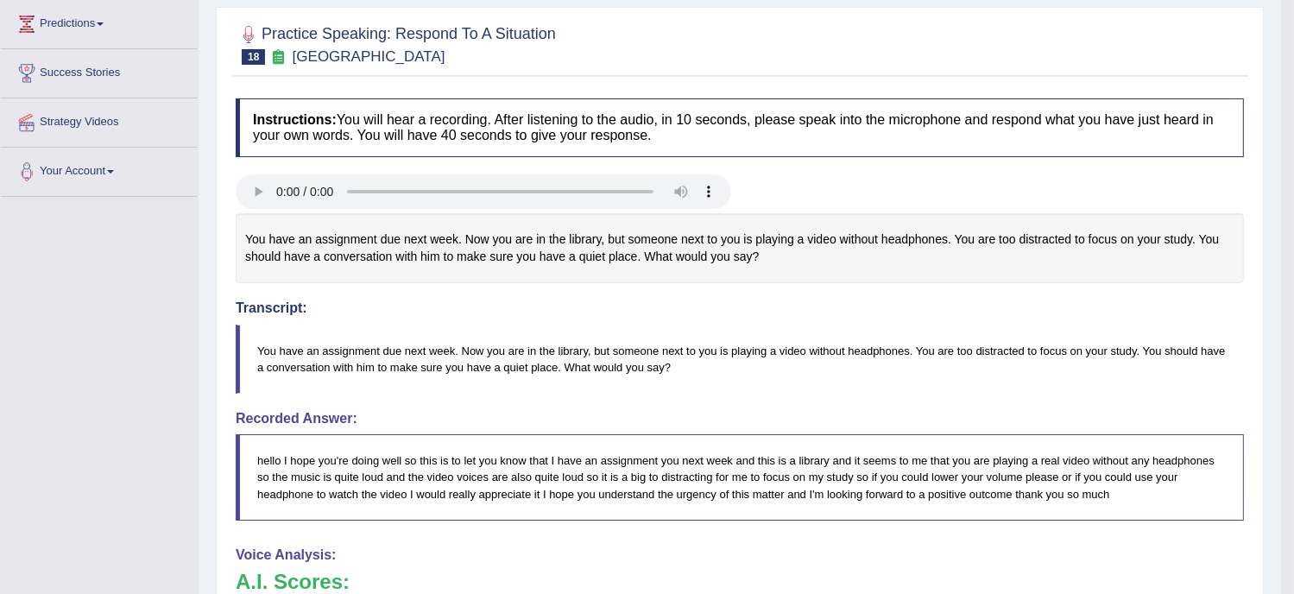
scroll to position [0, 0]
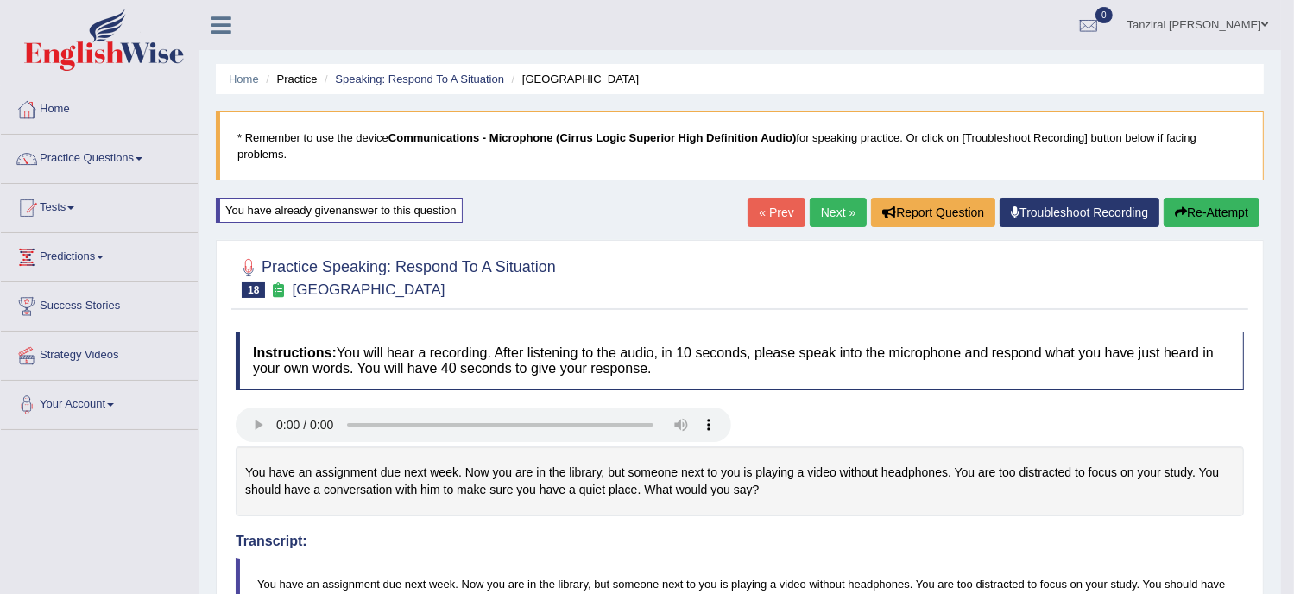
click at [828, 214] on link "Next »" at bounding box center [838, 212] width 57 height 29
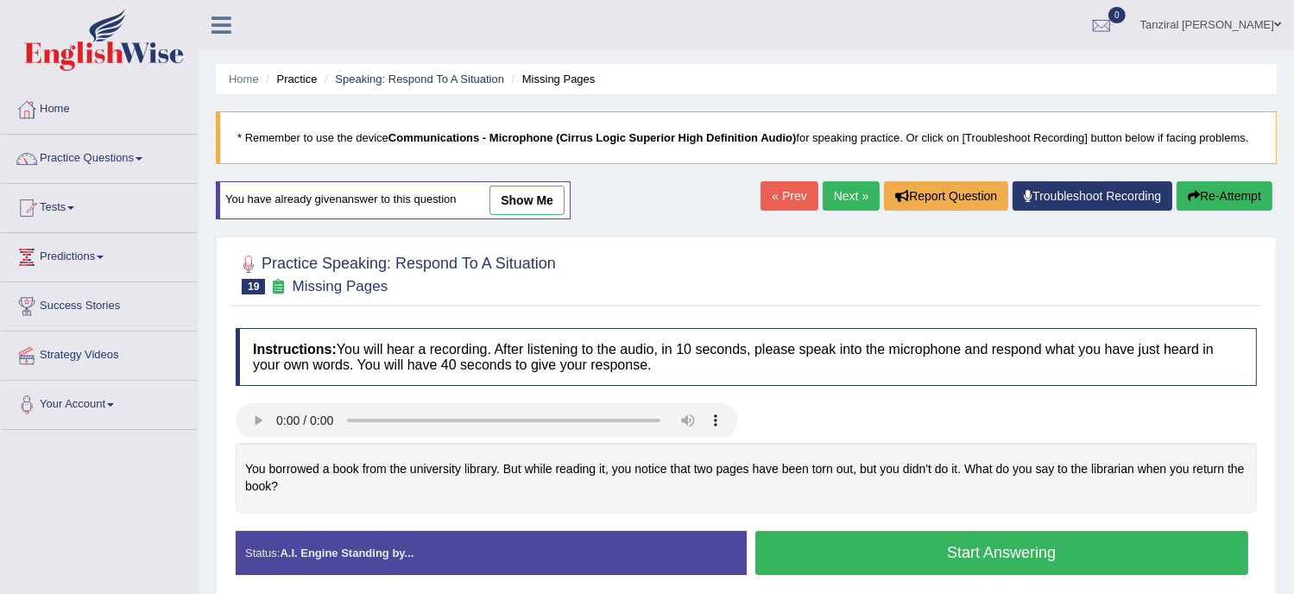
click at [509, 197] on link "show me" at bounding box center [527, 200] width 75 height 29
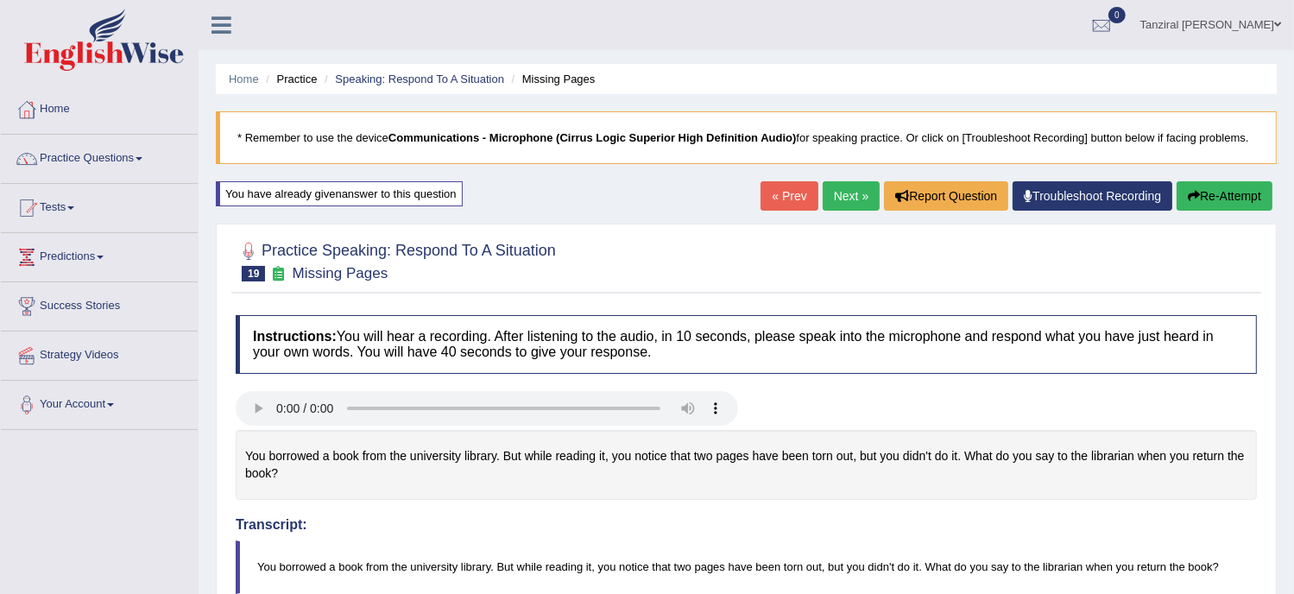
click at [838, 187] on link "Next »" at bounding box center [851, 195] width 57 height 29
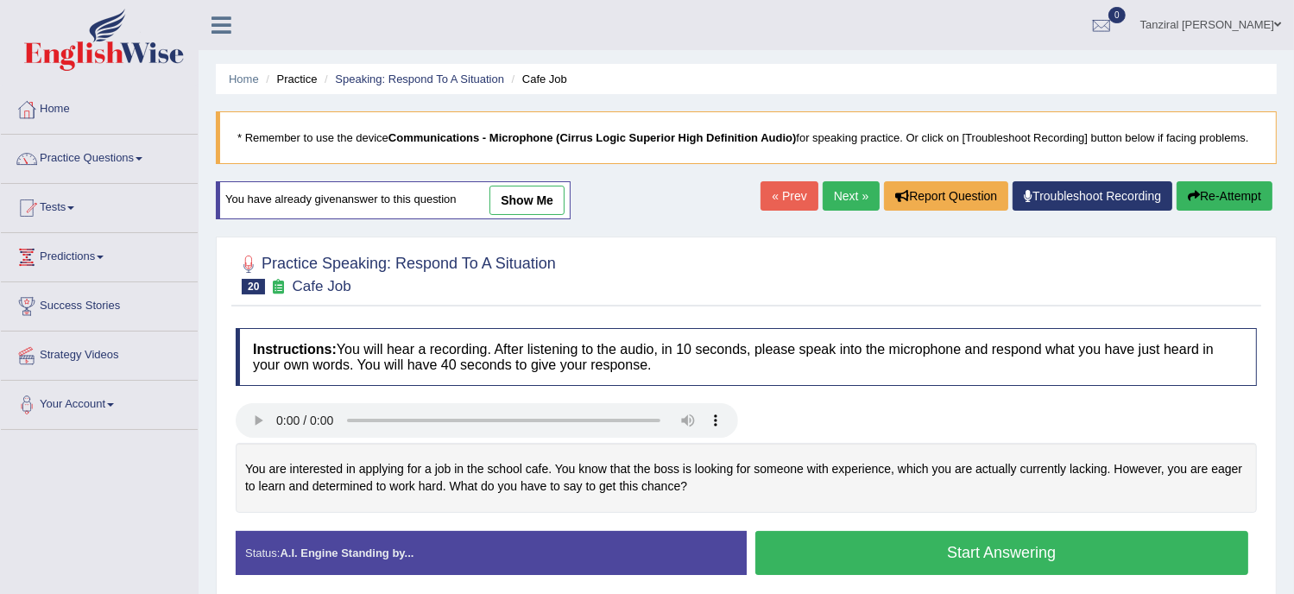
click at [547, 213] on link "show me" at bounding box center [527, 200] width 75 height 29
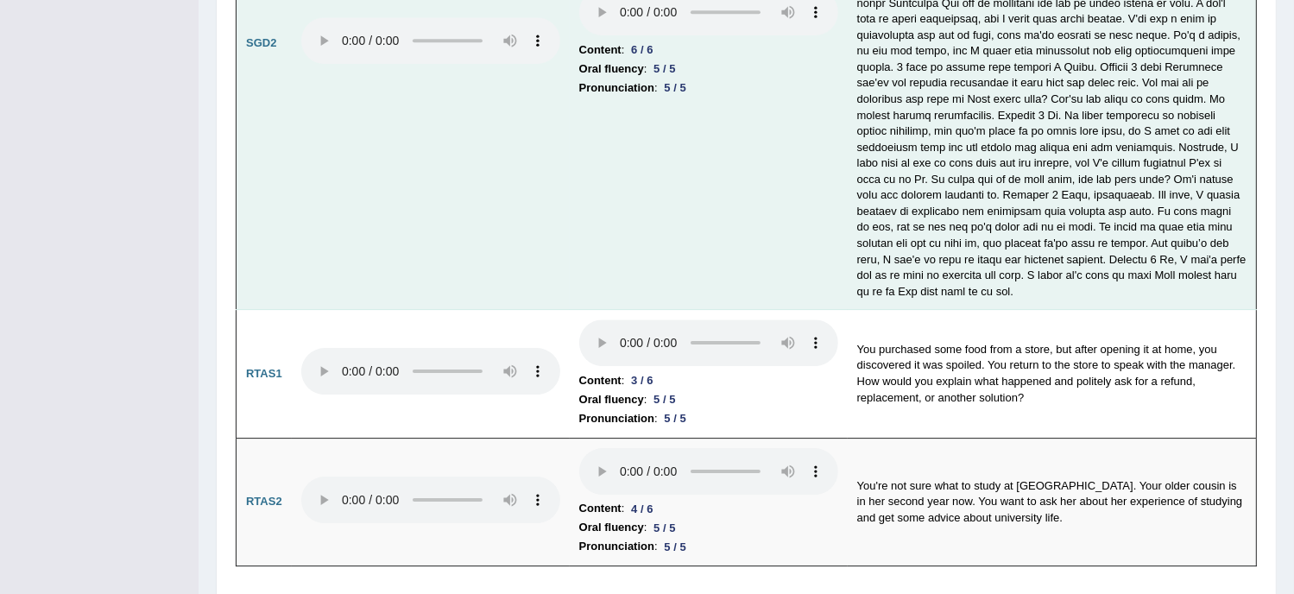
scroll to position [5337, 0]
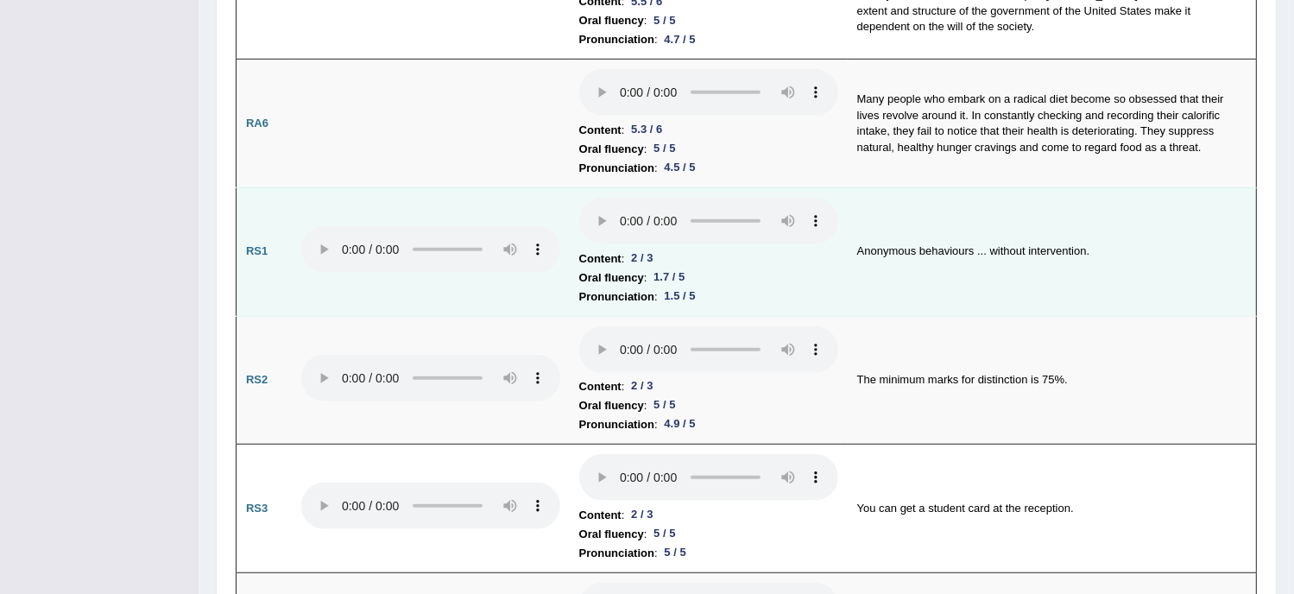
scroll to position [939, 0]
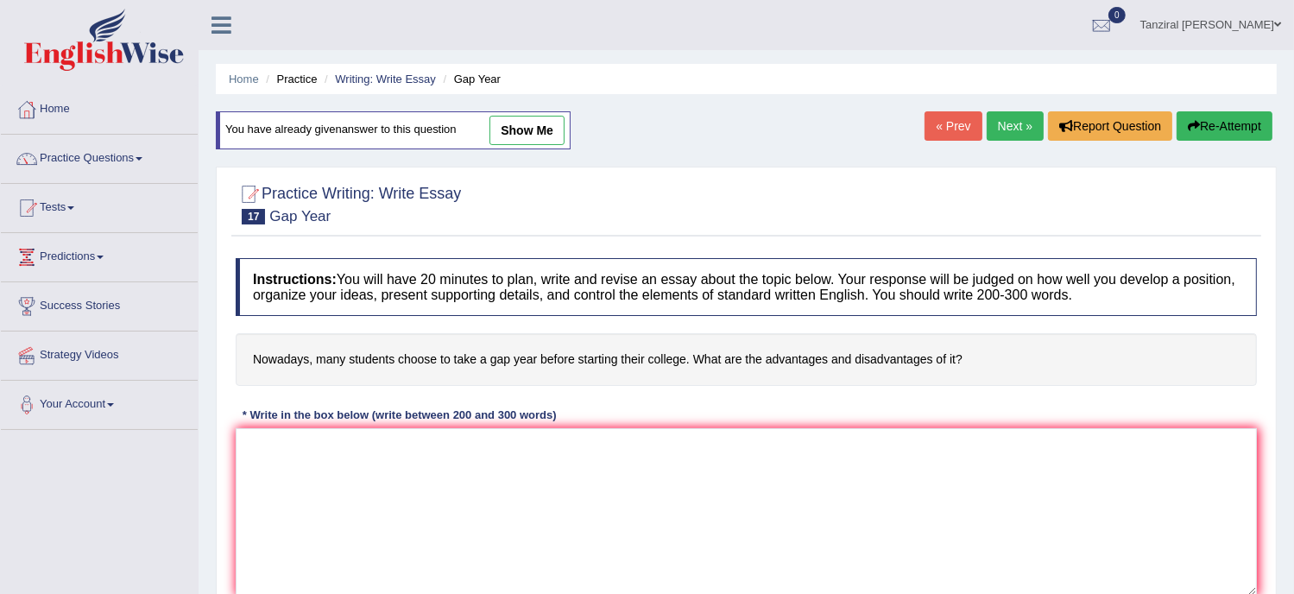
click at [1171, 239] on div "Practice Writing: Write Essay 17 Gap Year Instructions: You will have 20 minute…" at bounding box center [746, 416] width 1061 height 498
